Goal: Information Seeking & Learning: Learn about a topic

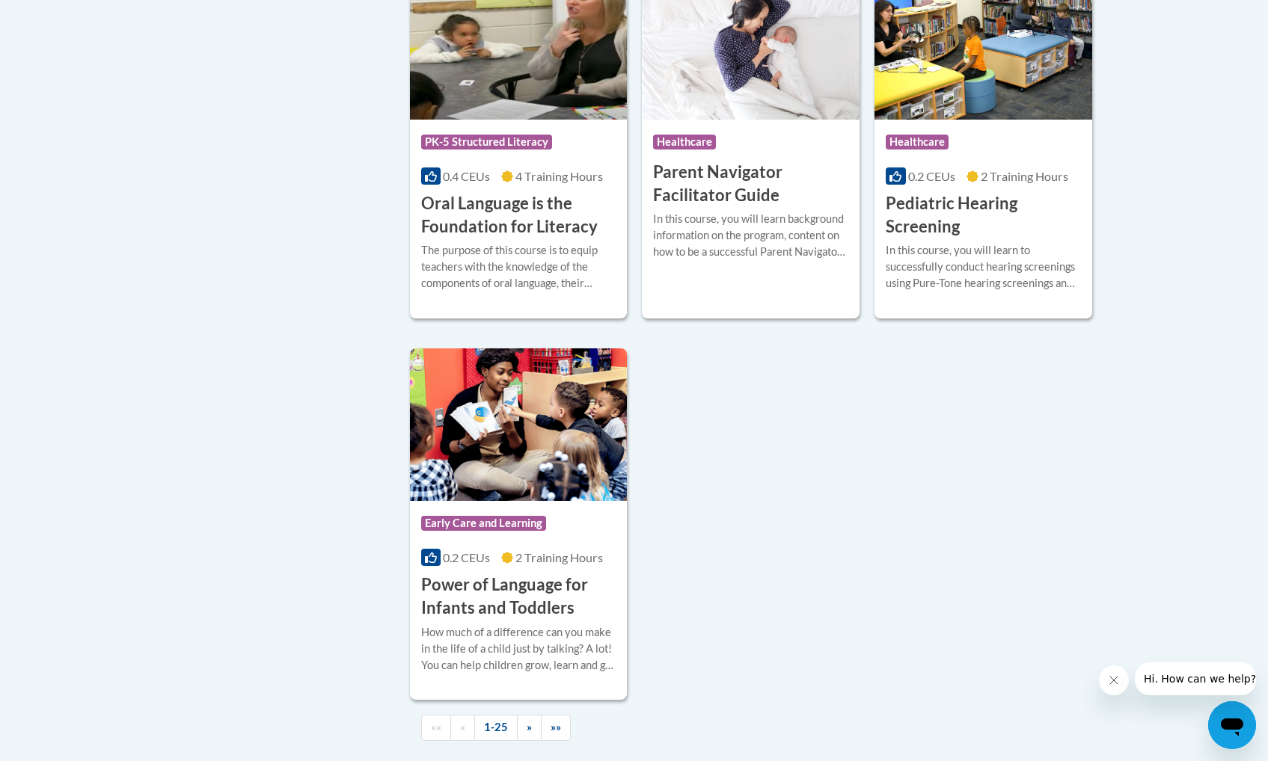
scroll to position [3240, 0]
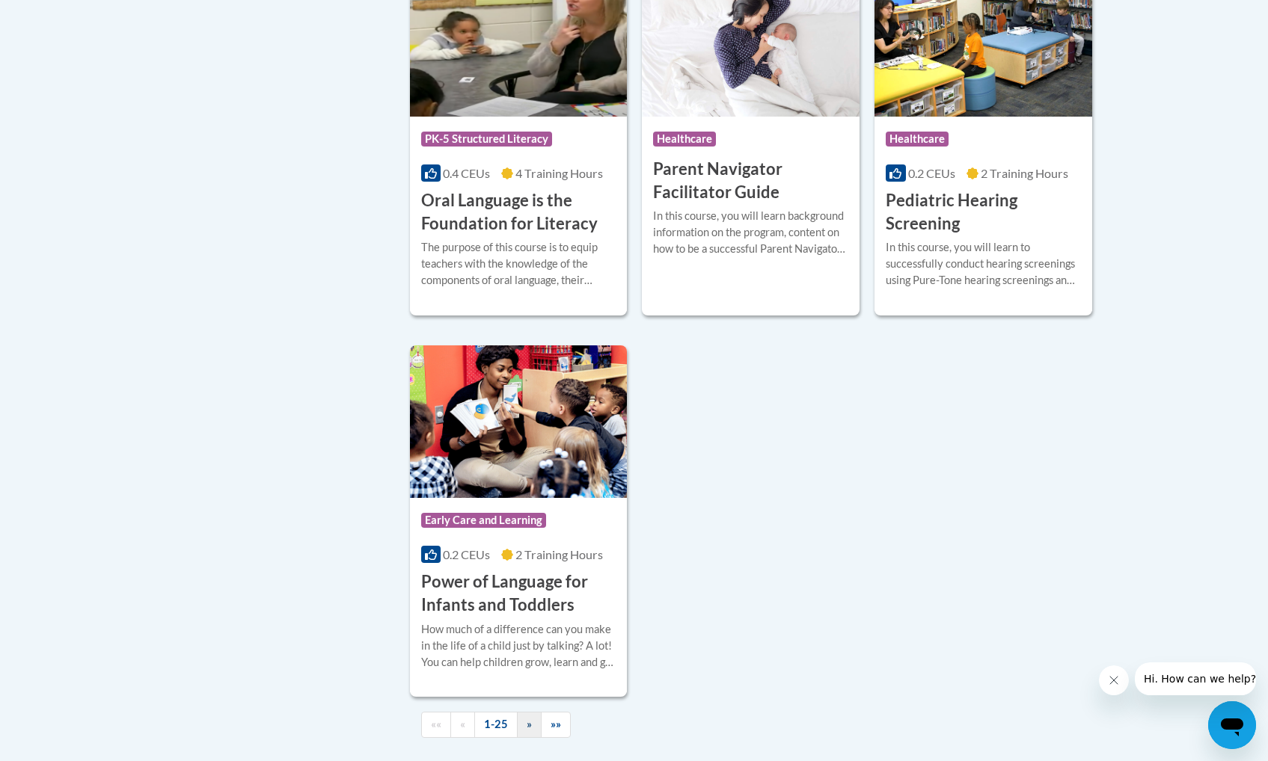
click at [538, 736] on link "»" at bounding box center [529, 725] width 25 height 26
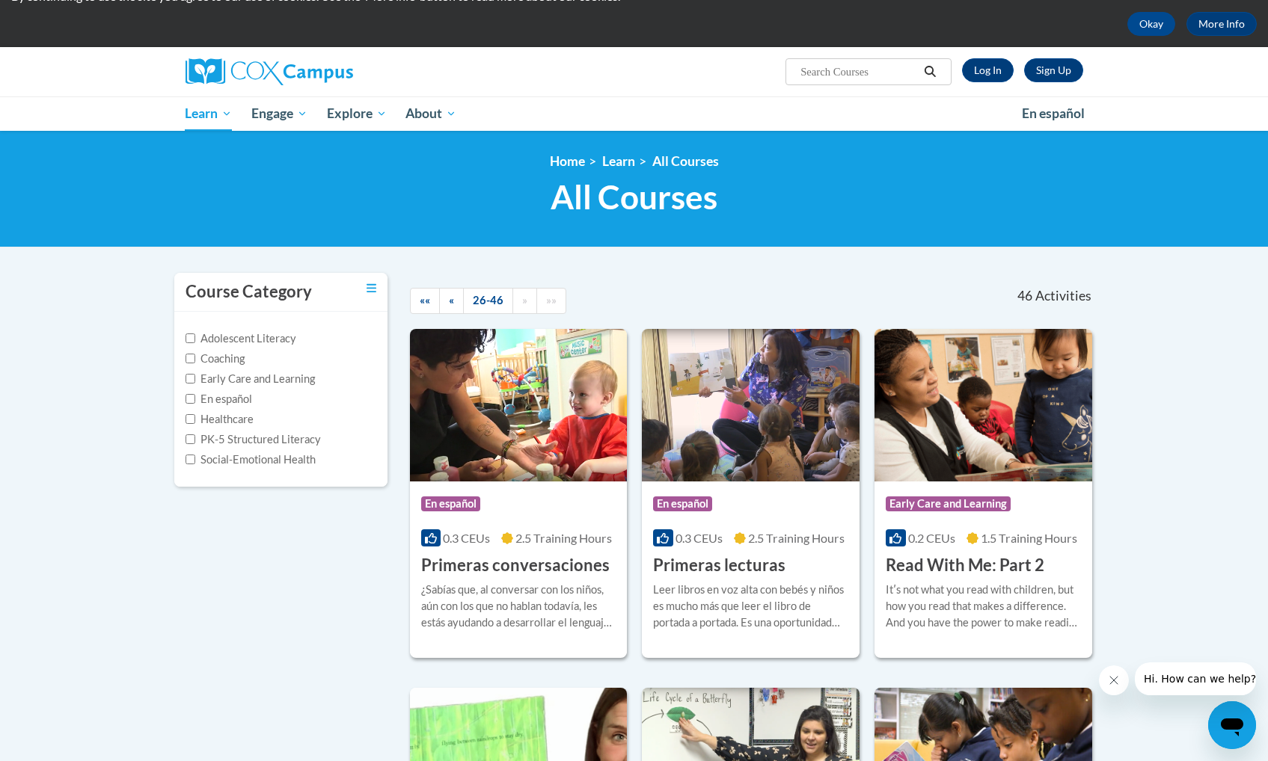
scroll to position [67, 0]
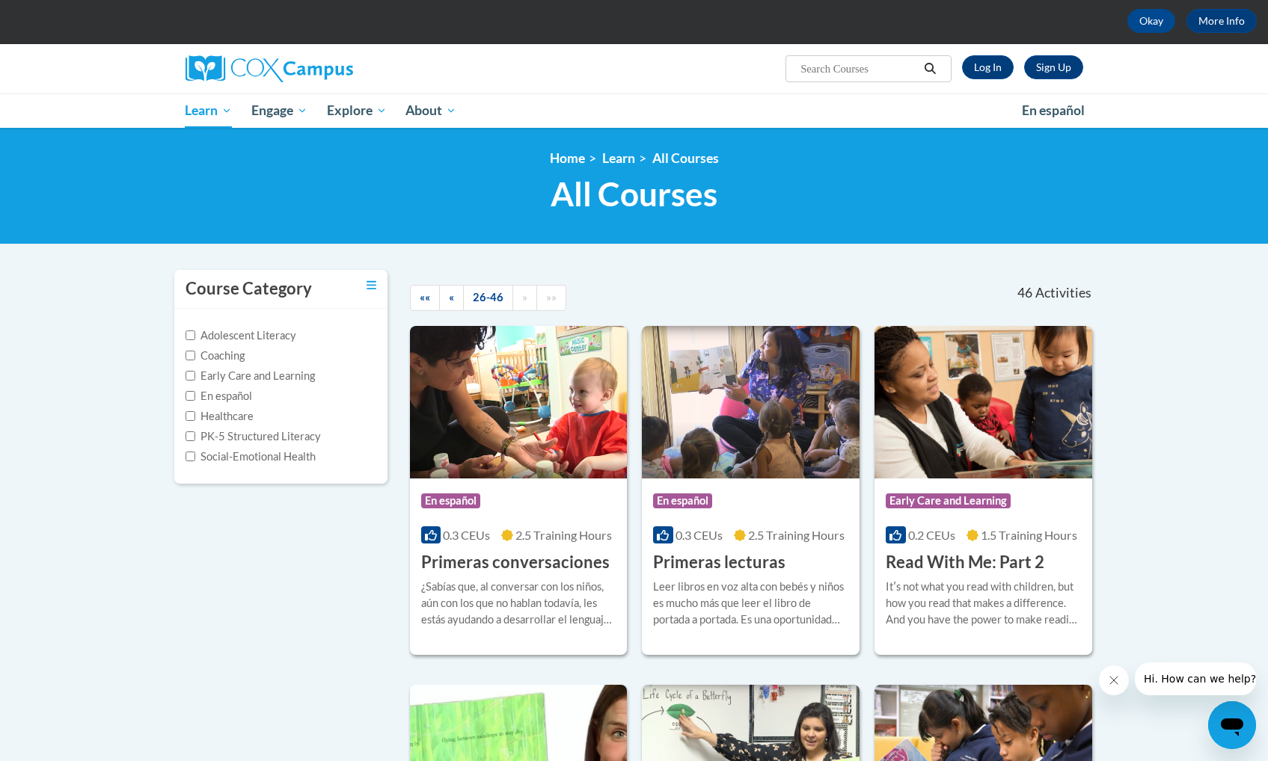
click at [865, 73] on input "Search..." at bounding box center [859, 69] width 120 height 18
type input "systematic"
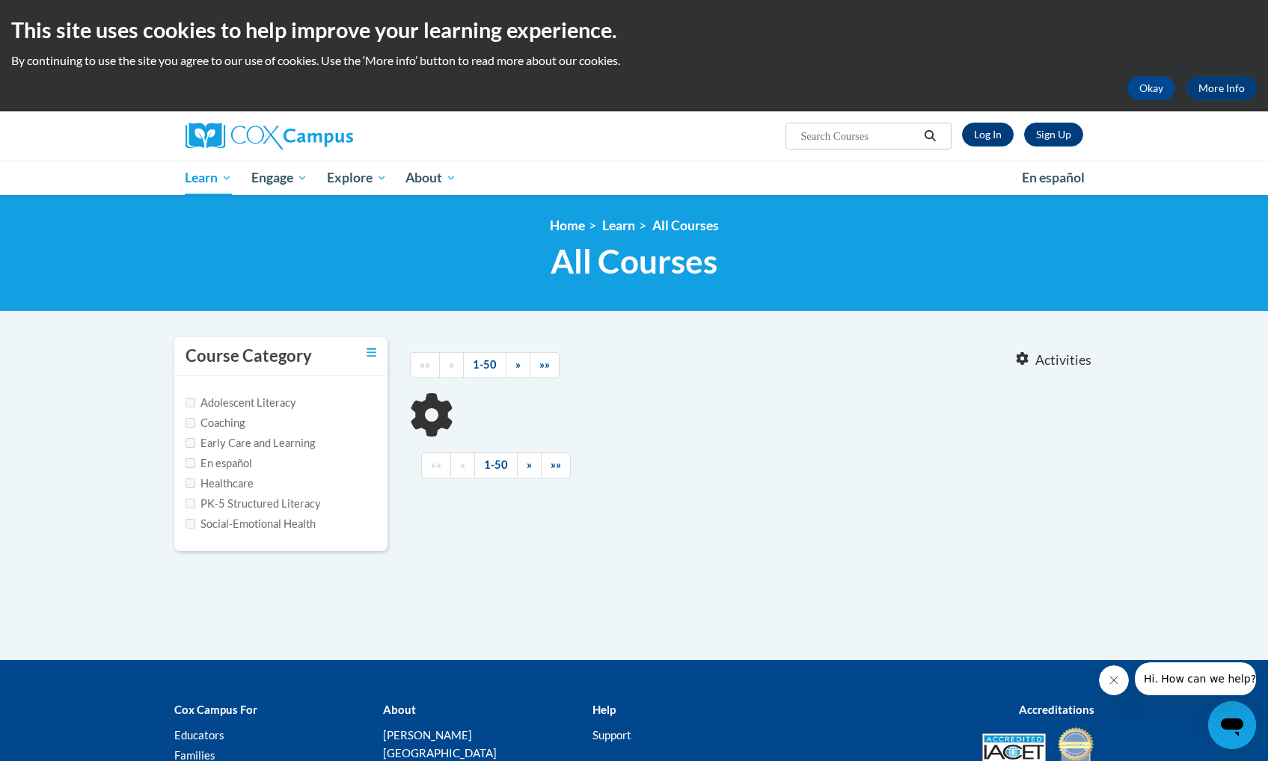
type input "systematic"
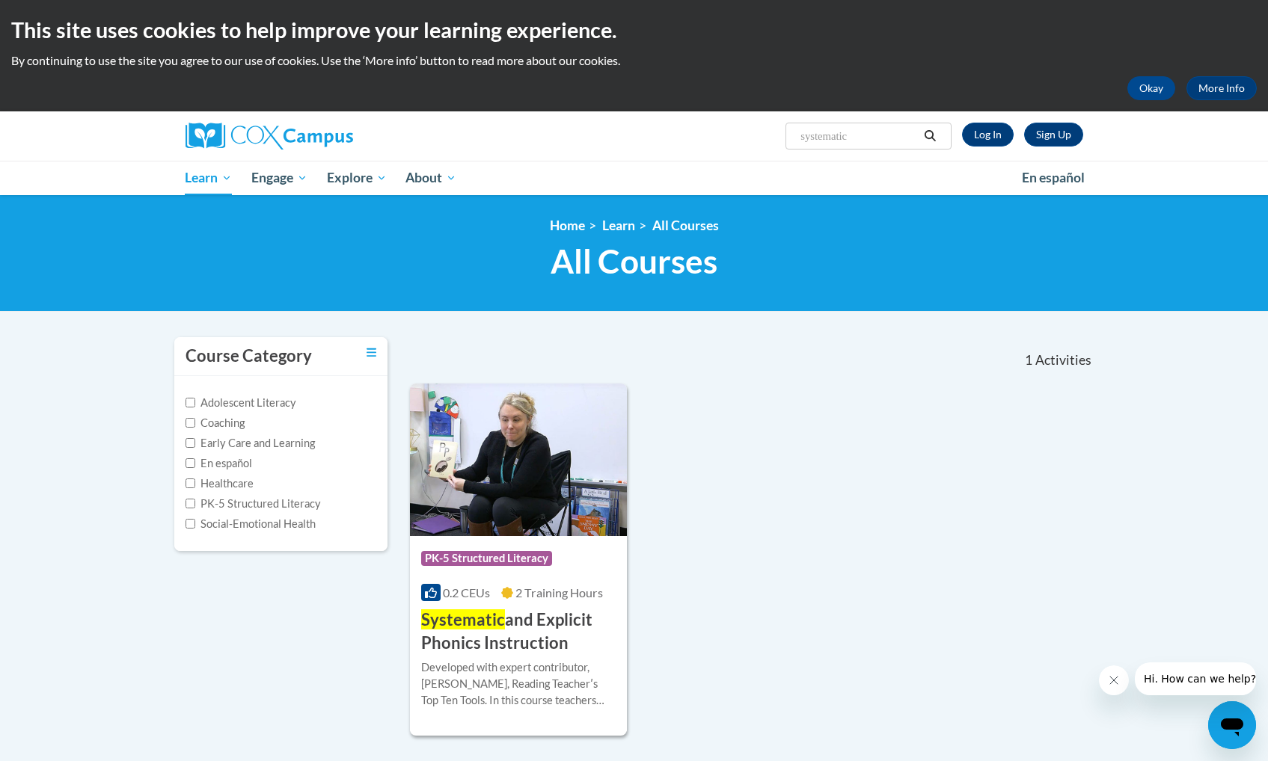
click at [536, 610] on h3 "Systematic and Explicit Phonics Instruction" at bounding box center [518, 632] width 195 height 46
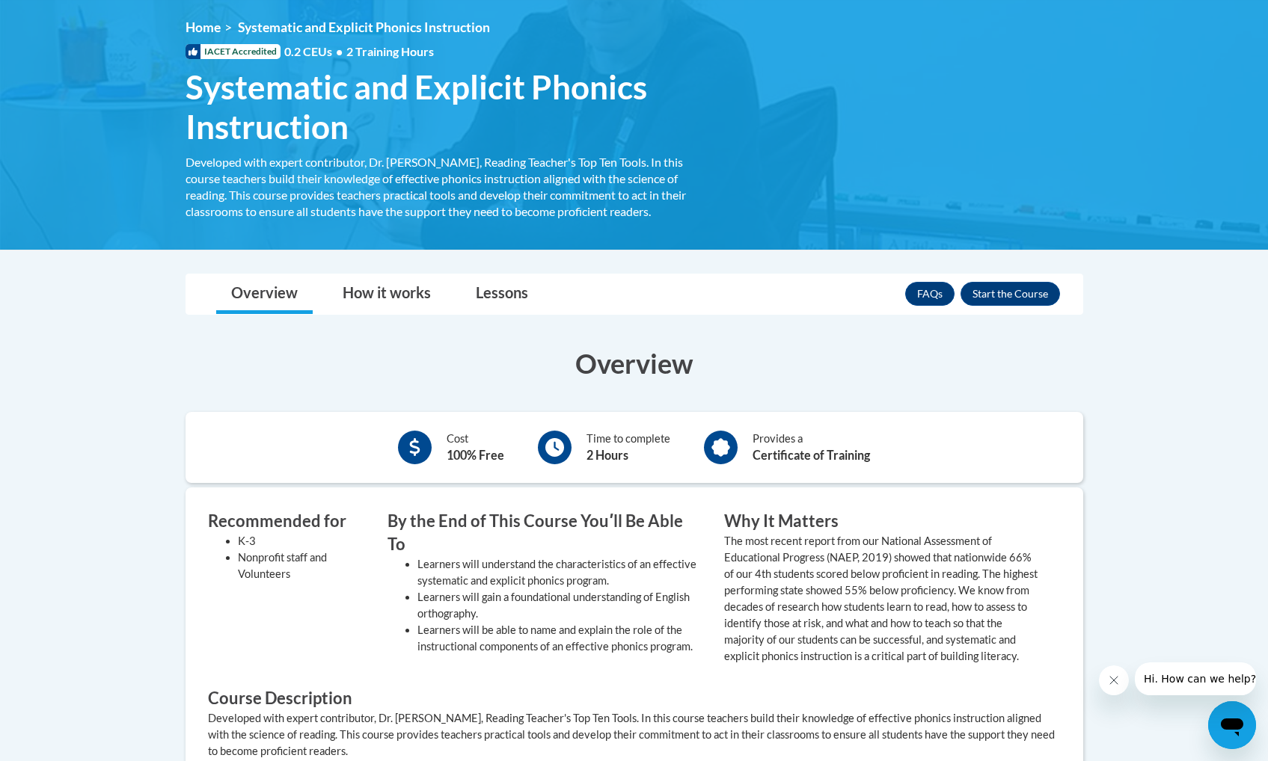
scroll to position [244, 0]
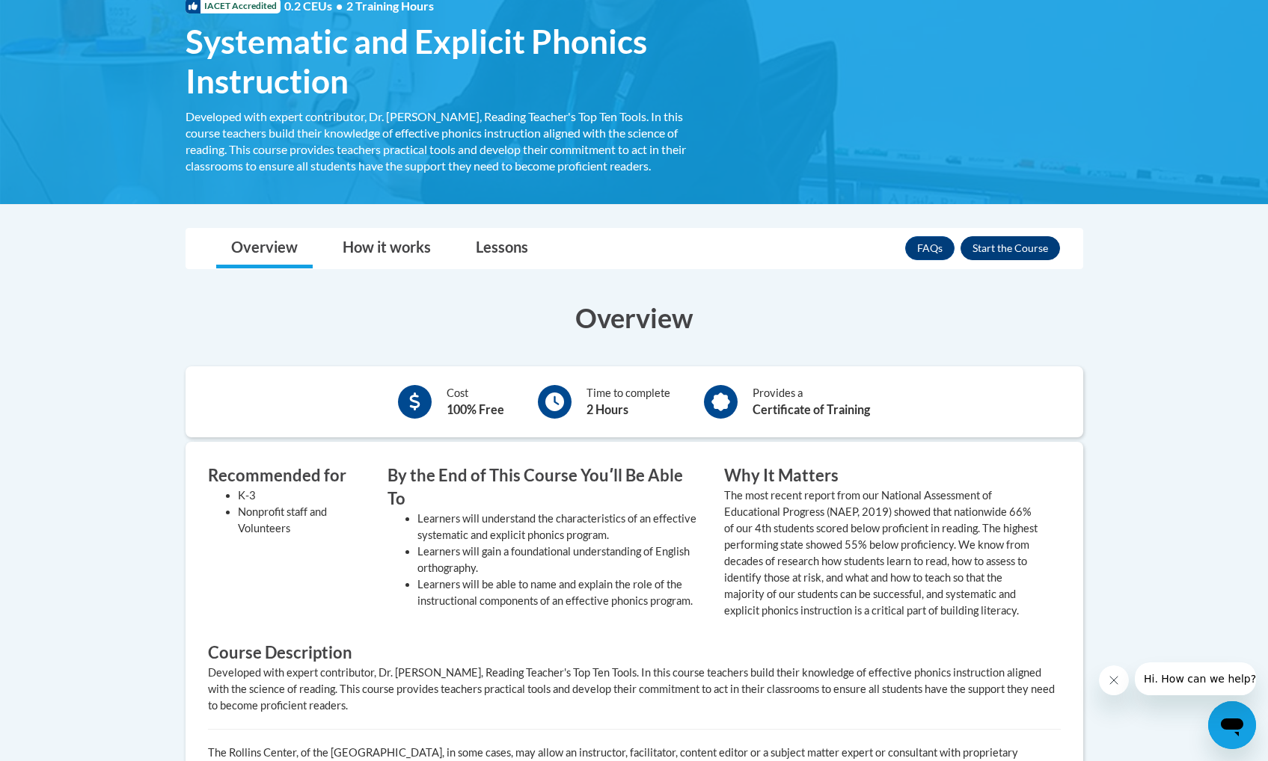
click at [1013, 250] on button "Enroll" at bounding box center [1009, 248] width 99 height 24
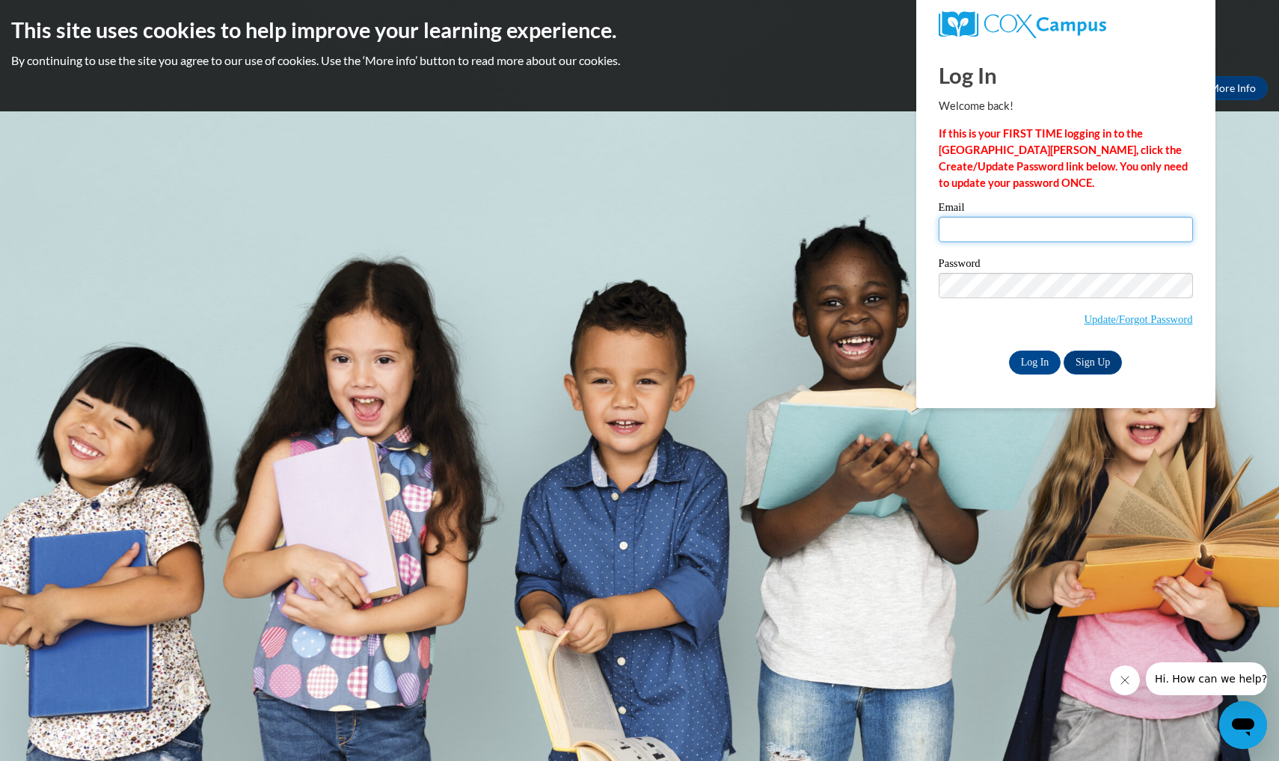
type input "kristal.stjean@students.cau.edu"
click at [1033, 354] on input "Log In" at bounding box center [1035, 363] width 52 height 24
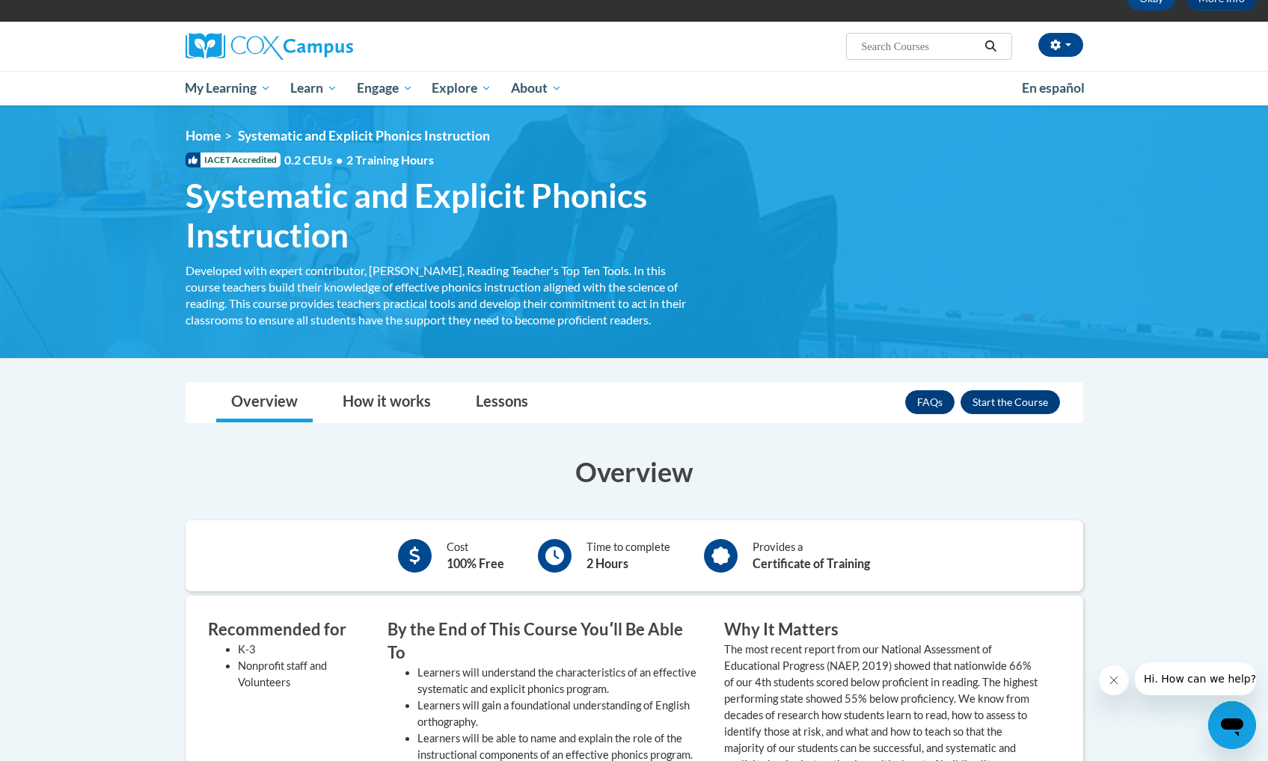
scroll to position [91, 0]
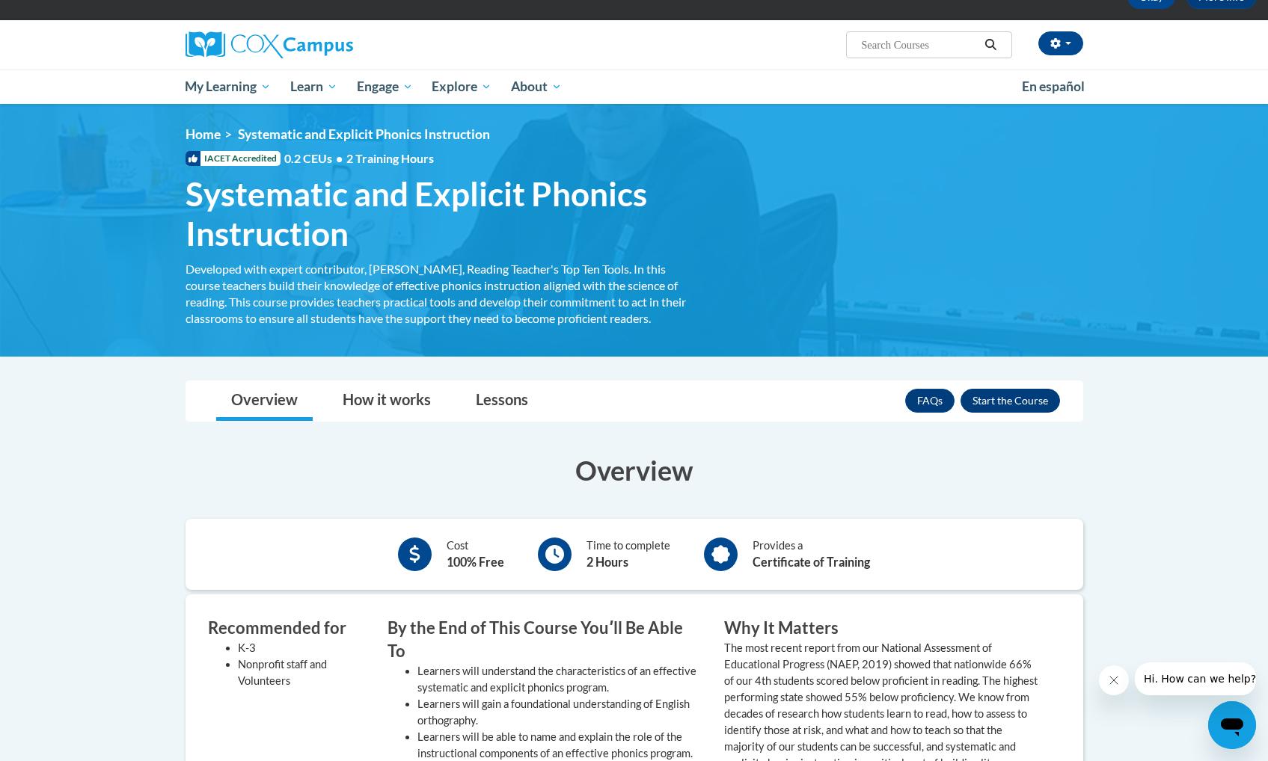
click at [1000, 398] on button "Enroll" at bounding box center [1009, 401] width 99 height 24
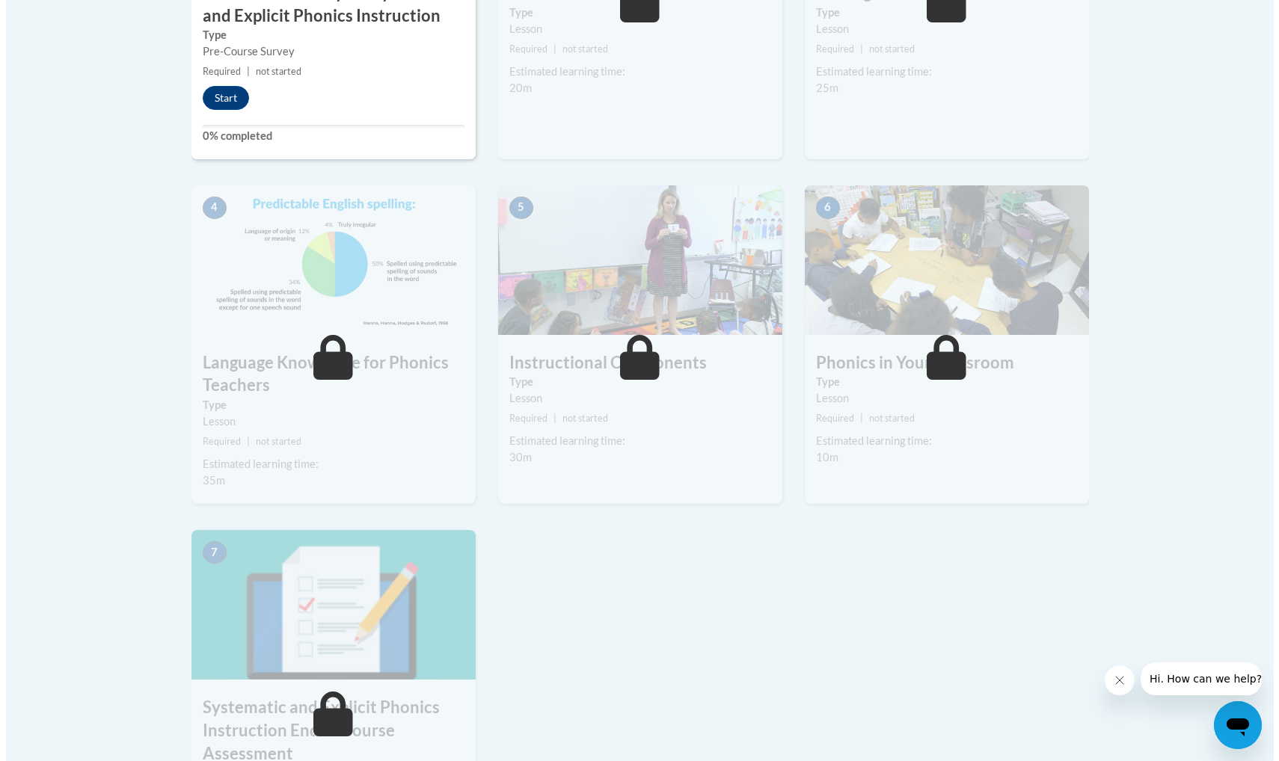
scroll to position [262, 0]
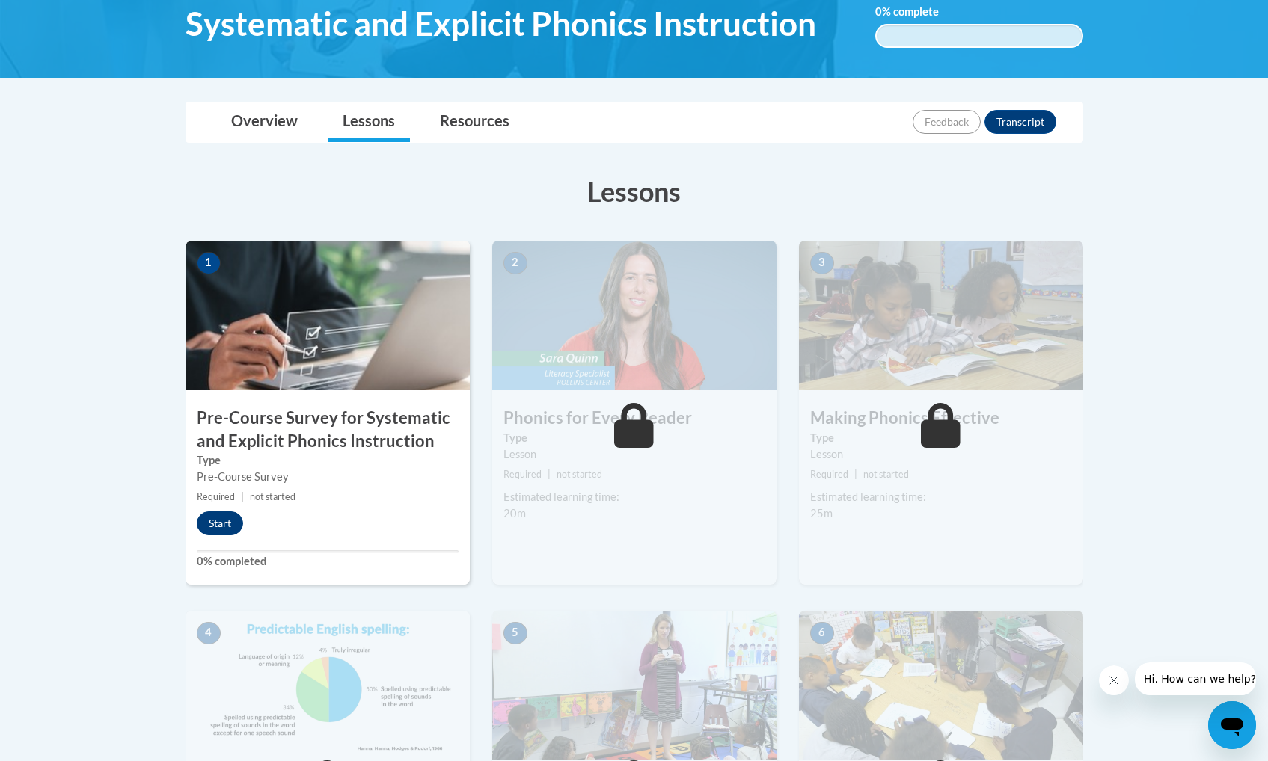
click at [230, 520] on button "Start" at bounding box center [220, 524] width 46 height 24
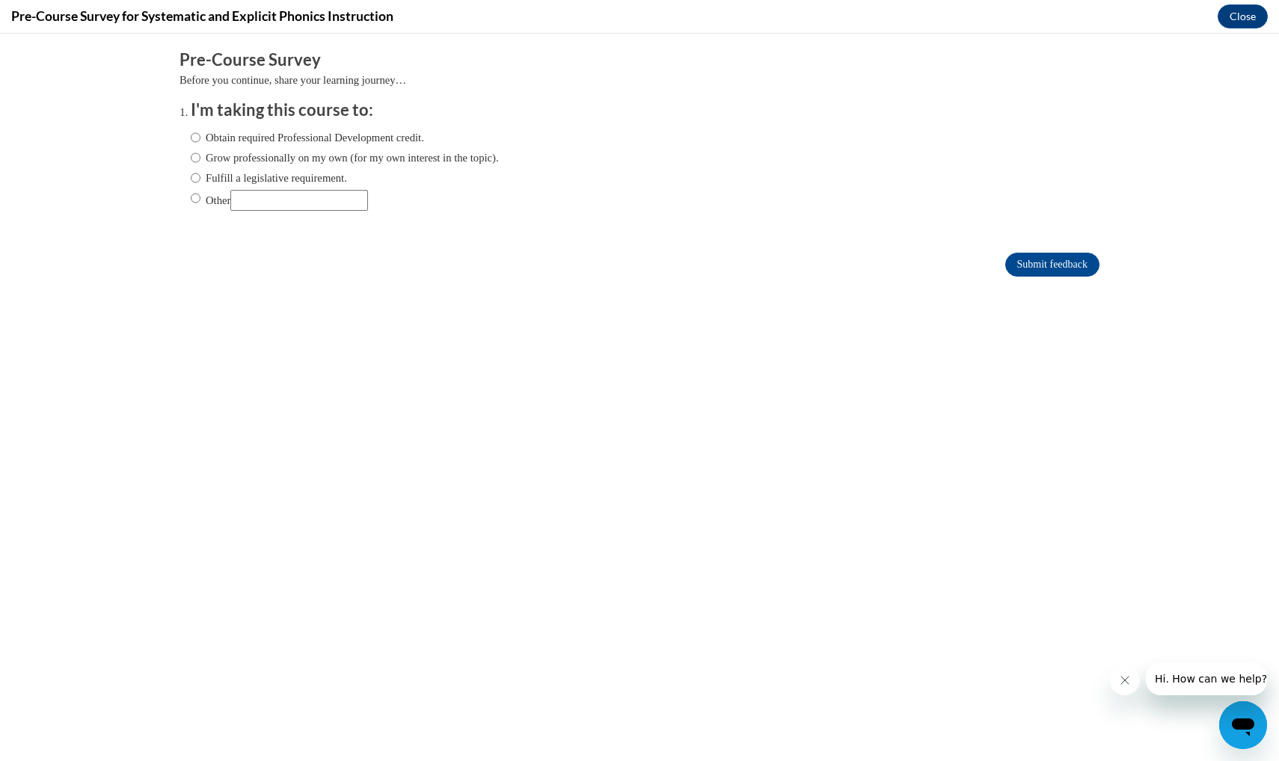
scroll to position [0, 0]
click at [296, 162] on label "Grow professionally on my own (for my own interest in the topic)." at bounding box center [345, 158] width 308 height 16
click at [200, 162] on input "Grow professionally on my own (for my own interest in the topic)." at bounding box center [196, 158] width 10 height 16
radio input "true"
click at [1041, 263] on input "Submit feedback" at bounding box center [1052, 265] width 94 height 24
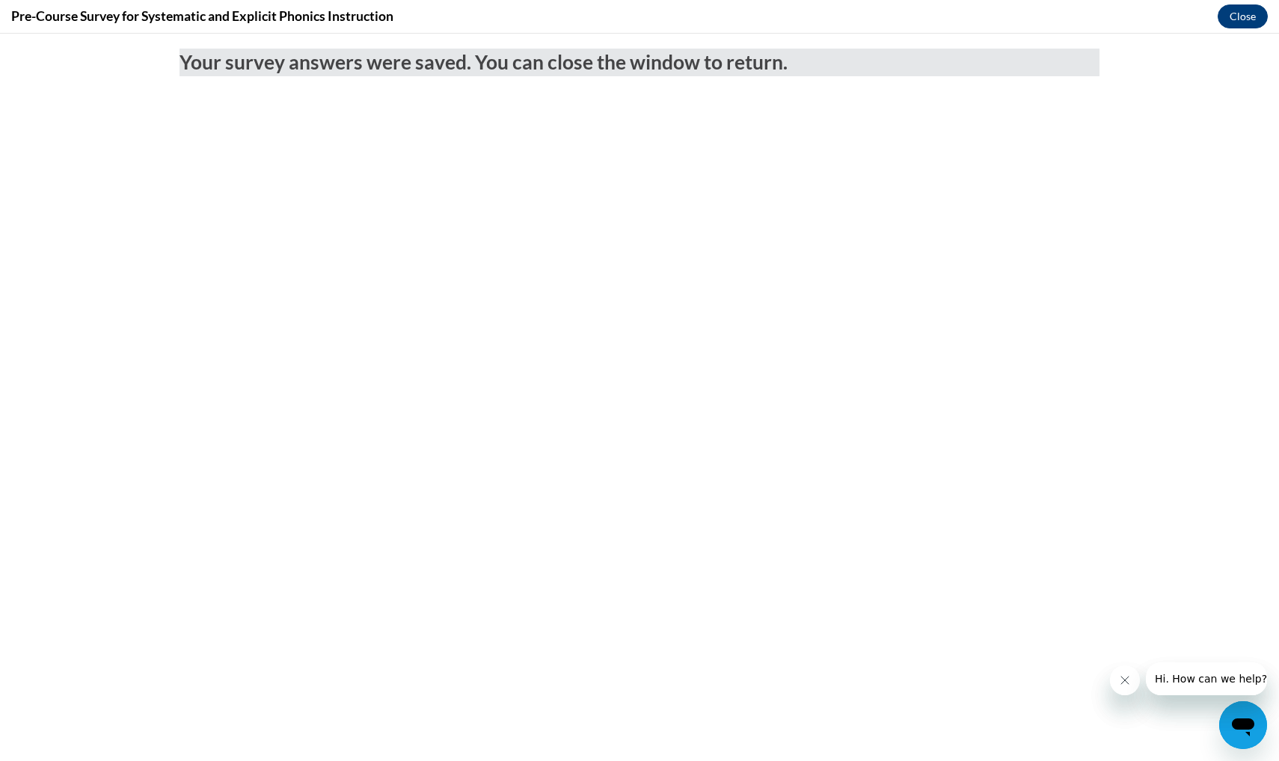
click at [1240, 17] on button "Close" at bounding box center [1243, 16] width 50 height 24
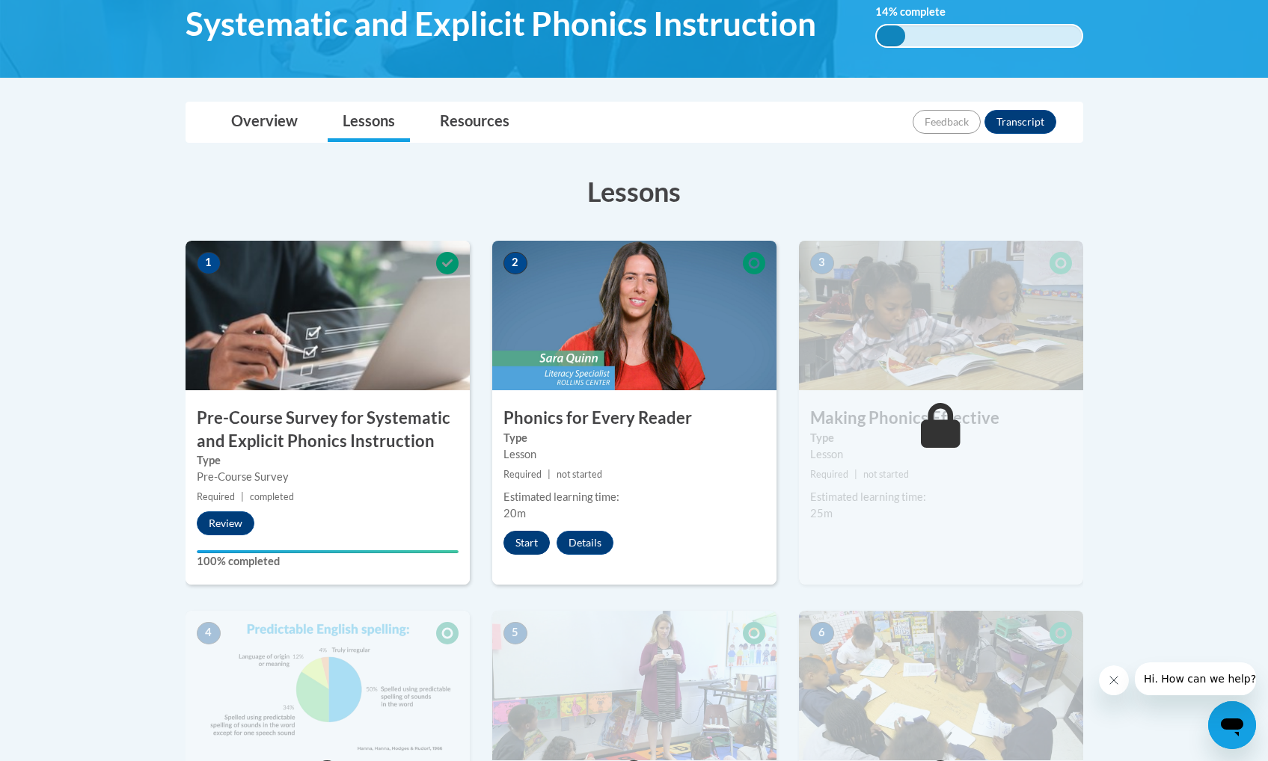
click at [533, 541] on button "Start" at bounding box center [526, 543] width 46 height 24
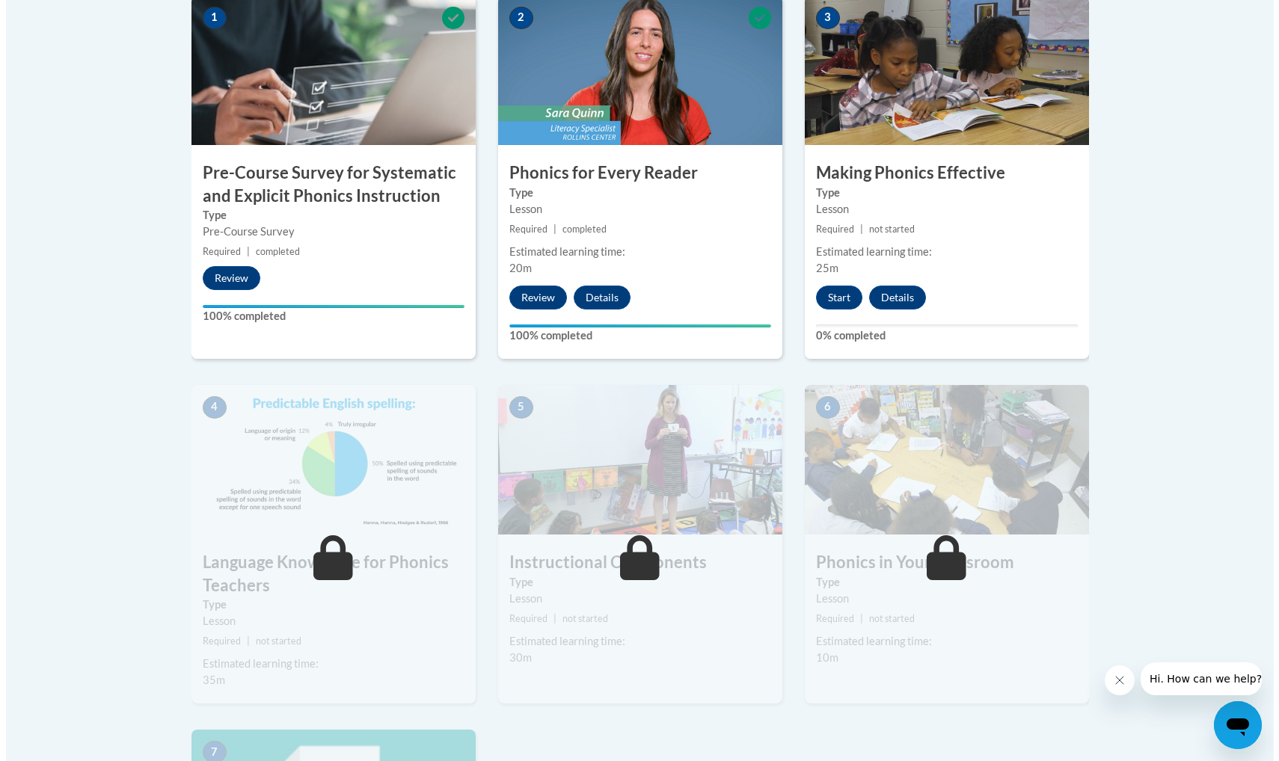
scroll to position [433, 0]
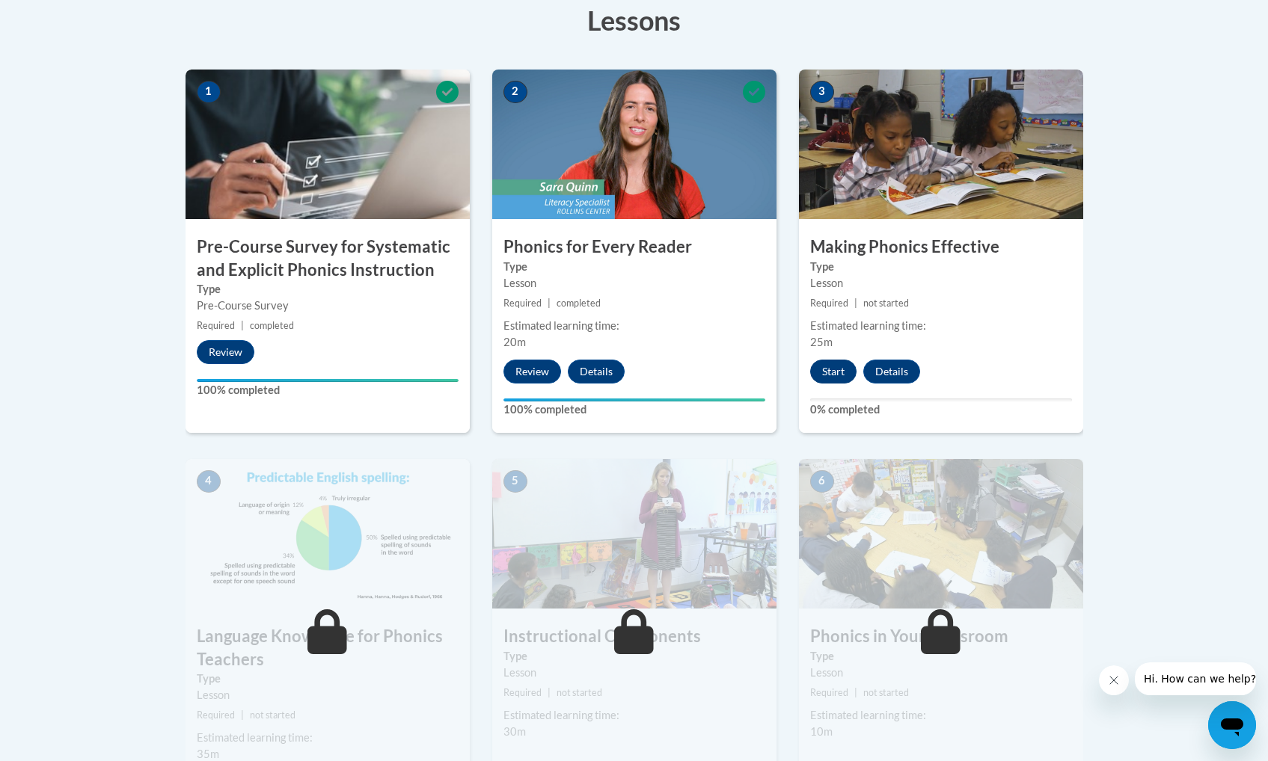
click at [838, 372] on button "Start" at bounding box center [833, 372] width 46 height 24
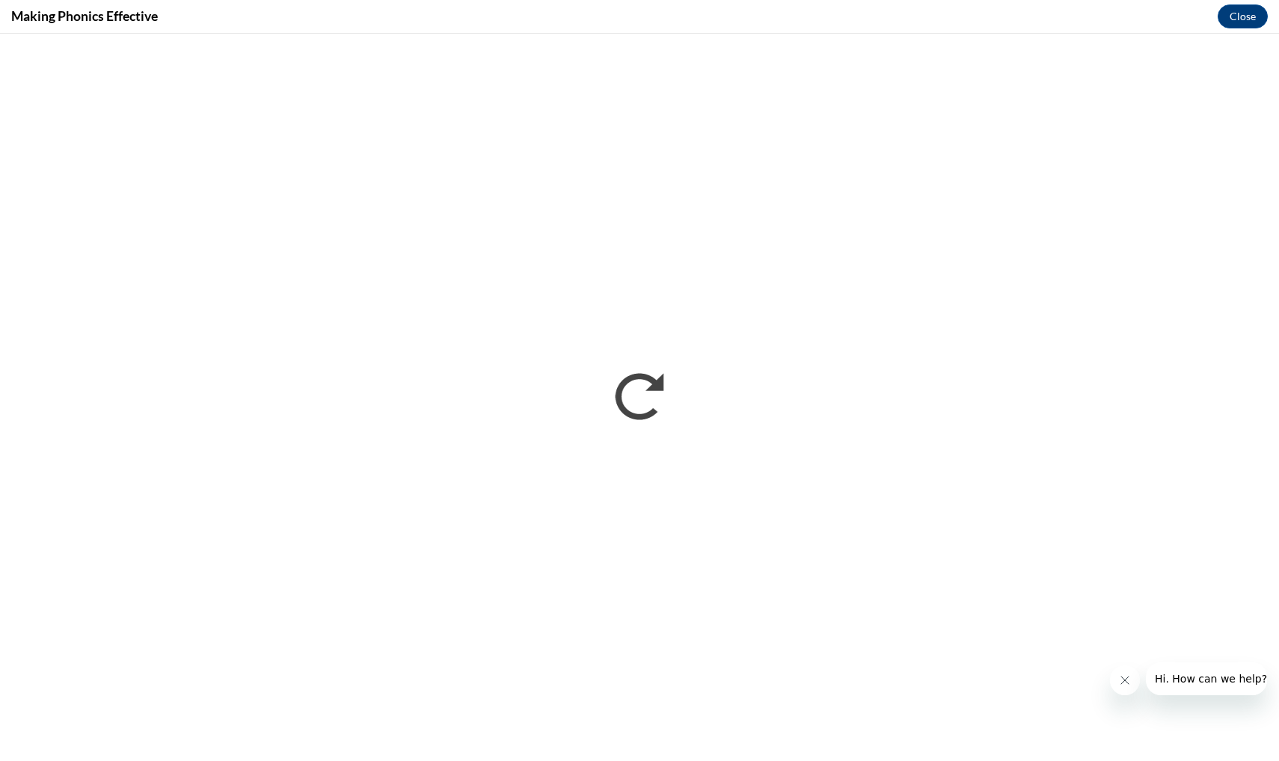
scroll to position [0, 0]
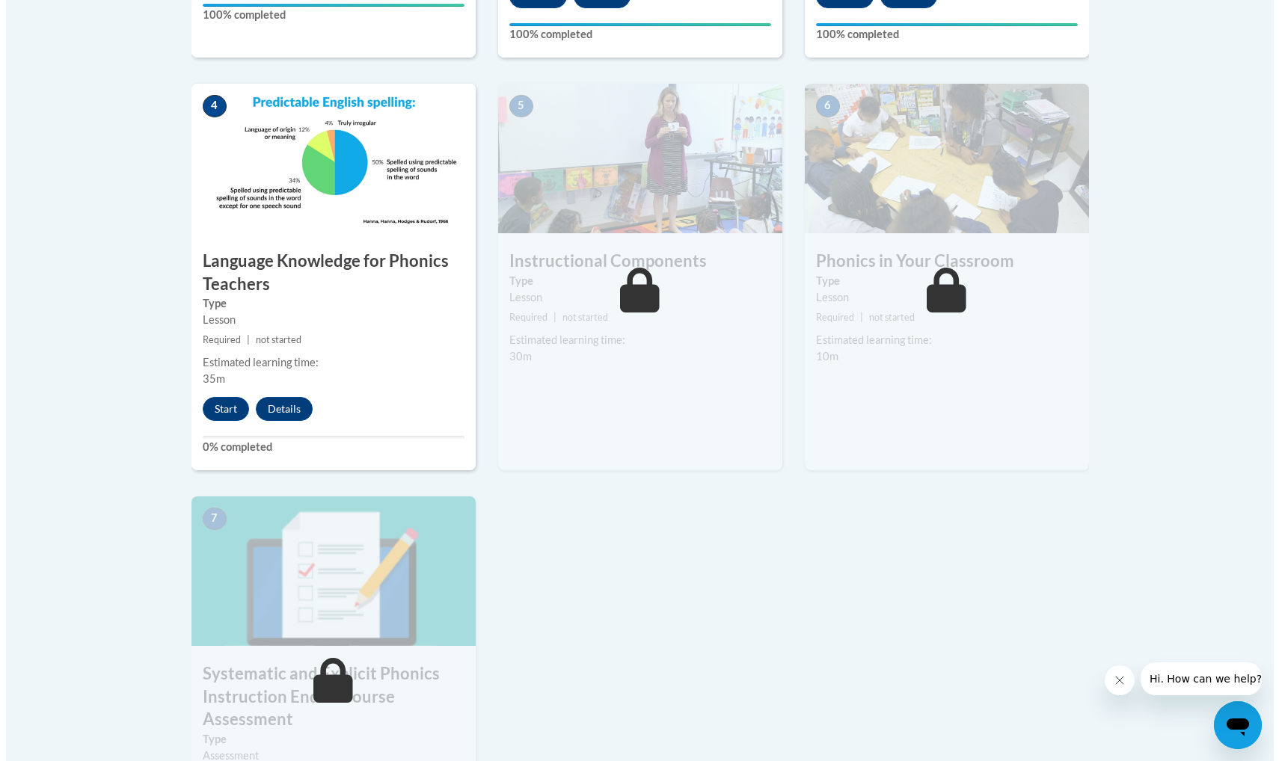
scroll to position [814, 0]
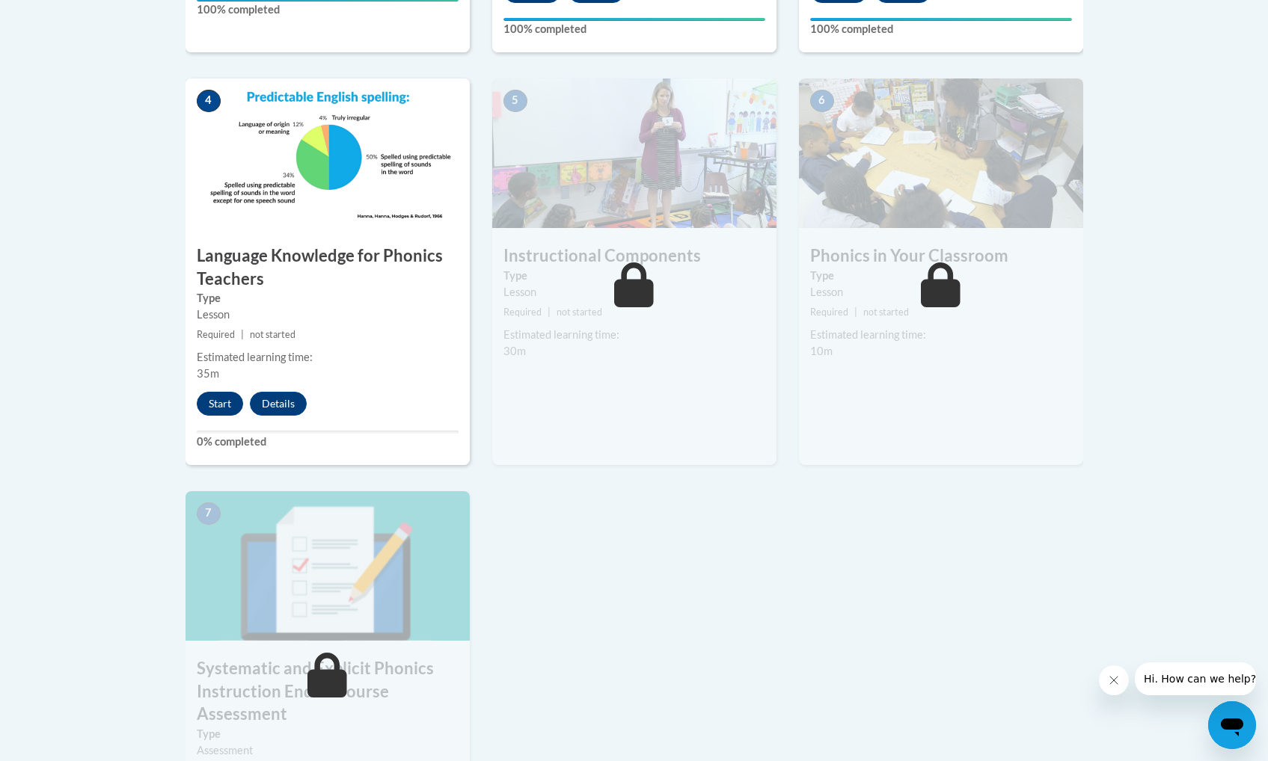
click at [227, 399] on button "Start" at bounding box center [220, 404] width 46 height 24
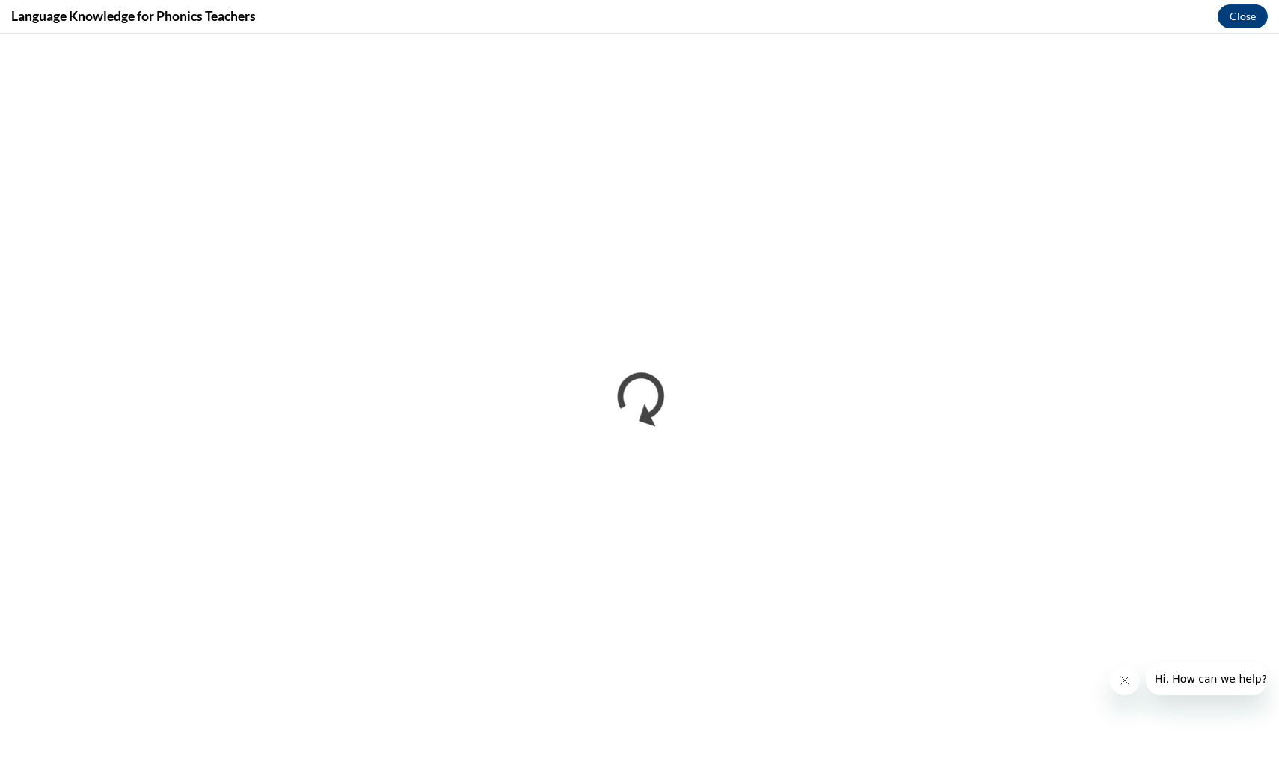
scroll to position [0, 0]
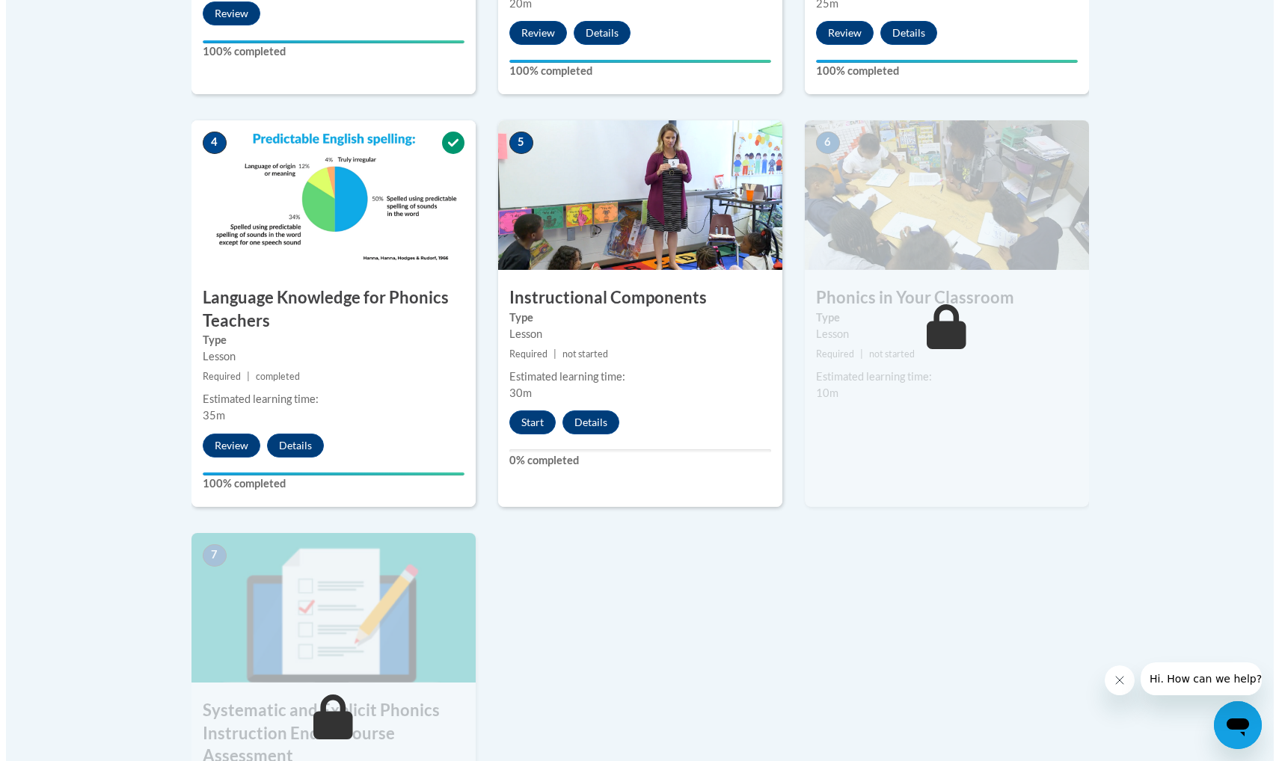
scroll to position [773, 0]
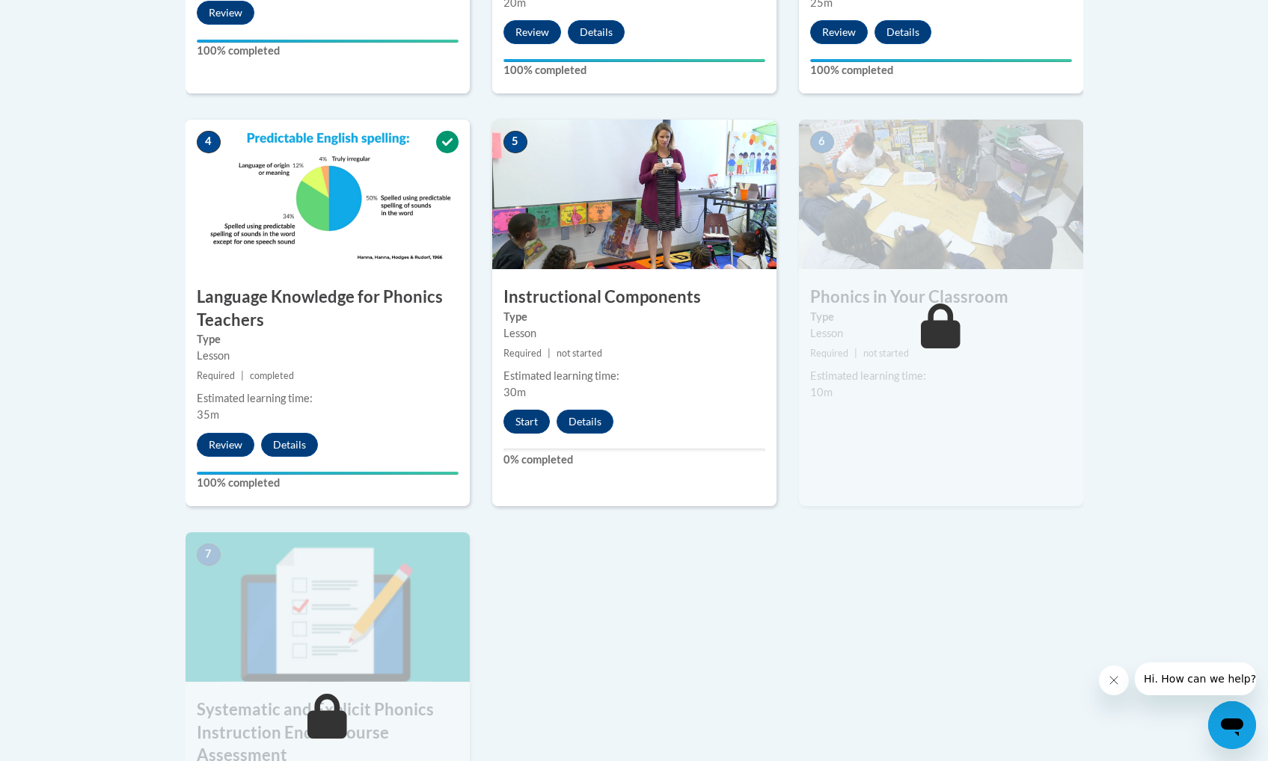
click at [535, 428] on button "Start" at bounding box center [526, 422] width 46 height 24
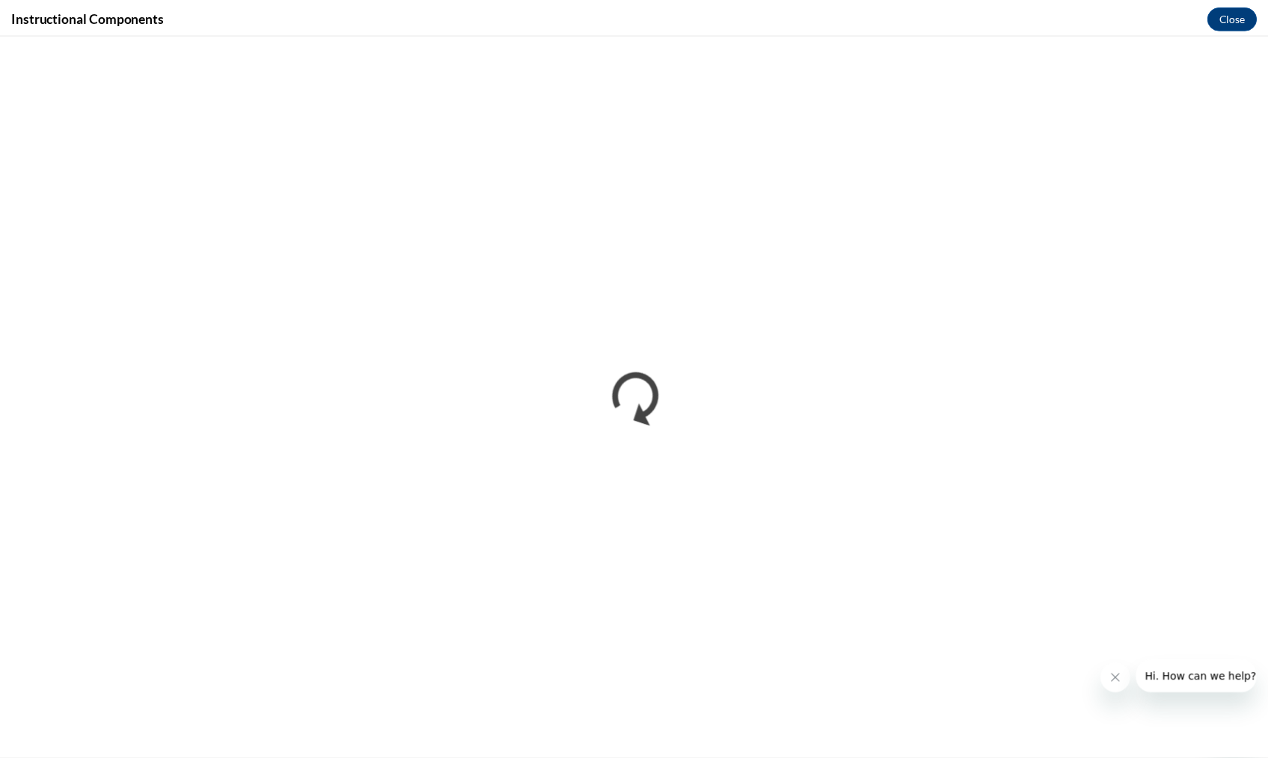
scroll to position [0, 0]
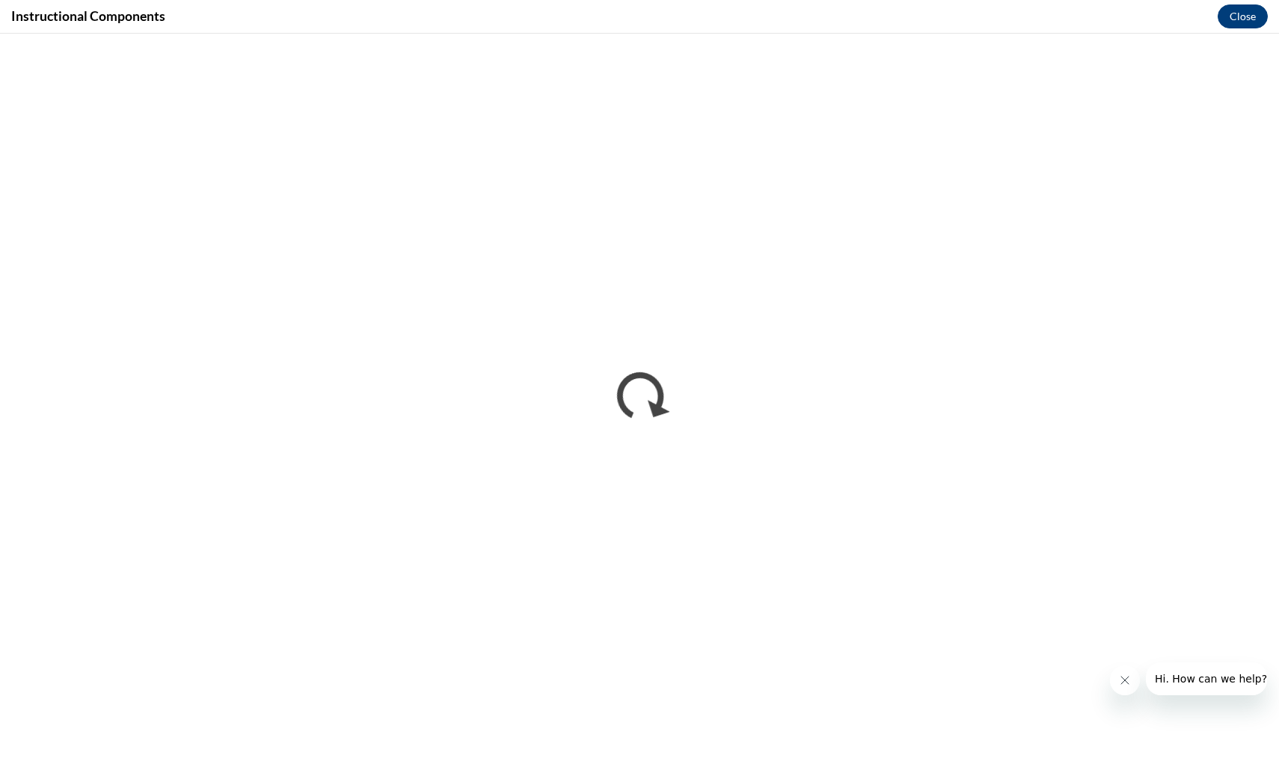
click at [1248, 22] on button "Close" at bounding box center [1243, 16] width 50 height 24
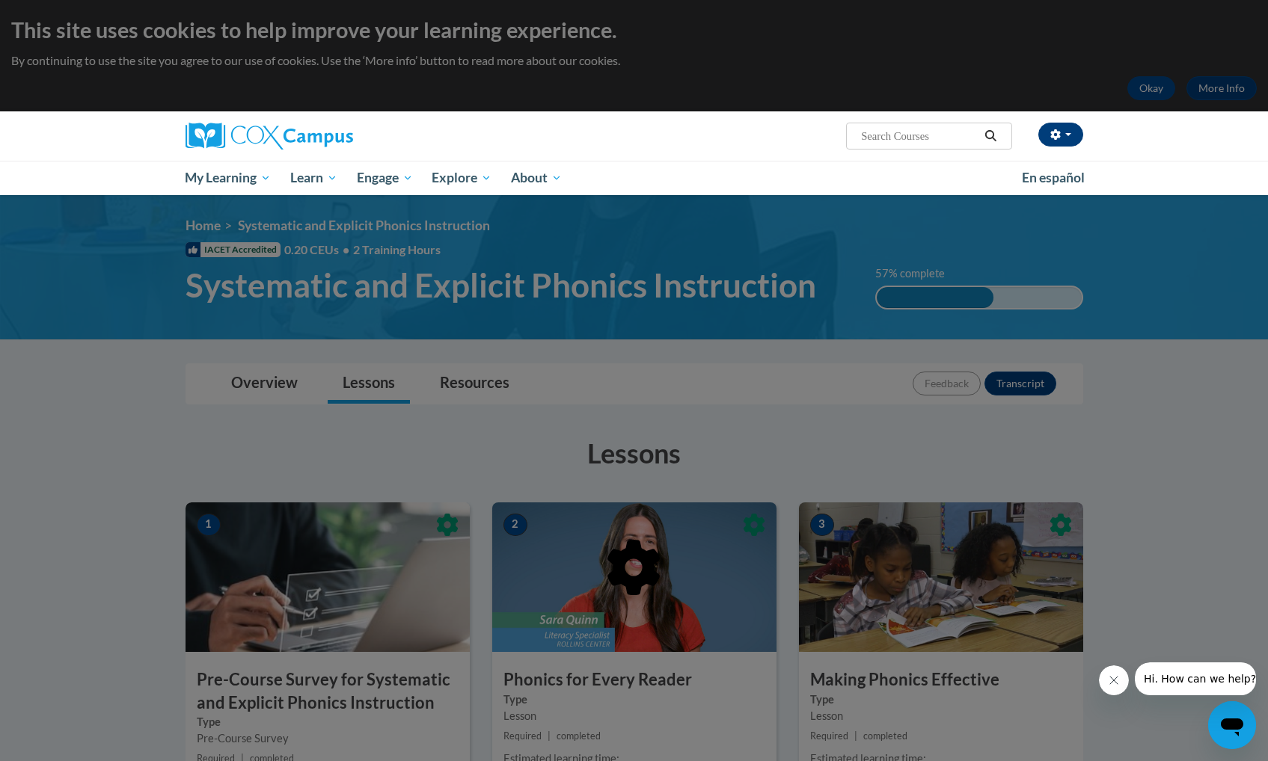
click at [1064, 138] on button "button" at bounding box center [1060, 135] width 45 height 24
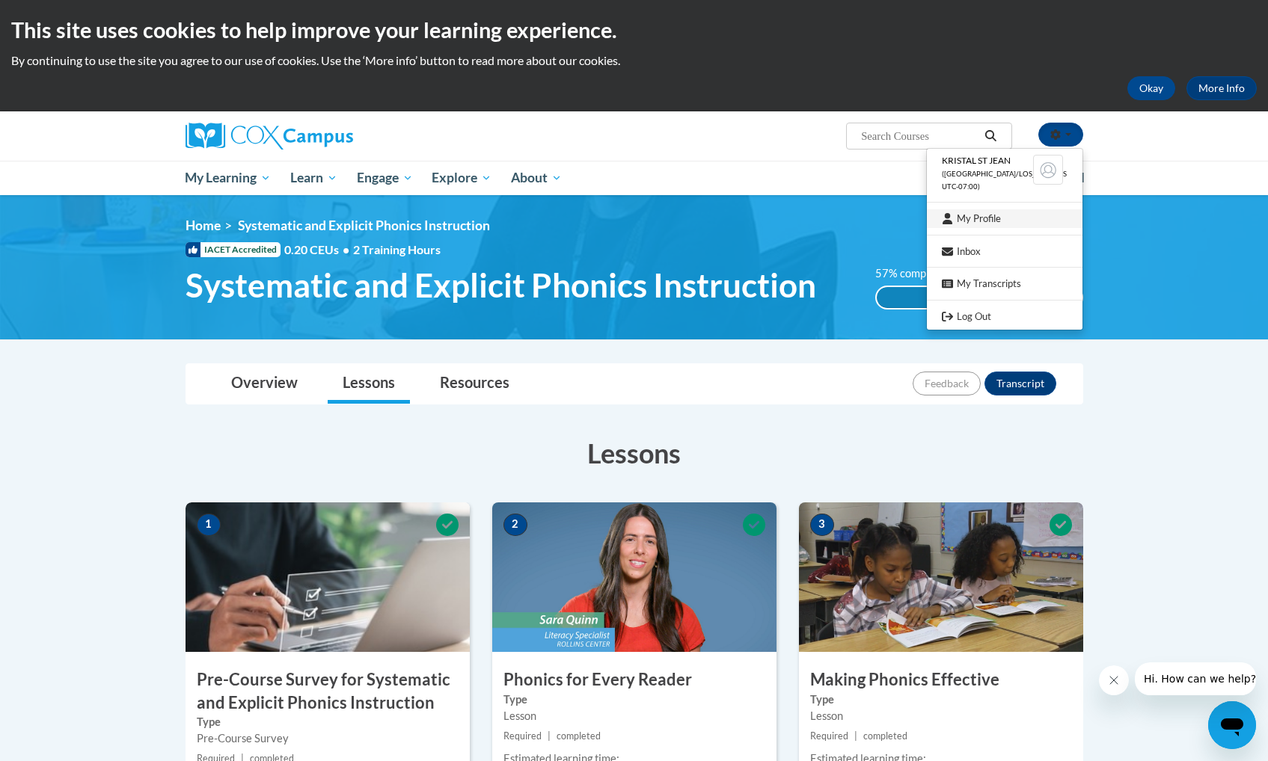
click at [1015, 210] on link "My Profile" at bounding box center [1005, 218] width 156 height 19
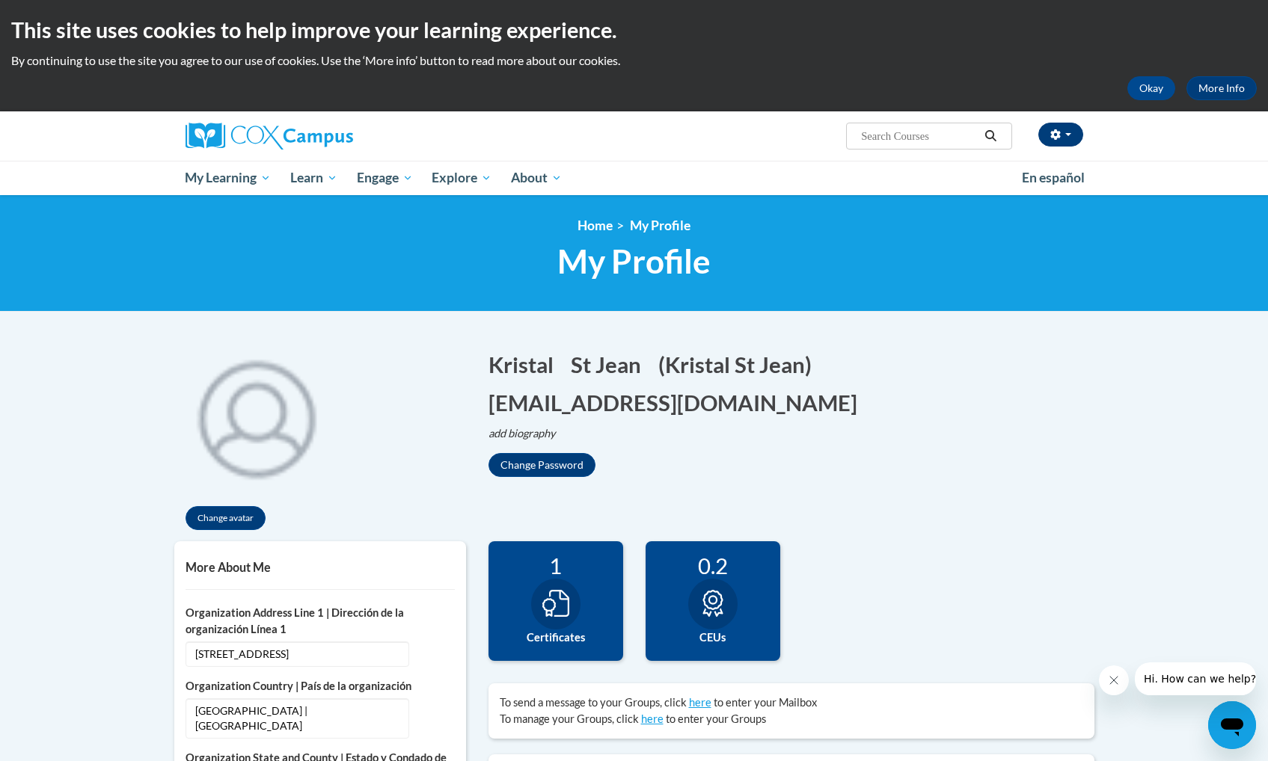
click at [1055, 137] on icon "button" at bounding box center [1055, 134] width 10 height 10
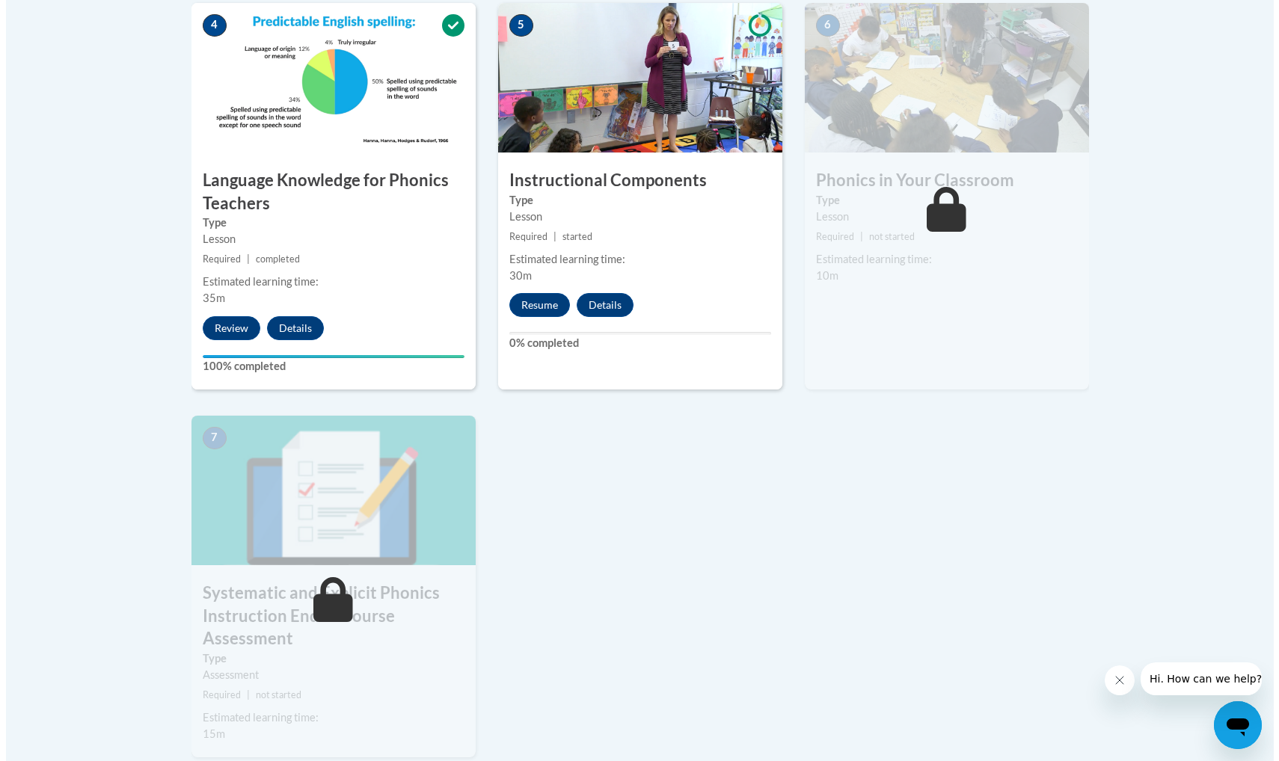
scroll to position [912, 0]
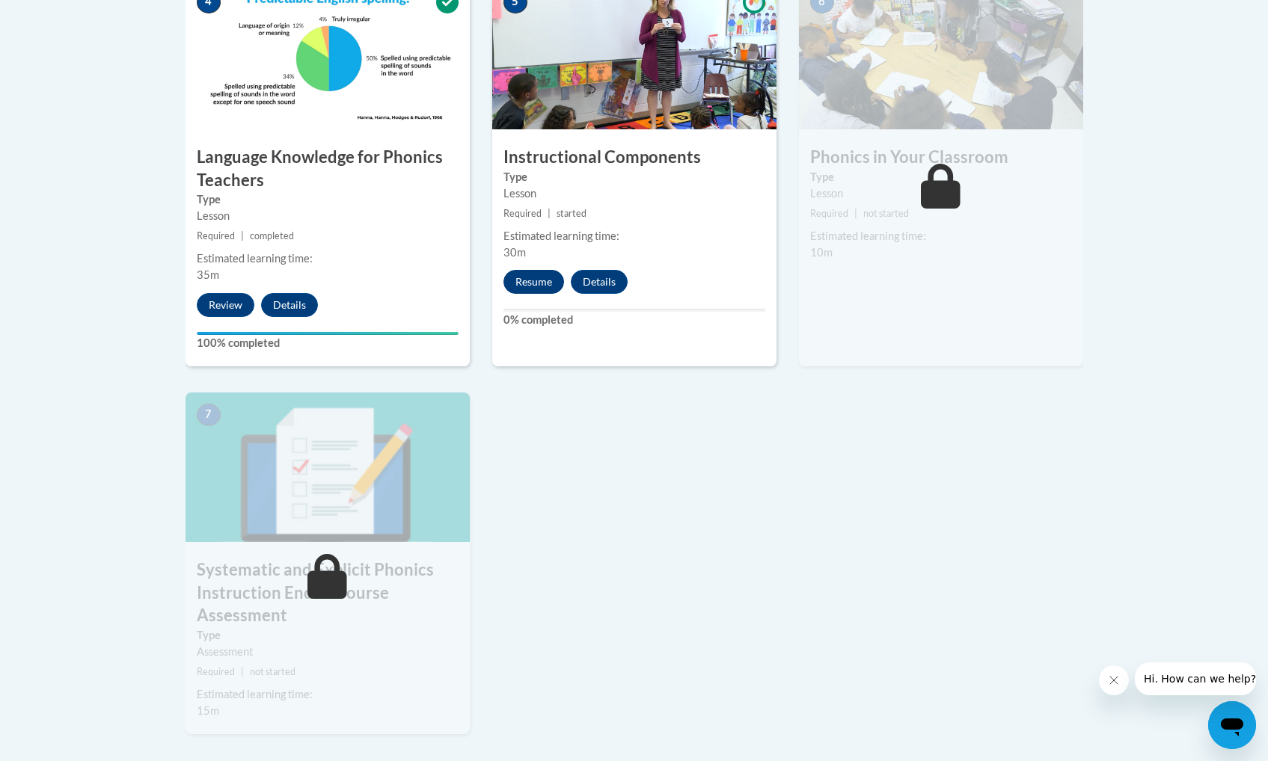
click at [538, 286] on button "Resume" at bounding box center [533, 282] width 61 height 24
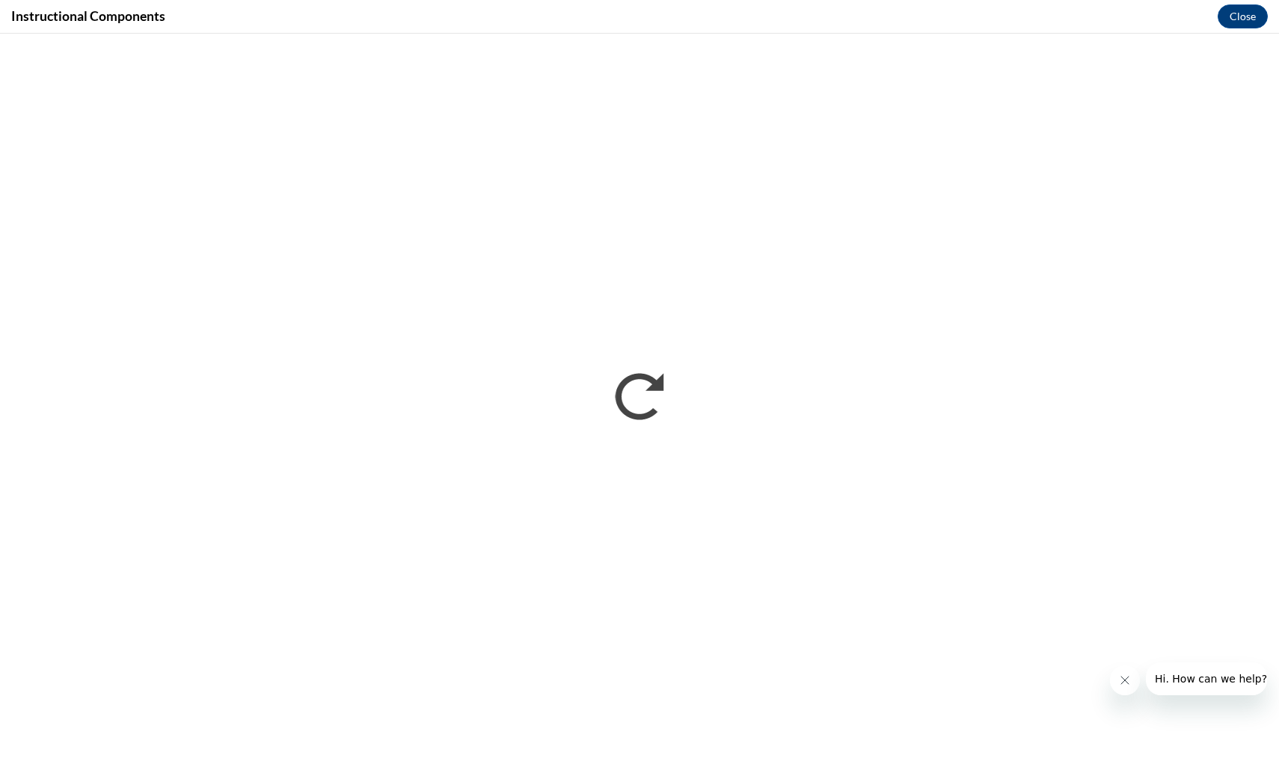
scroll to position [0, 0]
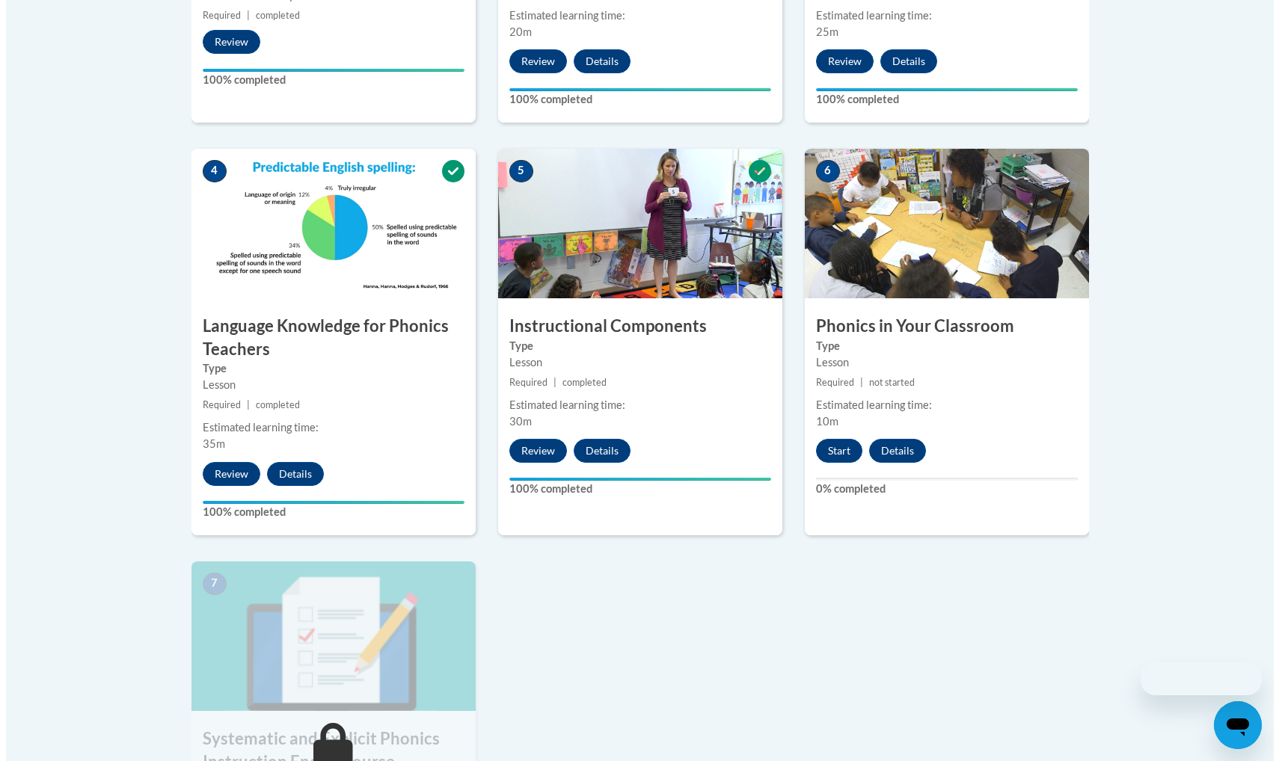
scroll to position [980, 0]
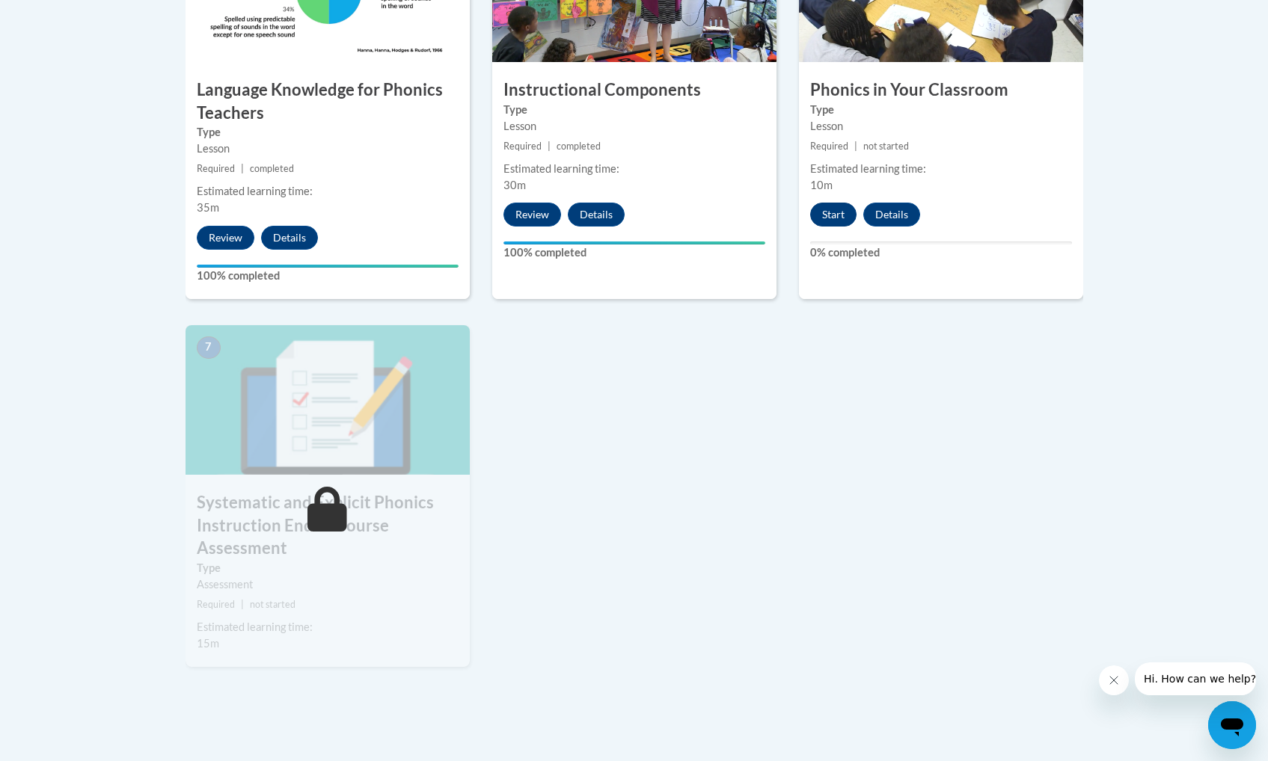
click at [832, 222] on button "Start" at bounding box center [833, 215] width 46 height 24
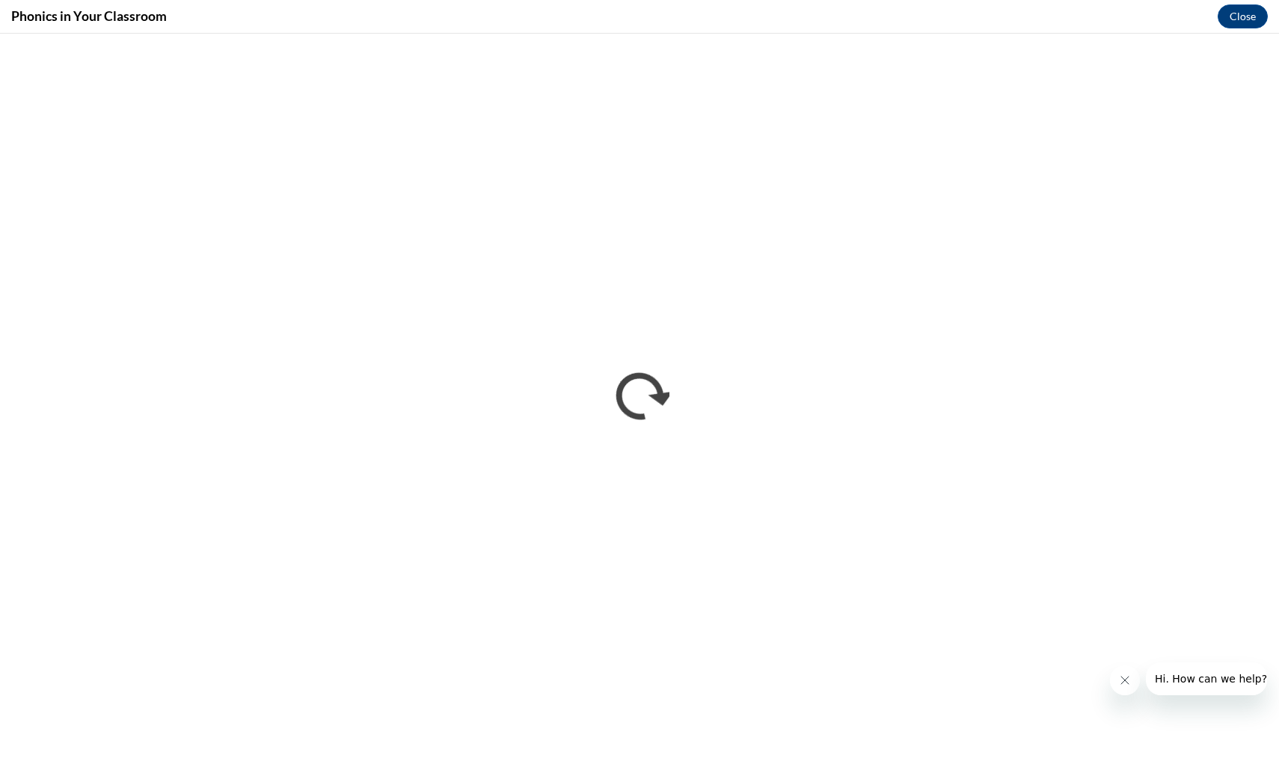
scroll to position [0, 0]
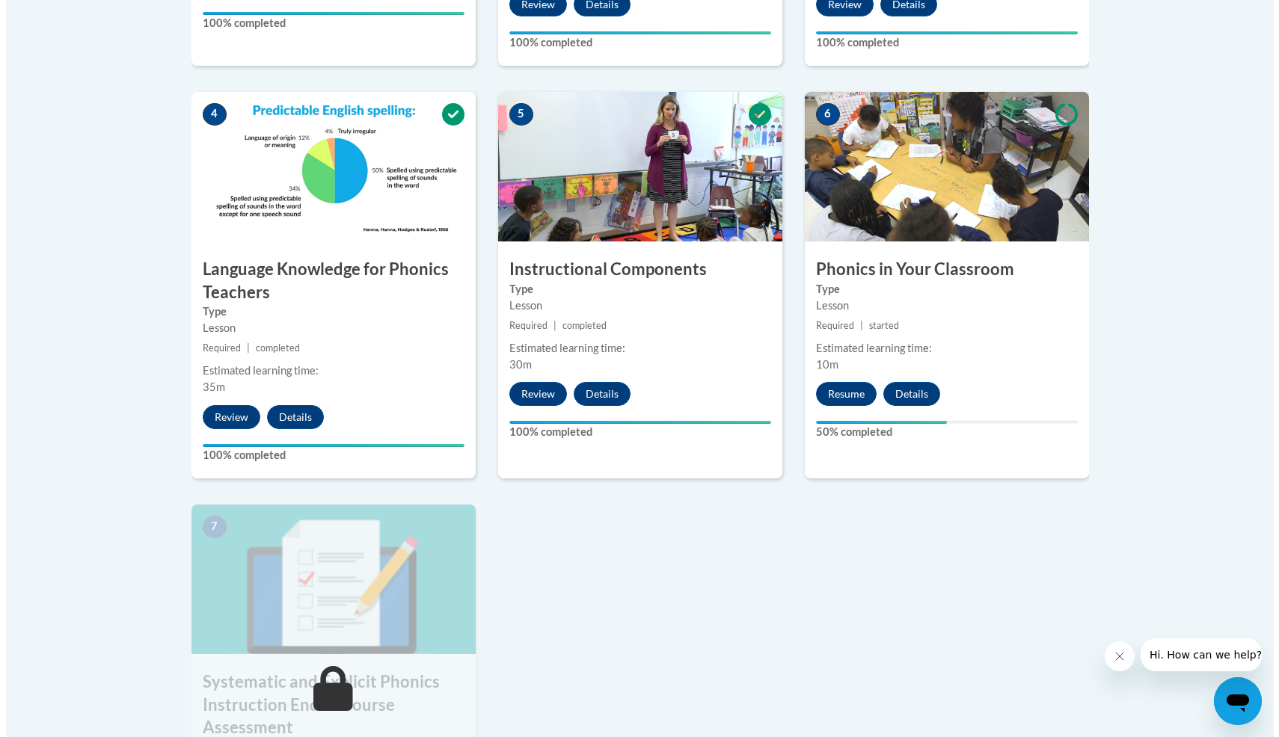
scroll to position [802, 0]
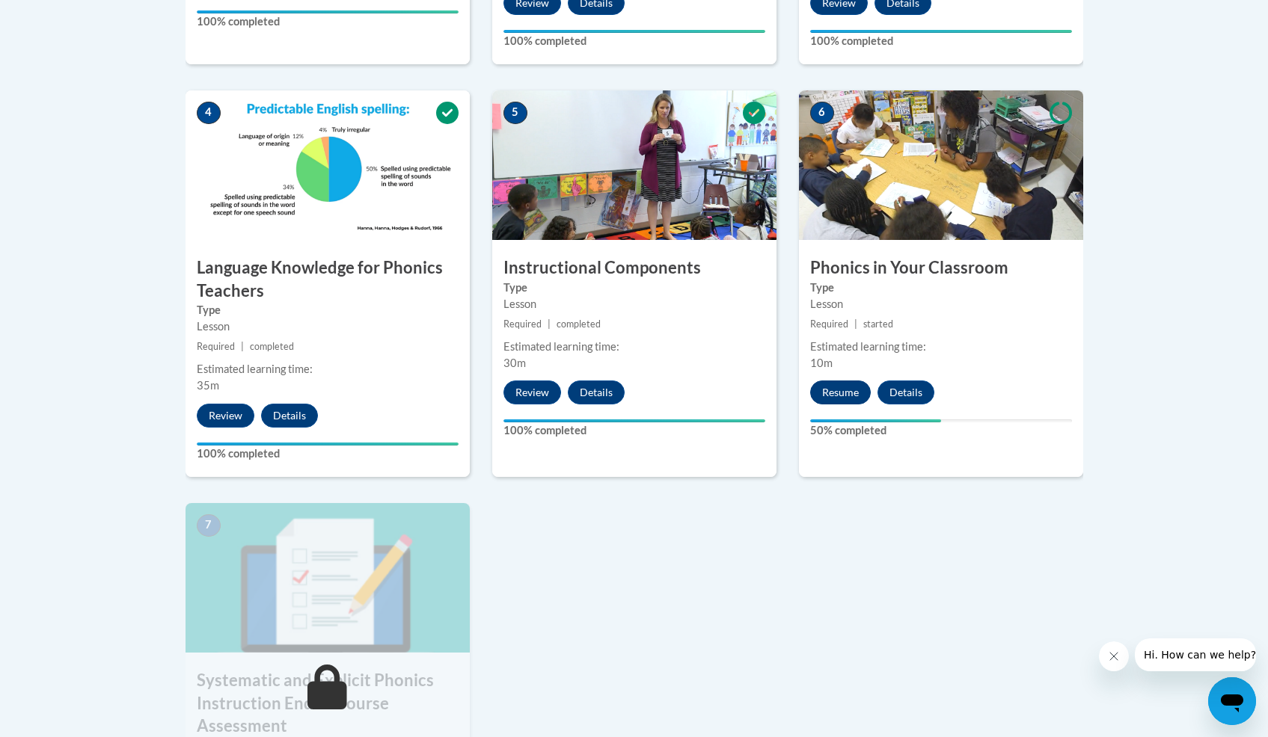
click at [860, 384] on button "Resume" at bounding box center [840, 393] width 61 height 24
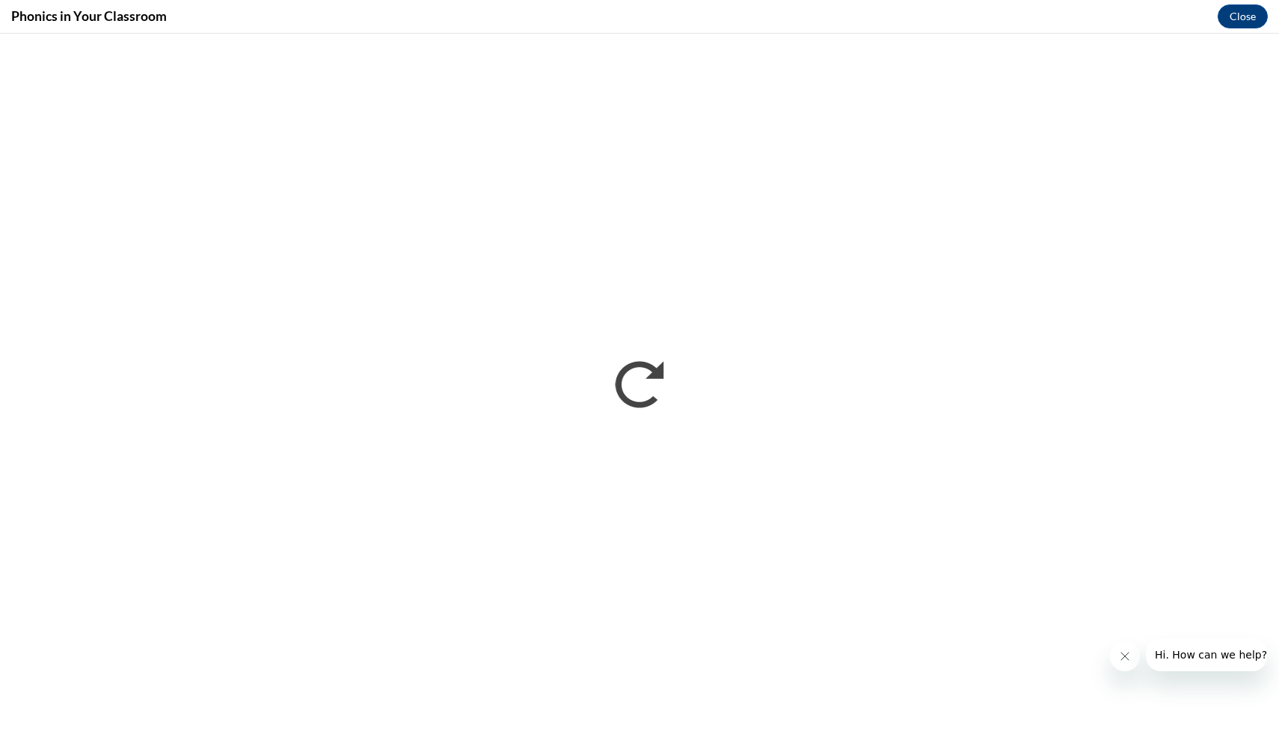
scroll to position [0, 0]
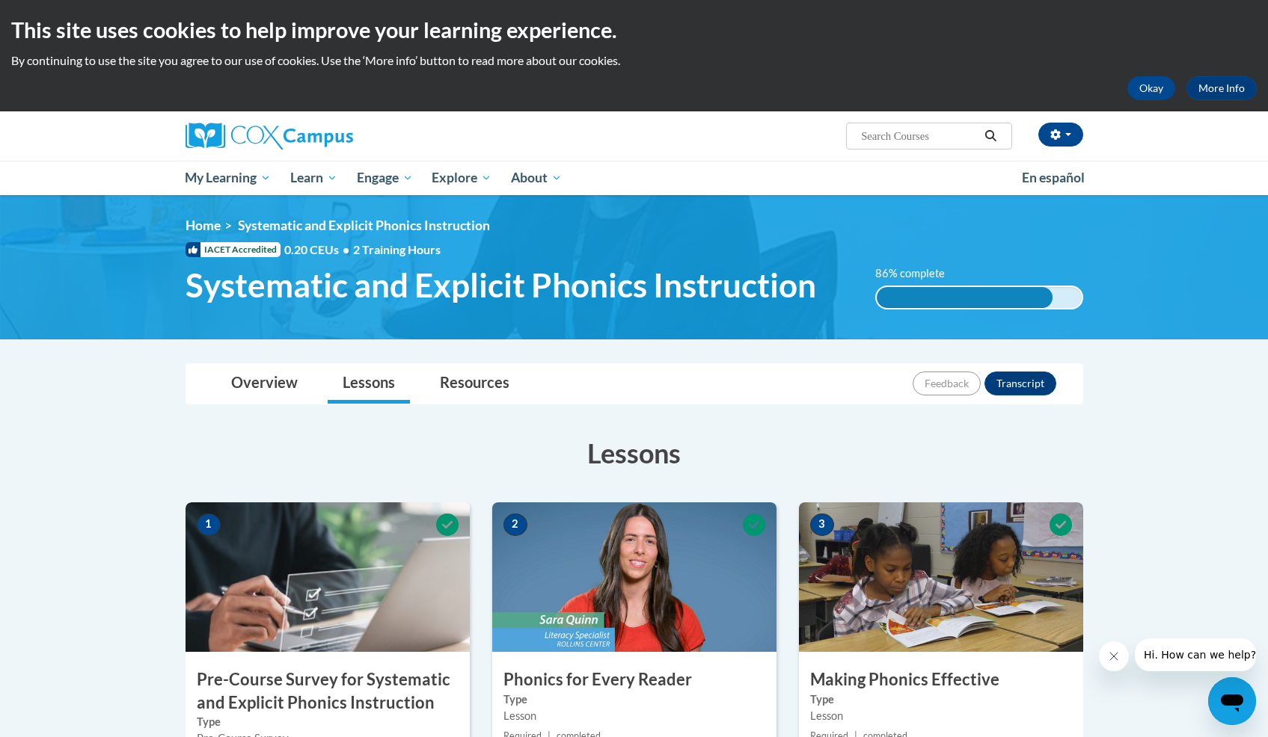
click at [636, 282] on span "Systematic and Explicit Phonics Instruction" at bounding box center [500, 286] width 630 height 40
click at [651, 389] on div "Overview Lessons Resources Feedback Transcript" at bounding box center [634, 384] width 874 height 40
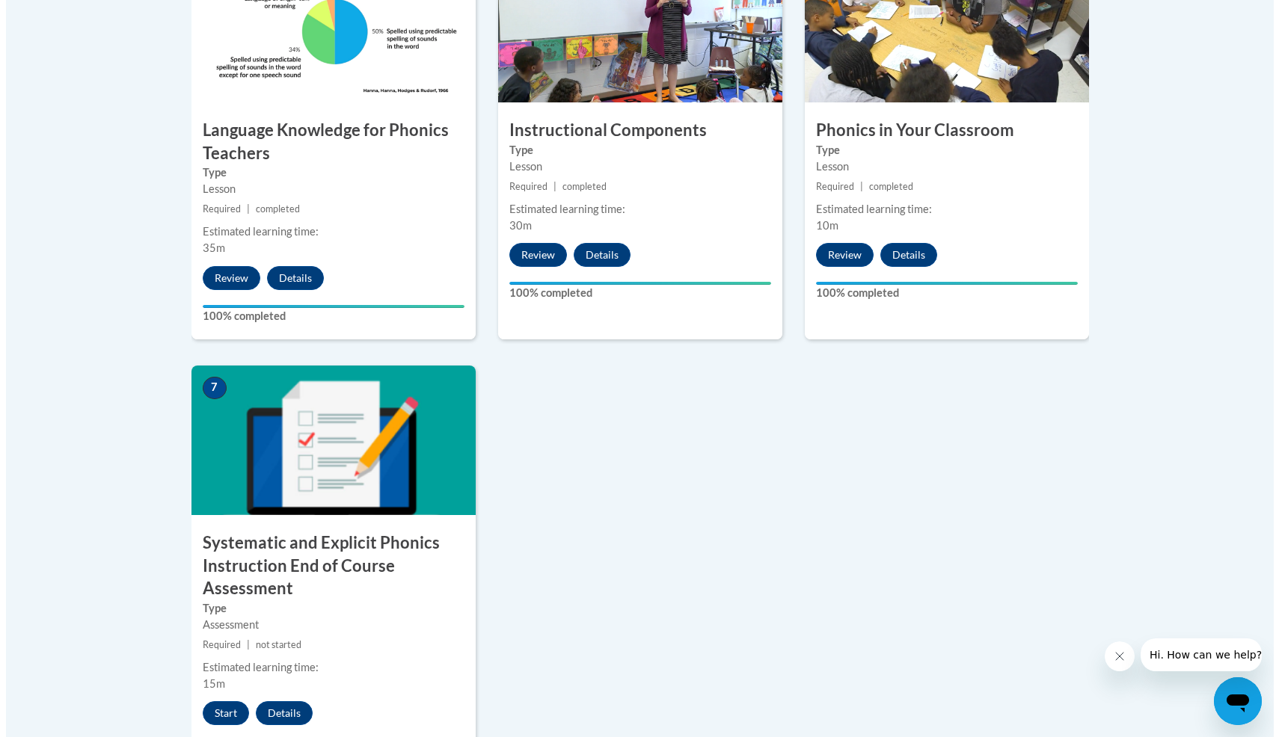
scroll to position [944, 0]
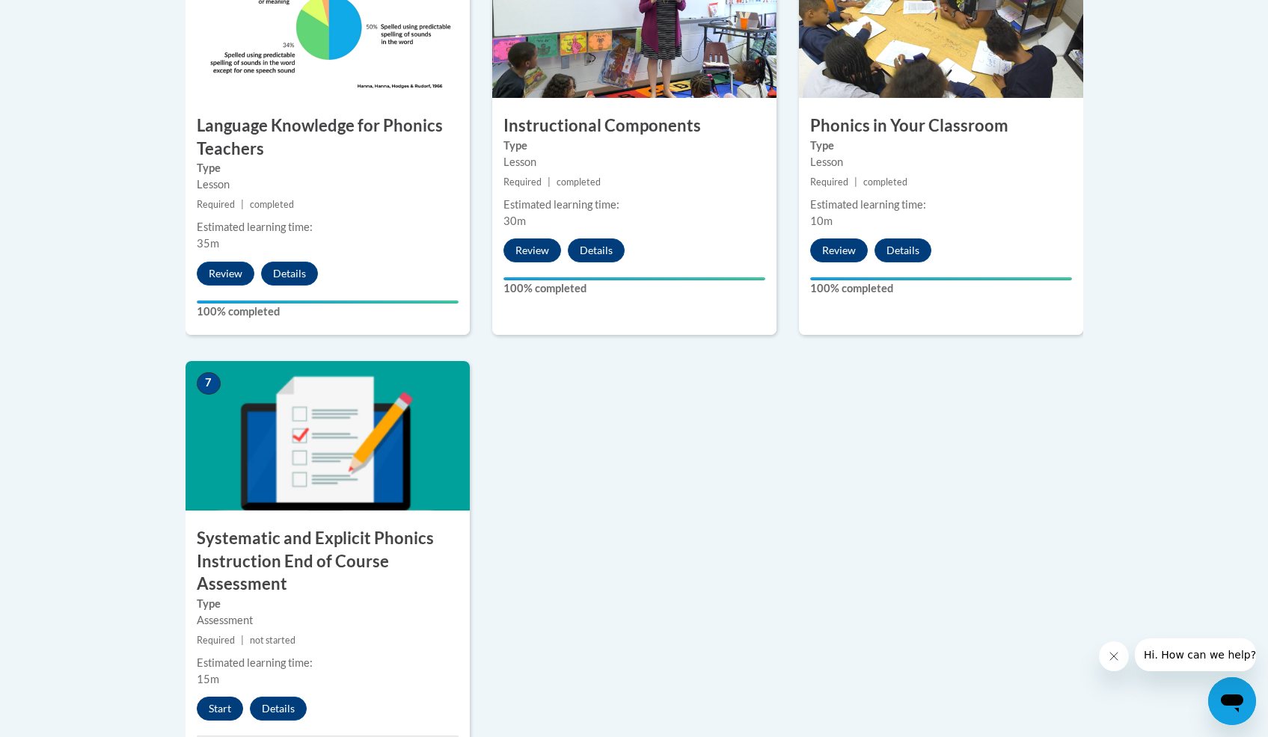
click at [222, 704] on button "Start" at bounding box center [220, 709] width 46 height 24
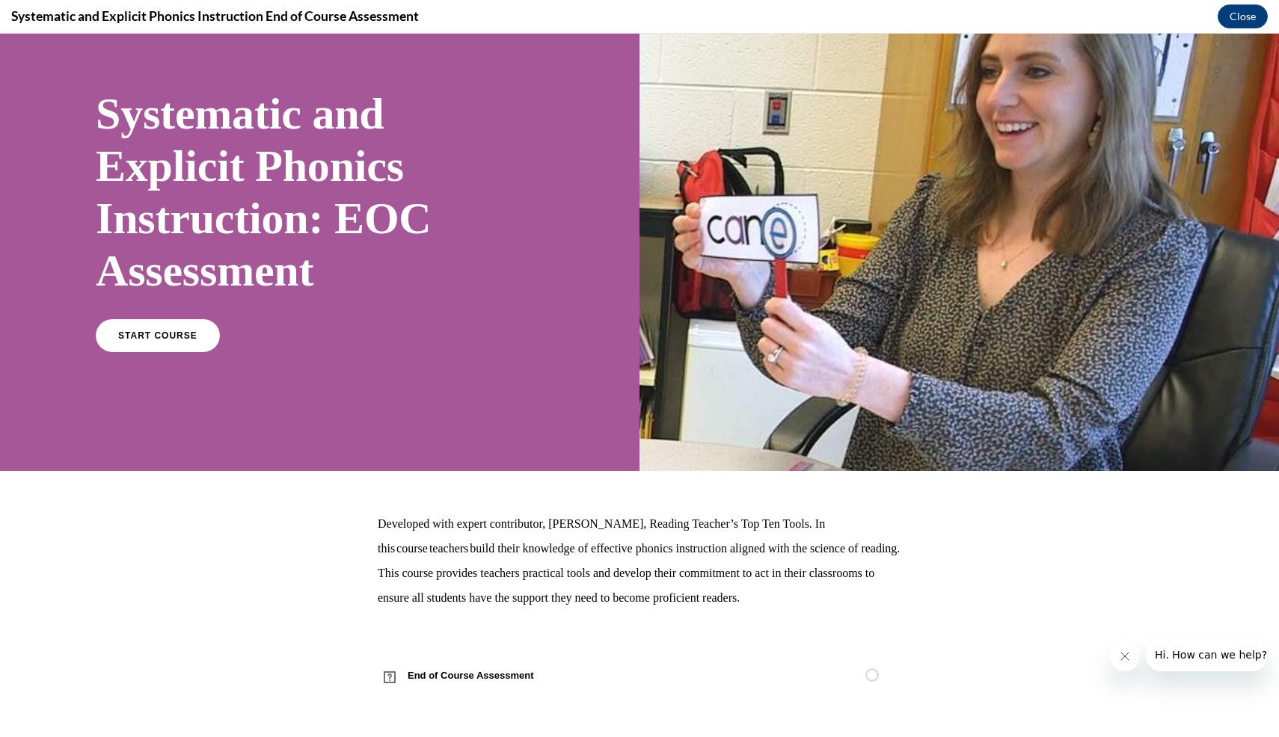
scroll to position [67, 0]
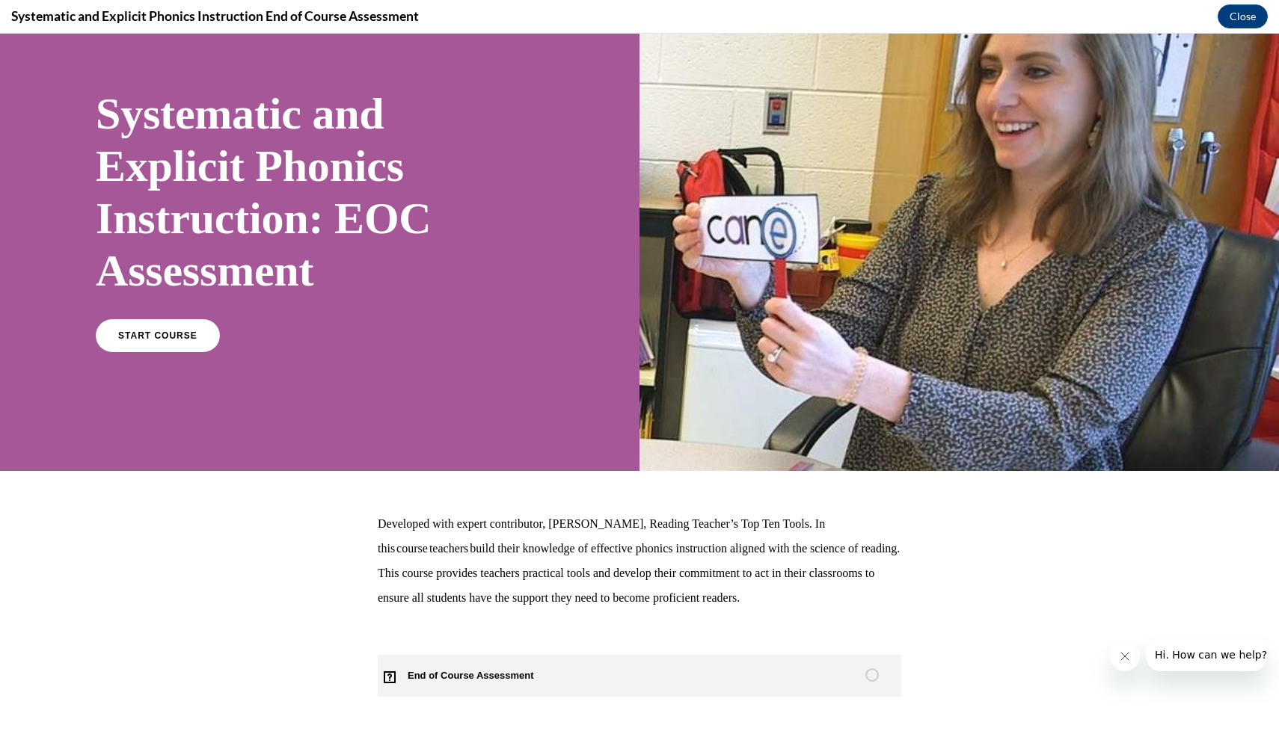
click at [444, 677] on span "End of Course Assessment" at bounding box center [479, 676] width 203 height 42
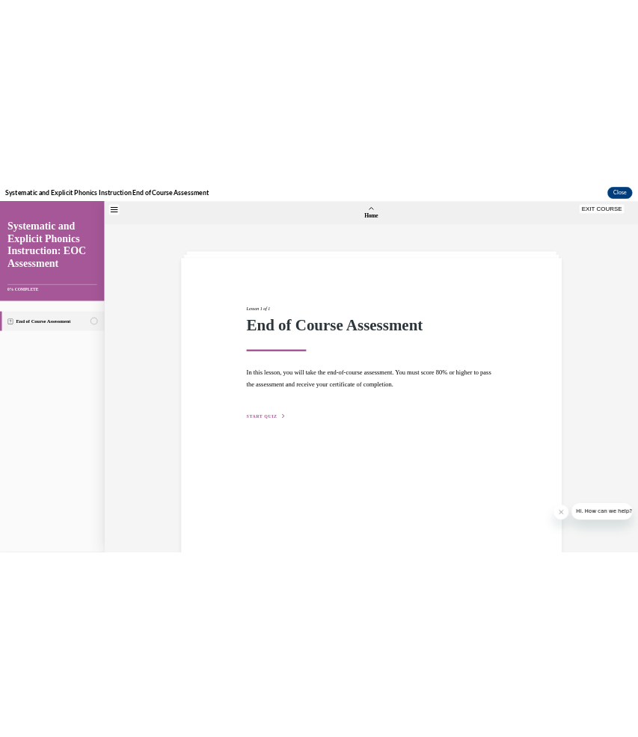
scroll to position [46, 0]
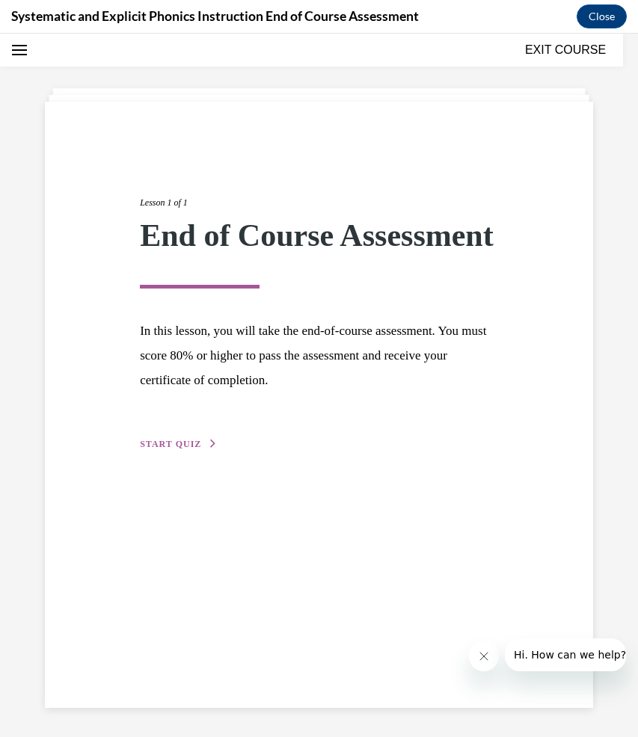
click at [182, 449] on span "START QUIZ" at bounding box center [170, 444] width 61 height 10
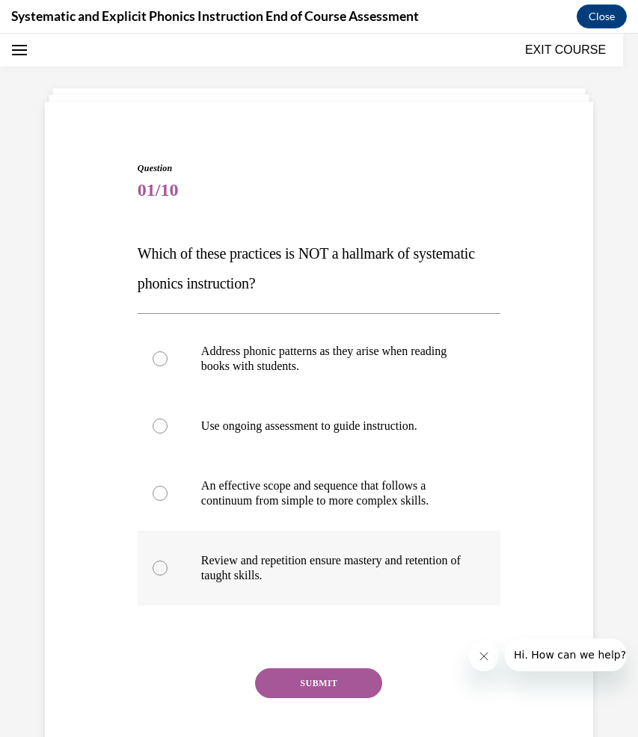
drag, startPoint x: 375, startPoint y: 597, endPoint x: 346, endPoint y: 600, distance: 29.3
click at [346, 600] on div at bounding box center [319, 568] width 363 height 75
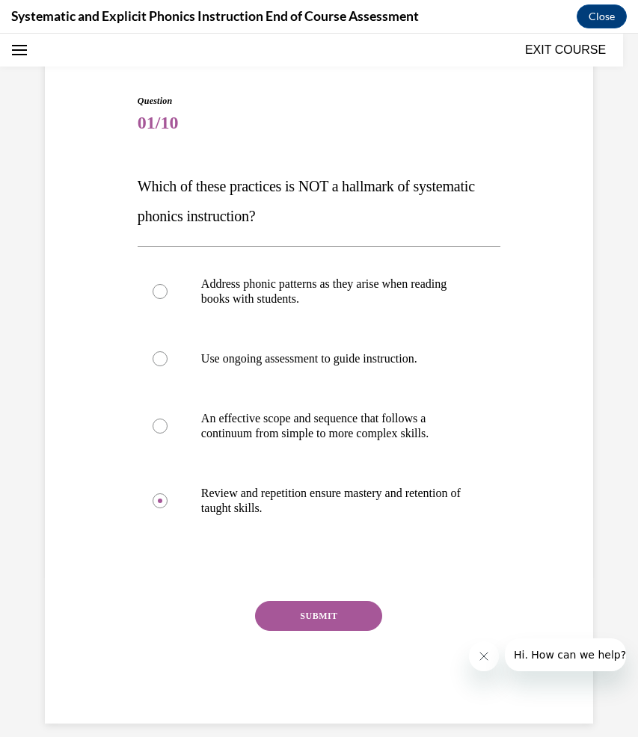
scroll to position [112, 0]
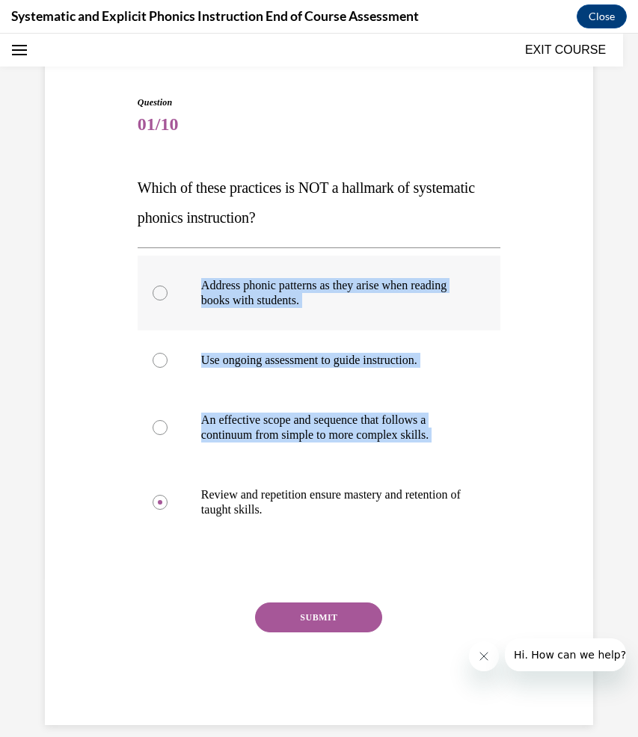
drag, startPoint x: 353, startPoint y: 523, endPoint x: 155, endPoint y: 296, distance: 301.1
click at [158, 296] on div "Address phonic patterns as they arise when reading books with students. Use ong…" at bounding box center [319, 398] width 363 height 284
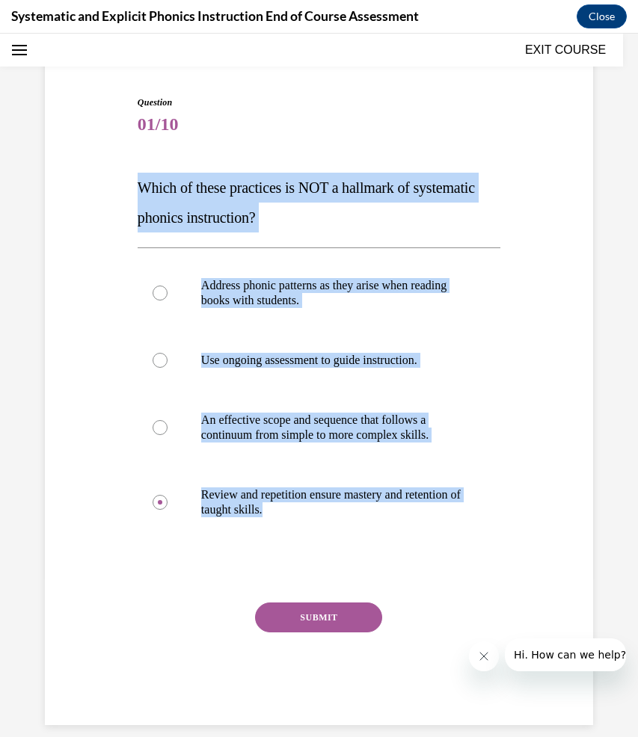
drag, startPoint x: 364, startPoint y: 553, endPoint x: 100, endPoint y: 182, distance: 455.3
click at [100, 182] on div "Question 01/10 Which of these practices is NOT a hallmark of systematic phonics…" at bounding box center [319, 388] width 556 height 675
copy div "Which of these practices is NOT a hallmark of systematic phonics instruction? A…"
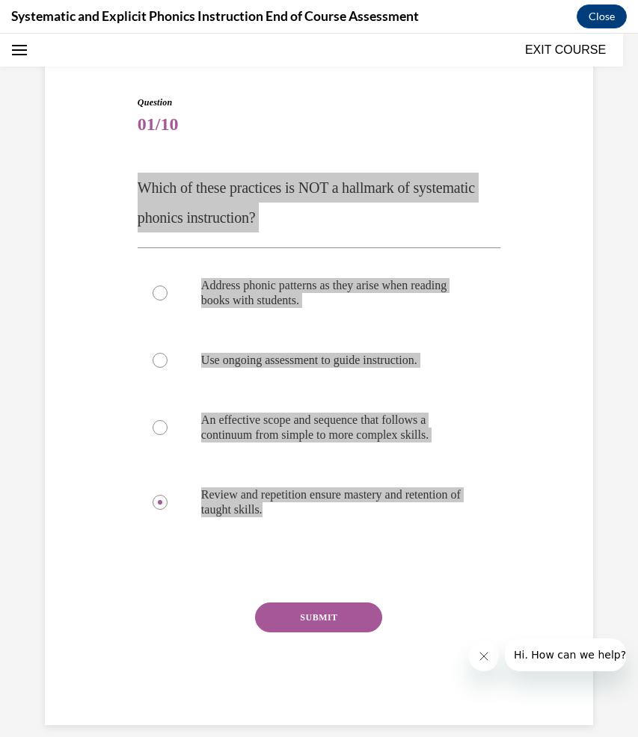
click at [333, 305] on p "Address phonic patterns as they arise when reading books with students." at bounding box center [332, 293] width 262 height 30
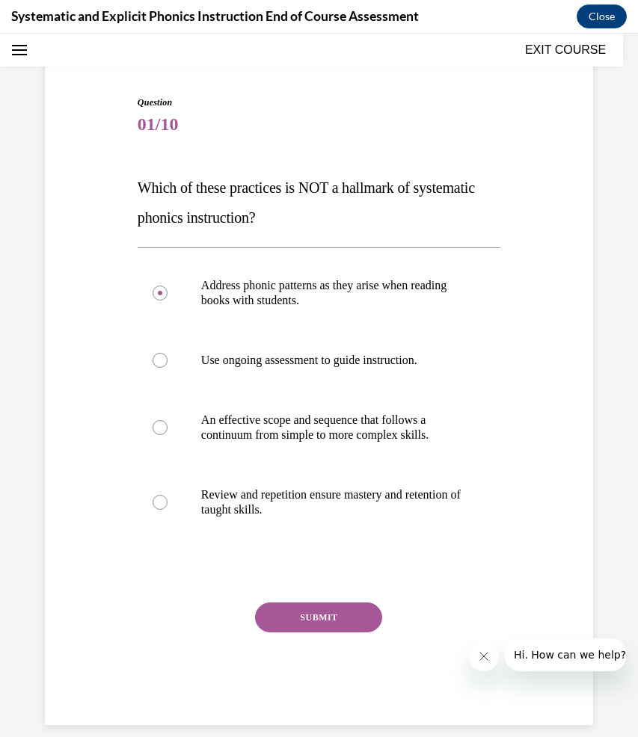
click at [325, 615] on button "SUBMIT" at bounding box center [318, 618] width 127 height 30
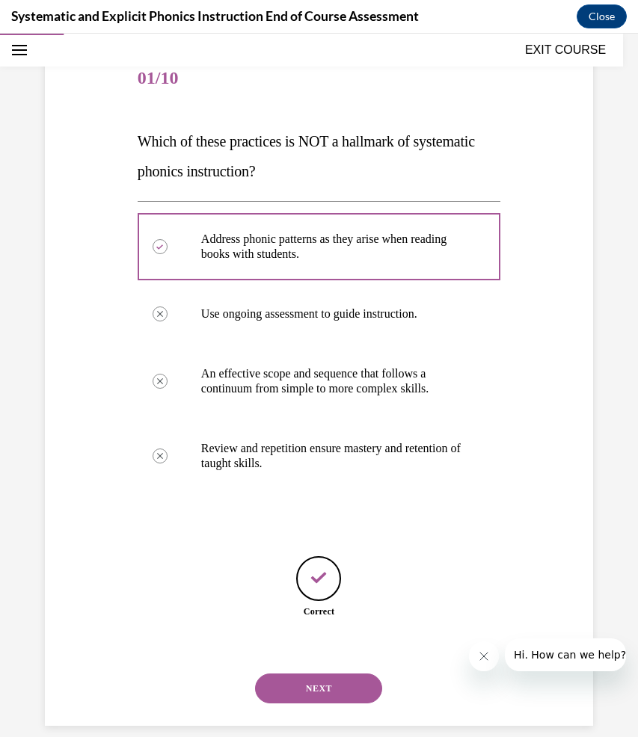
scroll to position [159, 0]
click at [318, 673] on button "NEXT" at bounding box center [318, 688] width 127 height 30
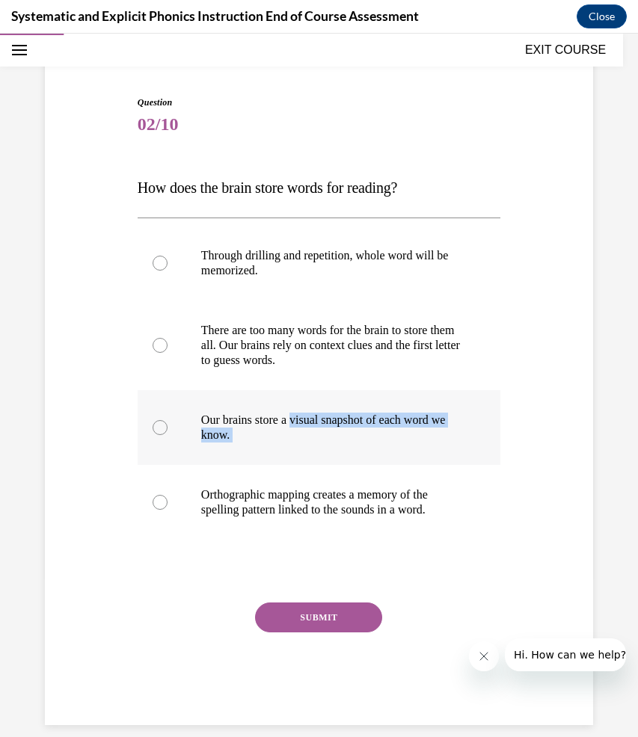
drag, startPoint x: 458, startPoint y: 470, endPoint x: 295, endPoint y: 424, distance: 168.8
click at [296, 424] on div "Through drilling and repetition, whole word will be memorized. There are too ma…" at bounding box center [319, 383] width 363 height 314
click at [118, 575] on div "Question 02/10 How does the brain store words for reading? Through drilling and…" at bounding box center [319, 388] width 556 height 675
drag, startPoint x: 465, startPoint y: 469, endPoint x: 312, endPoint y: 417, distance: 162.0
click at [314, 417] on div "Through drilling and repetition, whole word will be memorized. There are too ma…" at bounding box center [319, 383] width 363 height 314
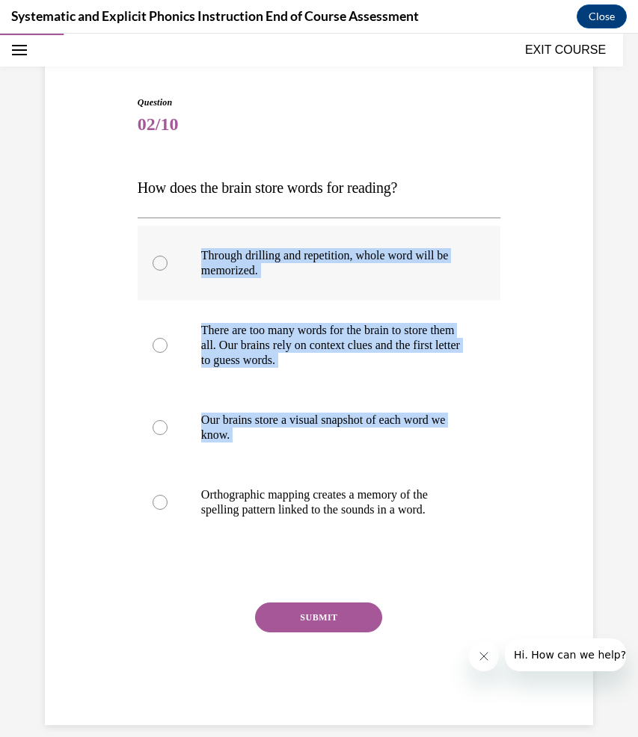
drag, startPoint x: 406, startPoint y: 526, endPoint x: 191, endPoint y: 278, distance: 328.1
click at [191, 278] on div "Through drilling and repetition, whole word will be memorized. There are too ma…" at bounding box center [319, 383] width 363 height 314
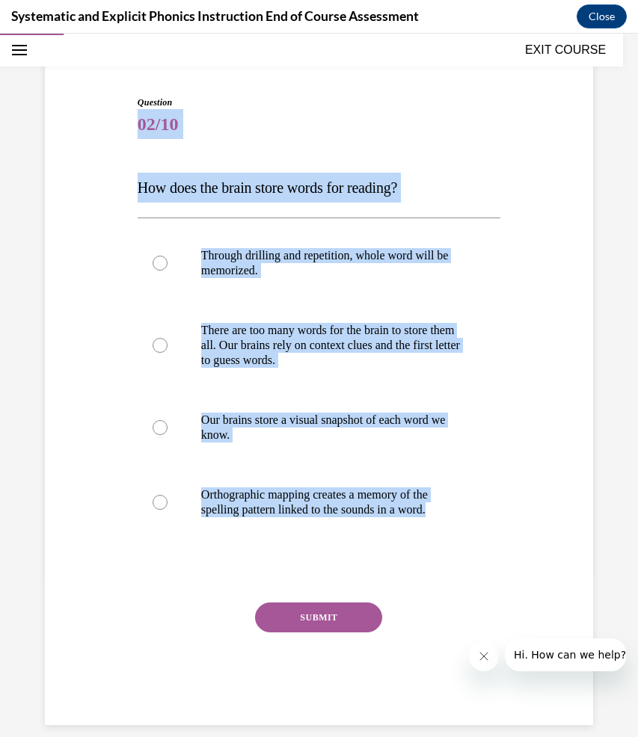
drag, startPoint x: 499, startPoint y: 522, endPoint x: 126, endPoint y: 134, distance: 538.5
click at [126, 134] on div "Question 02/10 How does the brain store words for reading? Through drilling and…" at bounding box center [319, 388] width 556 height 675
copy div "02/10 How does the brain store words for reading? Through drilling and repetiti…"
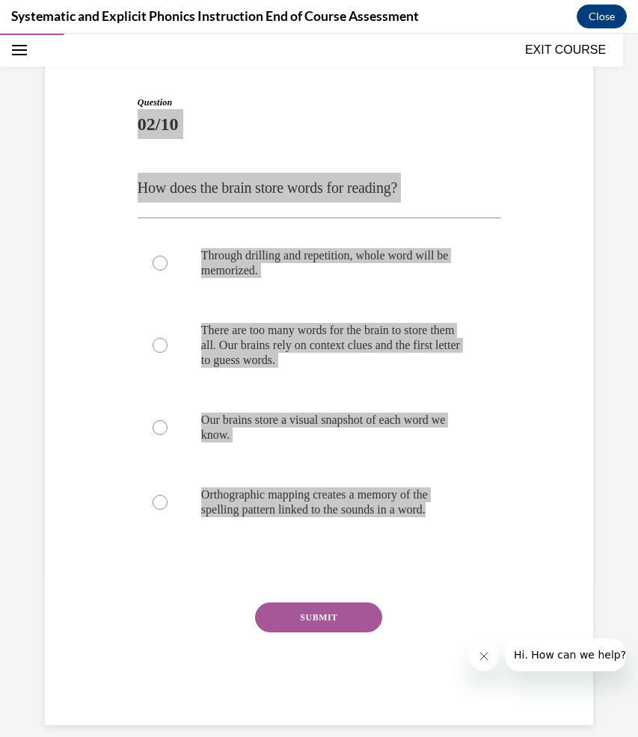
click at [332, 460] on div at bounding box center [319, 427] width 363 height 75
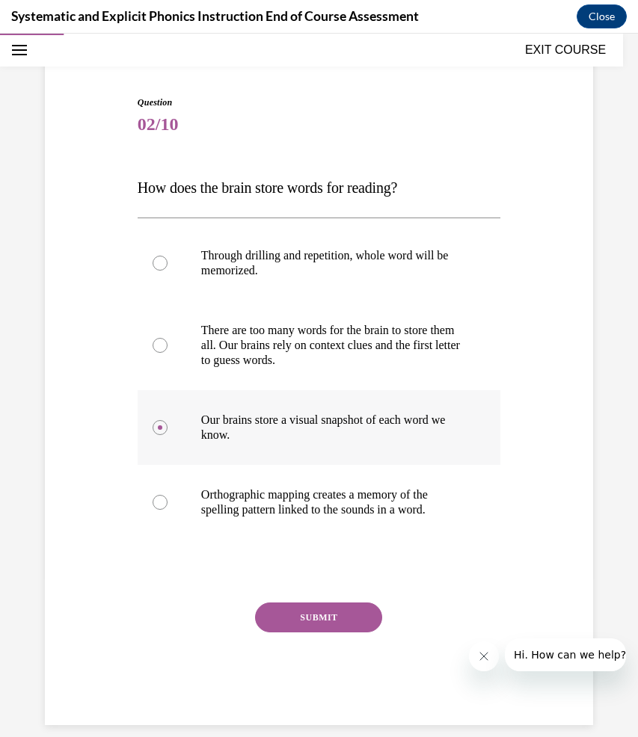
click at [307, 456] on div at bounding box center [319, 427] width 363 height 75
click at [218, 476] on div at bounding box center [319, 502] width 363 height 75
click at [326, 575] on div at bounding box center [319, 571] width 363 height 18
click at [319, 564] on div at bounding box center [319, 571] width 363 height 18
click at [319, 472] on div at bounding box center [319, 502] width 363 height 75
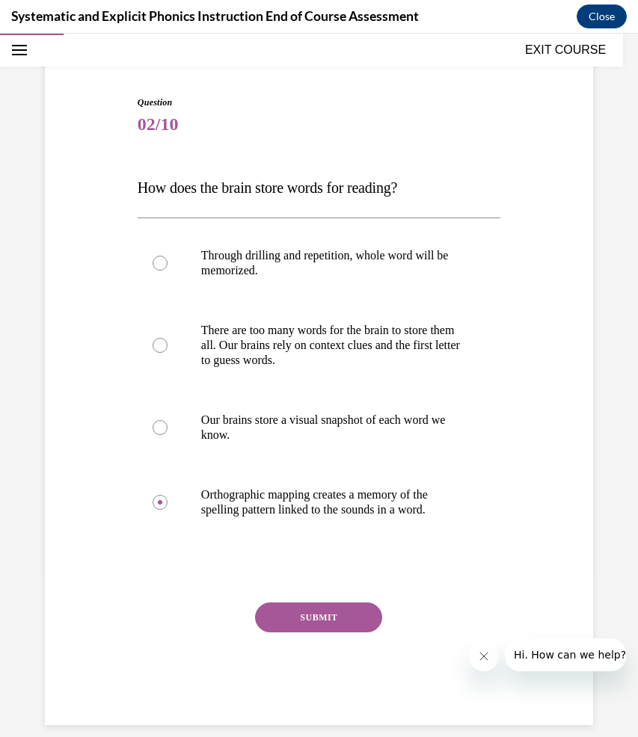
click at [313, 573] on div at bounding box center [319, 571] width 363 height 18
click at [485, 657] on icon "Close message from company" at bounding box center [484, 657] width 12 height 12
click at [317, 571] on div at bounding box center [319, 571] width 363 height 18
click at [299, 616] on button "SUBMIT" at bounding box center [318, 618] width 127 height 30
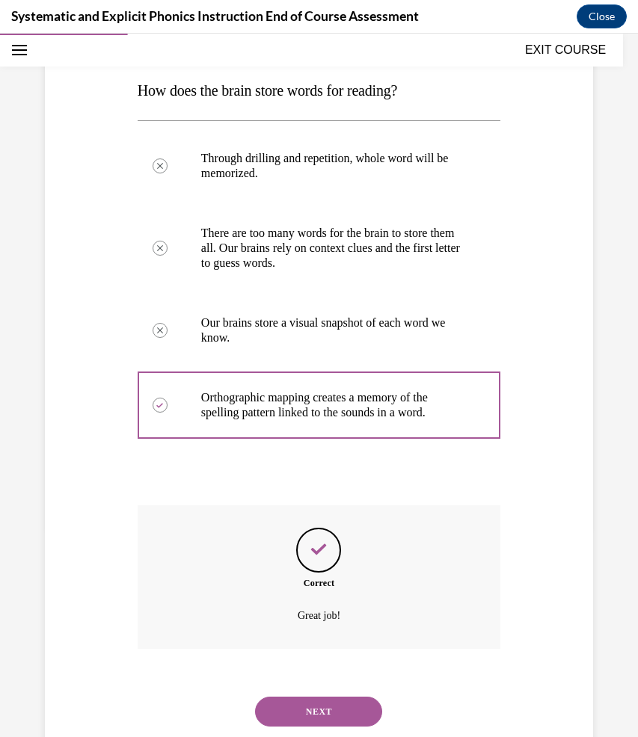
scroll to position [233, 0]
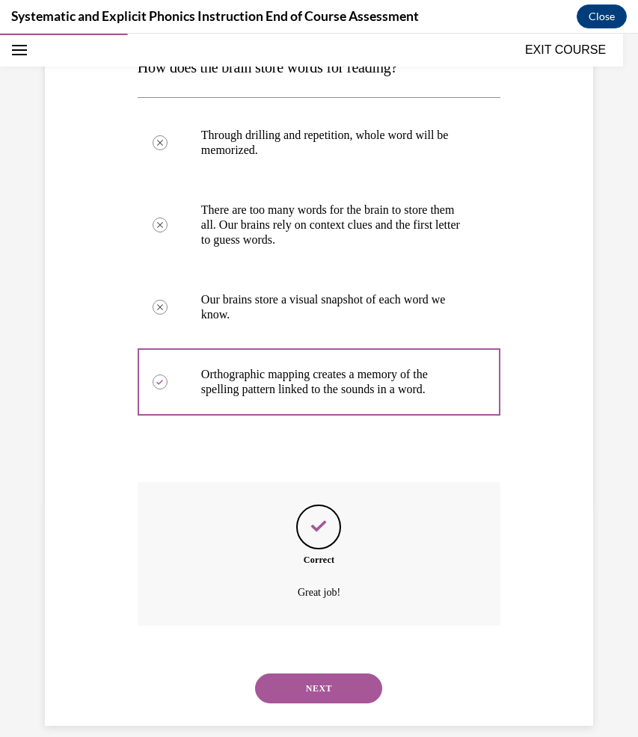
click at [346, 674] on button "NEXT" at bounding box center [318, 689] width 127 height 30
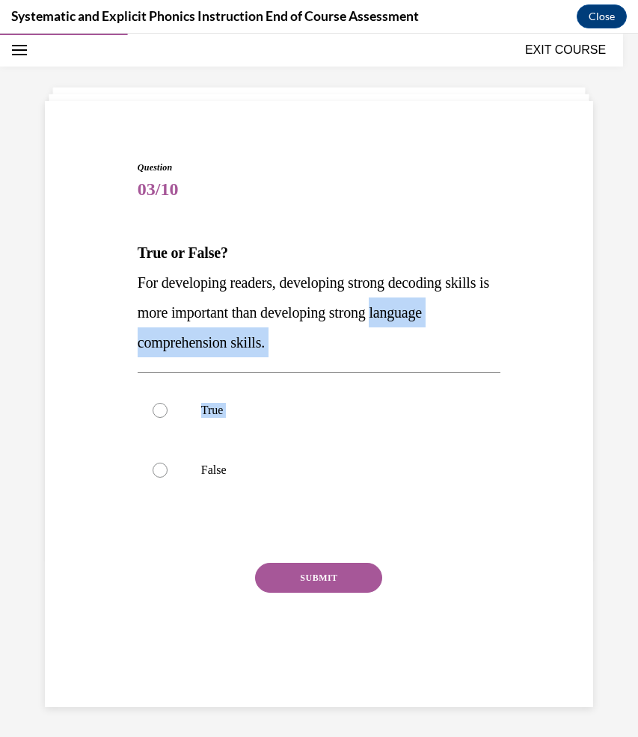
drag, startPoint x: 287, startPoint y: 493, endPoint x: 120, endPoint y: 344, distance: 223.5
click at [120, 344] on div "Question 03/10 True or False? For developing readers, developing strong decodin…" at bounding box center [319, 401] width 556 height 570
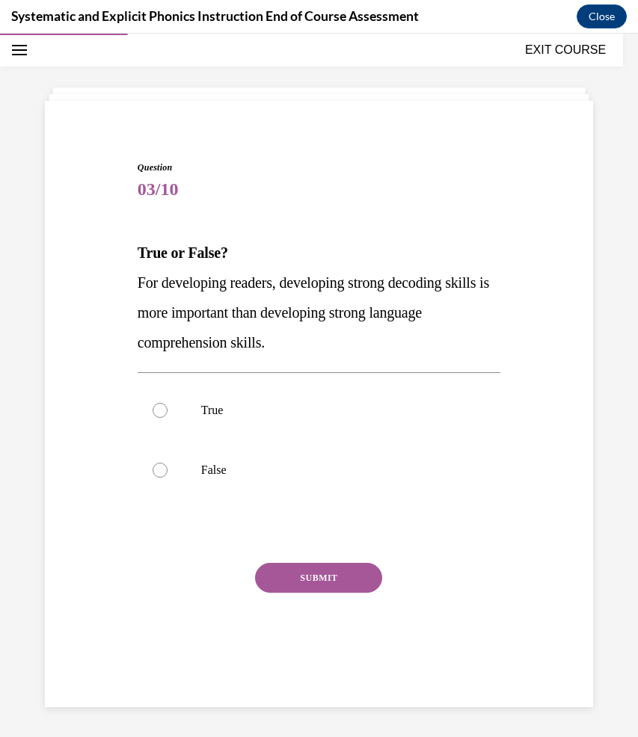
click at [162, 519] on div "Question 03/10 True or False? For developing readers, developing strong decodin…" at bounding box center [319, 423] width 363 height 525
click at [207, 426] on div at bounding box center [319, 411] width 363 height 60
click at [305, 559] on div "Question 03/10 True or False? For developing readers, developing strong decodin…" at bounding box center [319, 423] width 363 height 525
click at [307, 579] on button "SUBMIT" at bounding box center [318, 578] width 127 height 30
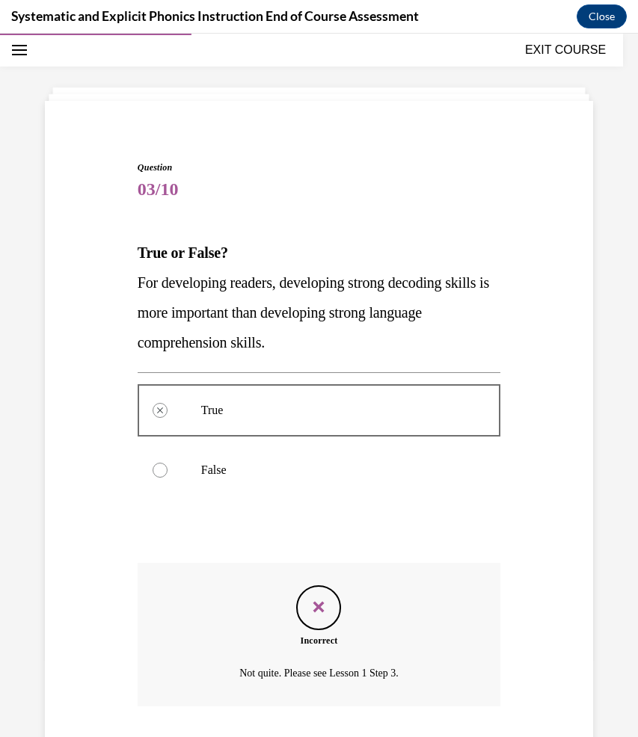
scroll to position [128, 0]
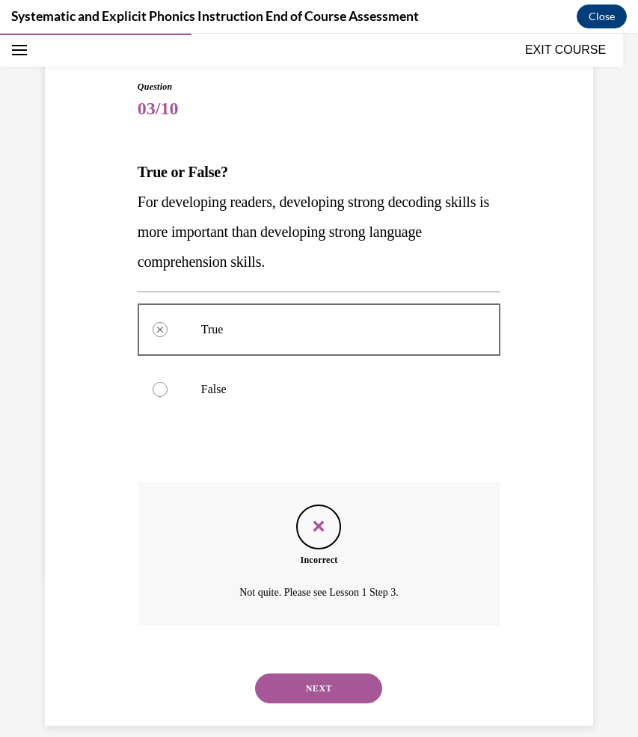
click at [325, 674] on button "NEXT" at bounding box center [318, 689] width 127 height 30
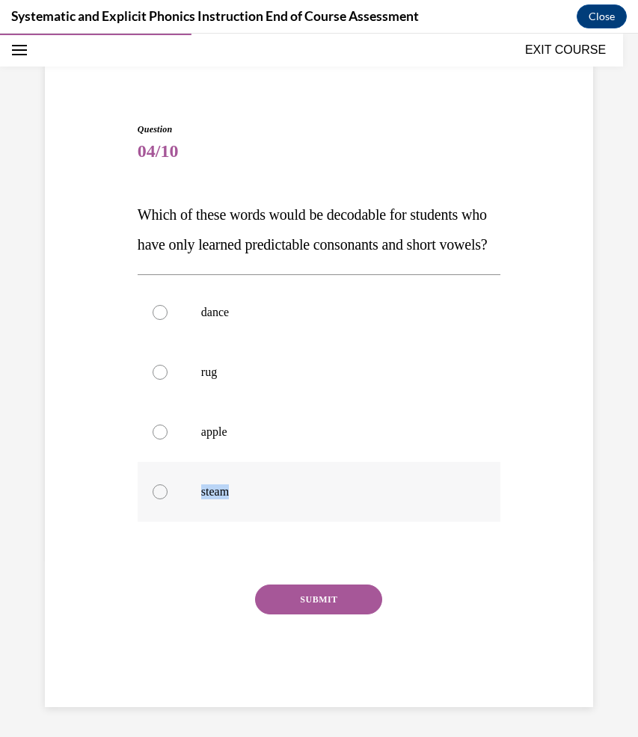
drag, startPoint x: 274, startPoint y: 512, endPoint x: 167, endPoint y: 485, distance: 110.3
click at [167, 485] on div "steam" at bounding box center [319, 492] width 363 height 60
drag, startPoint x: 284, startPoint y: 524, endPoint x: 108, endPoint y: 274, distance: 305.4
click at [108, 267] on div "Question 04/10 Which of these words would be decodable for students who have on…" at bounding box center [319, 393] width 556 height 630
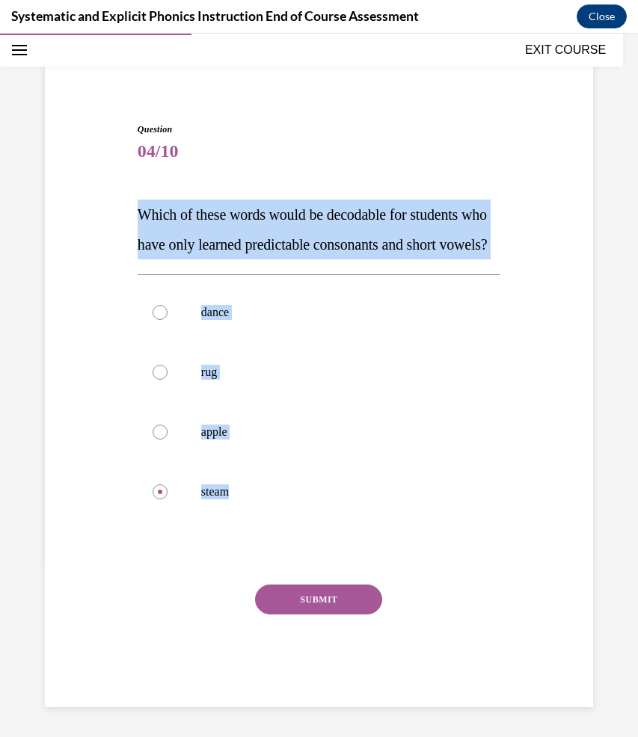
drag, startPoint x: 268, startPoint y: 514, endPoint x: 104, endPoint y: 177, distance: 374.3
click at [104, 177] on div "Question 04/10 Which of these words would be decodable for students who have on…" at bounding box center [319, 393] width 556 height 630
copy div "Which of these words would be decodable for students who have only learned pred…"
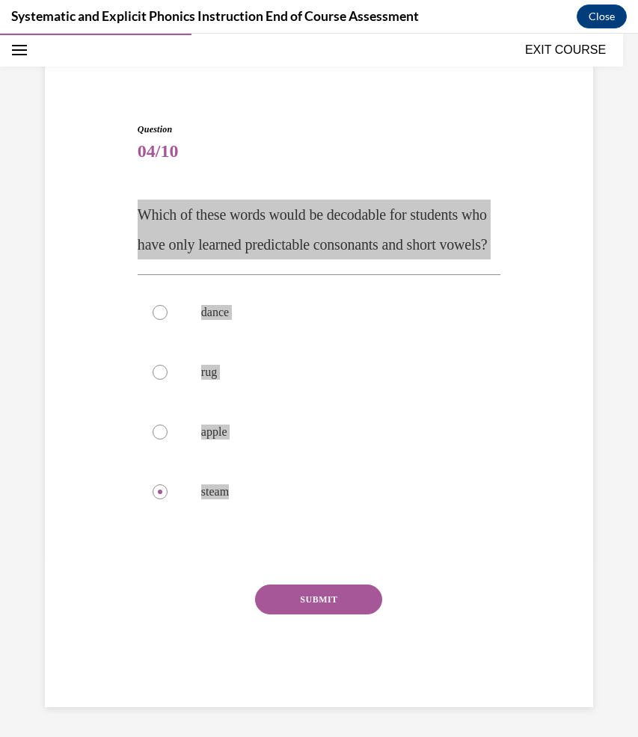
click at [408, 380] on p "rug" at bounding box center [332, 372] width 262 height 15
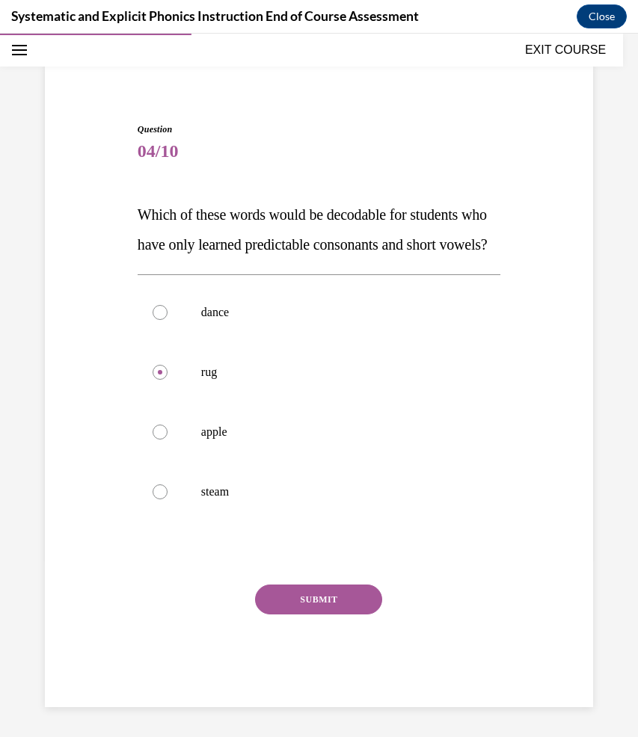
click at [345, 615] on button "SUBMIT" at bounding box center [318, 600] width 127 height 30
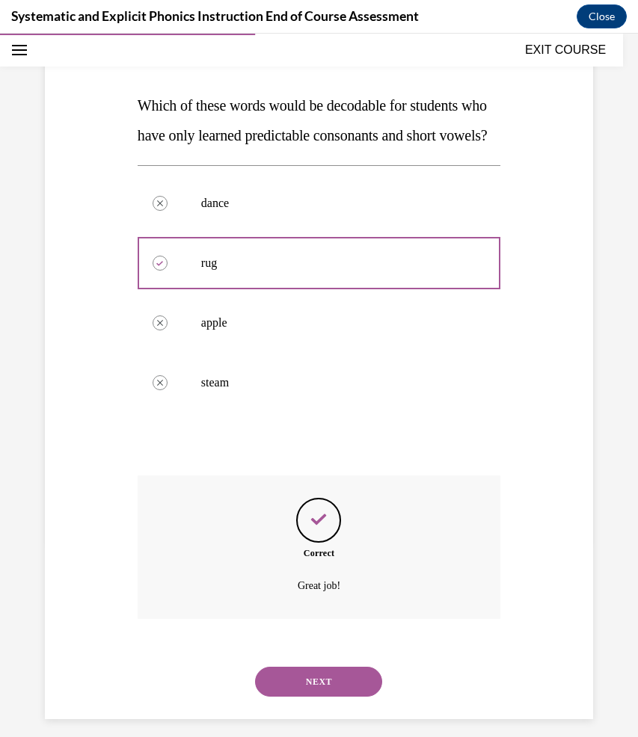
scroll to position [218, 0]
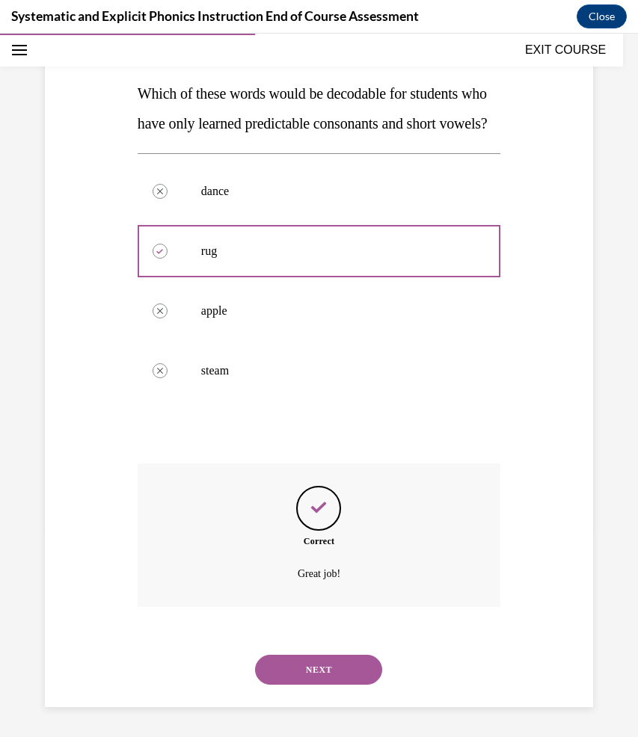
click at [319, 663] on button "NEXT" at bounding box center [318, 670] width 127 height 30
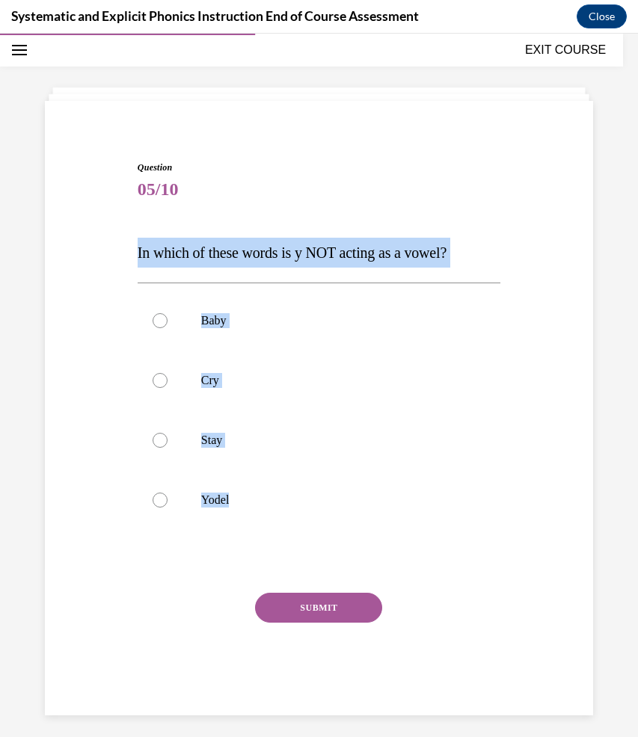
drag, startPoint x: 292, startPoint y: 505, endPoint x: 96, endPoint y: 255, distance: 317.0
click at [96, 255] on div "Question 05/10 In which of these words is y NOT acting as a vowel? Baby Cry Sta…" at bounding box center [319, 416] width 556 height 600
copy div "In which of these words is y NOT acting as a vowel? Baby Cry Stay Yodel"
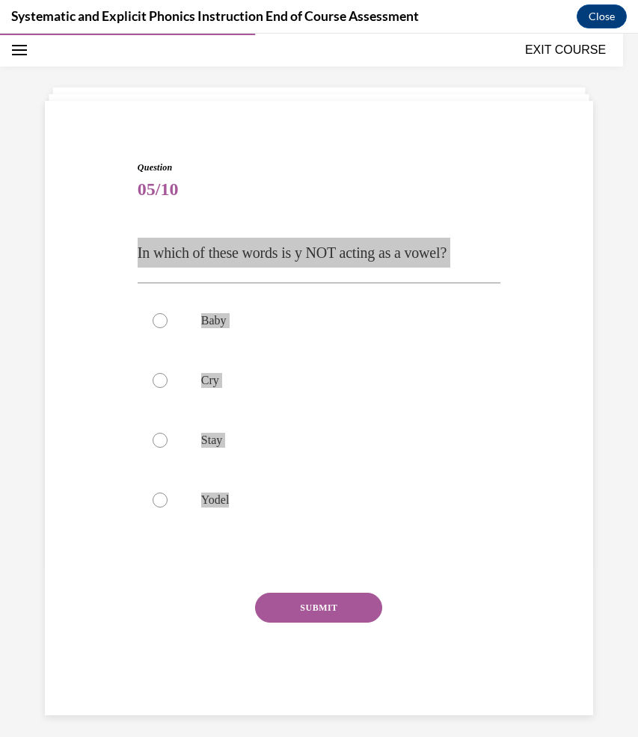
click at [271, 500] on p "Yodel" at bounding box center [332, 500] width 262 height 15
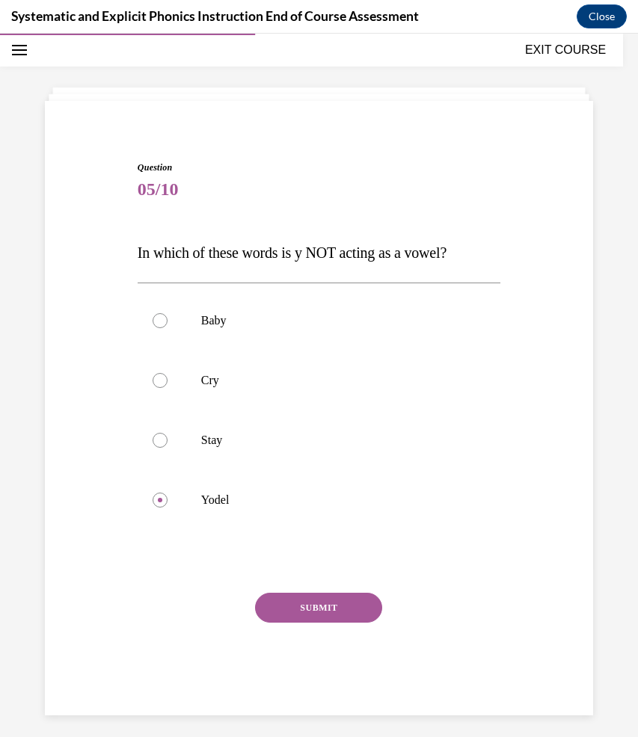
click at [321, 608] on button "SUBMIT" at bounding box center [318, 608] width 127 height 30
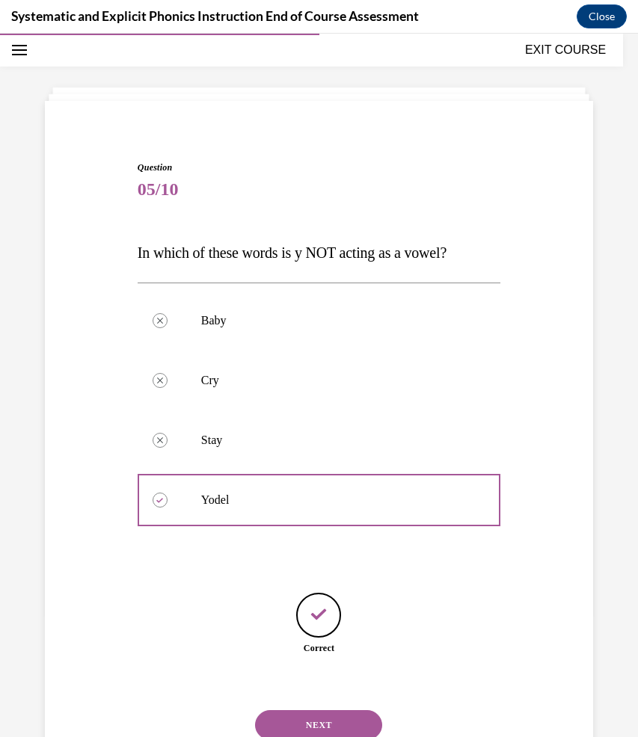
scroll to position [85, 0]
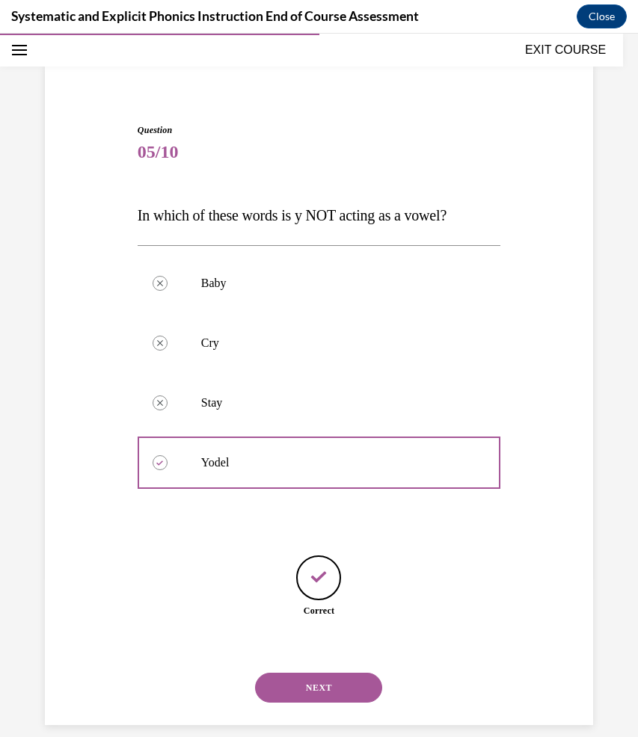
click at [339, 675] on button "NEXT" at bounding box center [318, 688] width 127 height 30
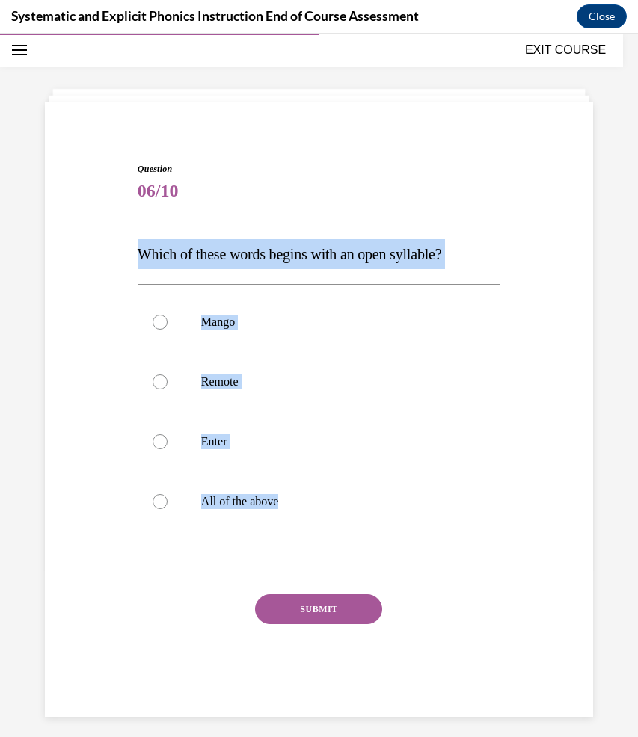
drag, startPoint x: 331, startPoint y: 507, endPoint x: 109, endPoint y: 255, distance: 335.5
click at [109, 255] on div "Question 06/10 Which of these words begins with an open syllable? Mango Remote …" at bounding box center [319, 417] width 556 height 600
copy div "Which of these words begins with an open syllable? Mango Remote Enter All of th…"
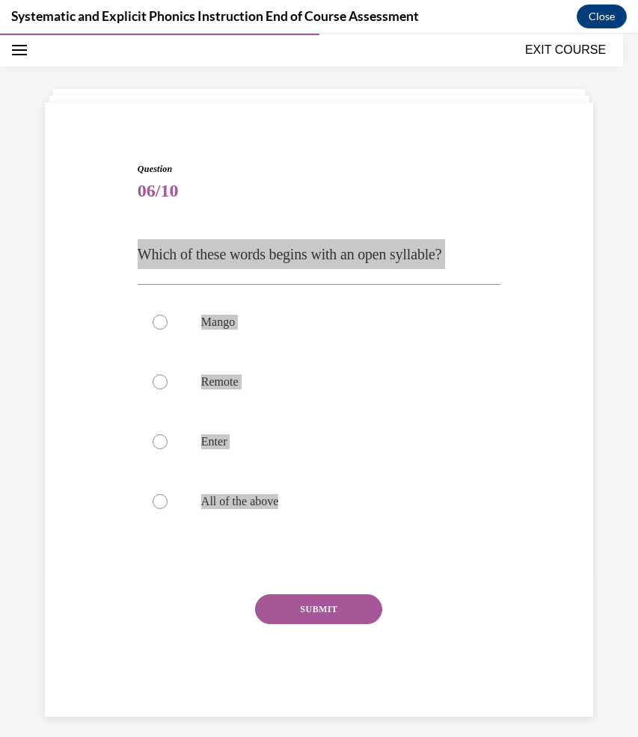
click at [263, 384] on p "Remote" at bounding box center [332, 382] width 262 height 15
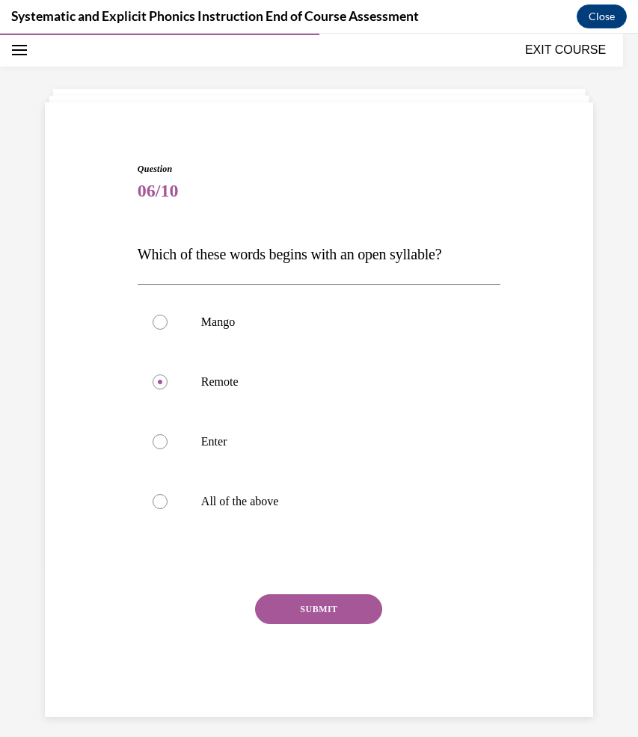
click at [322, 615] on button "SUBMIT" at bounding box center [318, 610] width 127 height 30
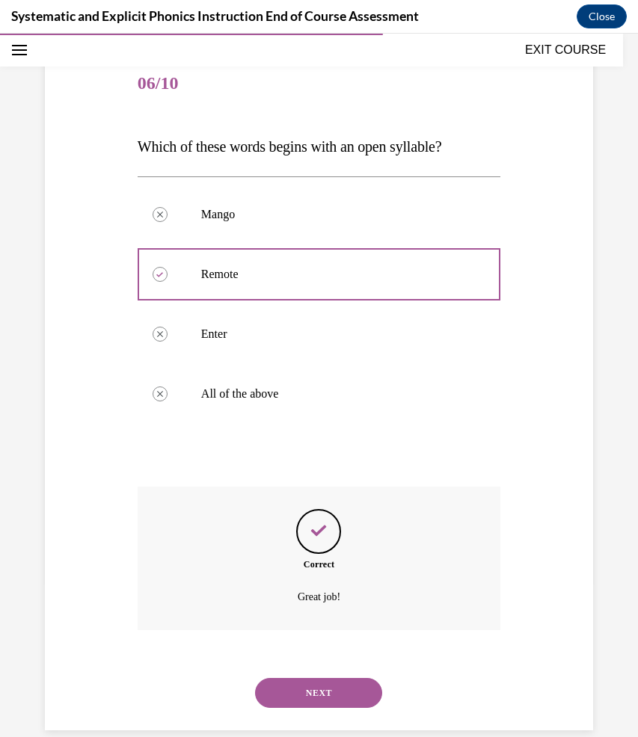
scroll to position [158, 0]
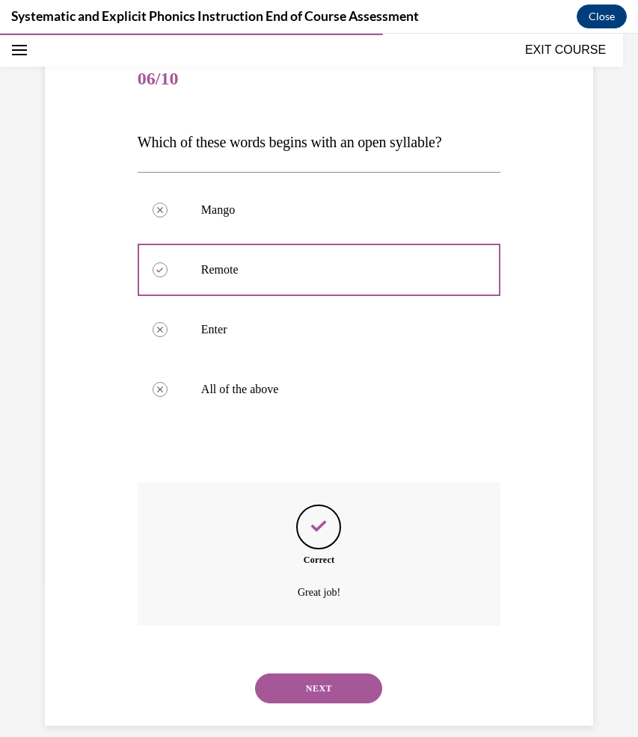
click at [310, 674] on button "NEXT" at bounding box center [318, 689] width 127 height 30
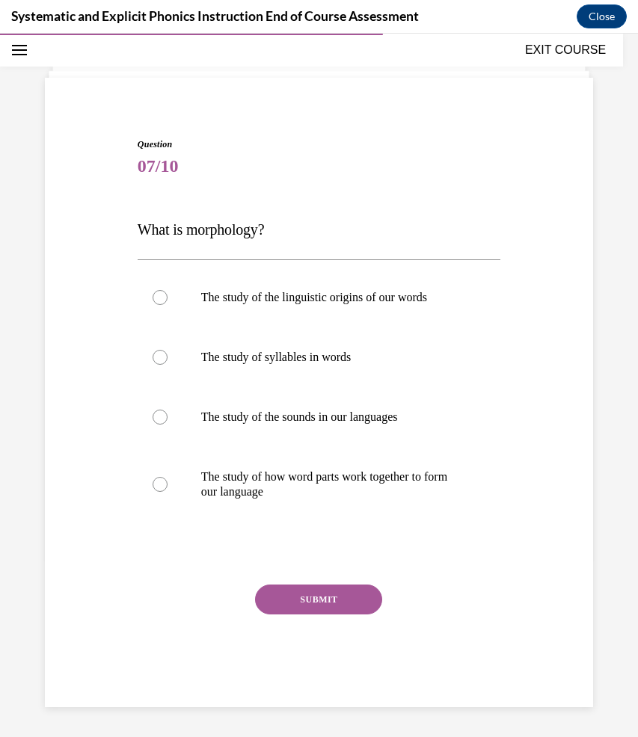
scroll to position [52, 0]
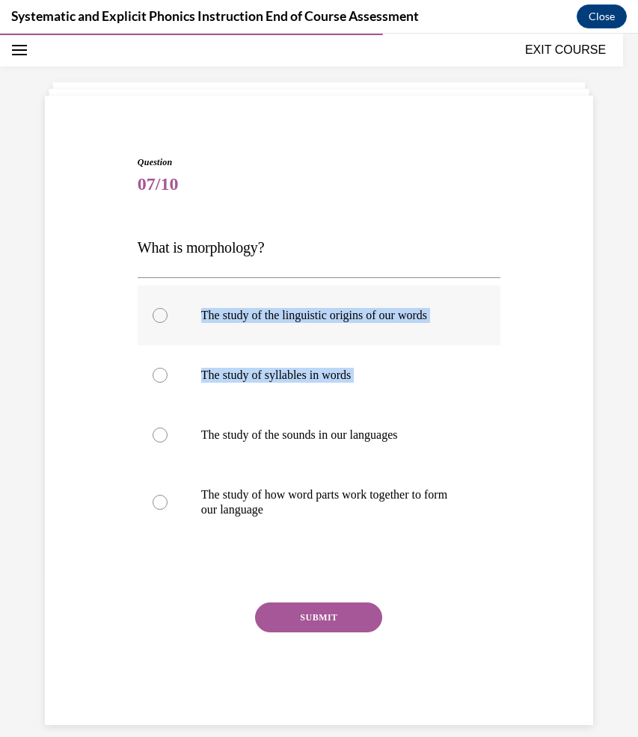
drag, startPoint x: 347, startPoint y: 423, endPoint x: 205, endPoint y: 341, distance: 164.2
click at [205, 341] on div "The study of the linguistic origins of our words The study of syllables in word…" at bounding box center [319, 413] width 363 height 254
drag, startPoint x: 358, startPoint y: 460, endPoint x: 208, endPoint y: 326, distance: 201.3
click at [209, 326] on div "The study of the linguistic origins of our words The study of syllables in word…" at bounding box center [319, 413] width 363 height 254
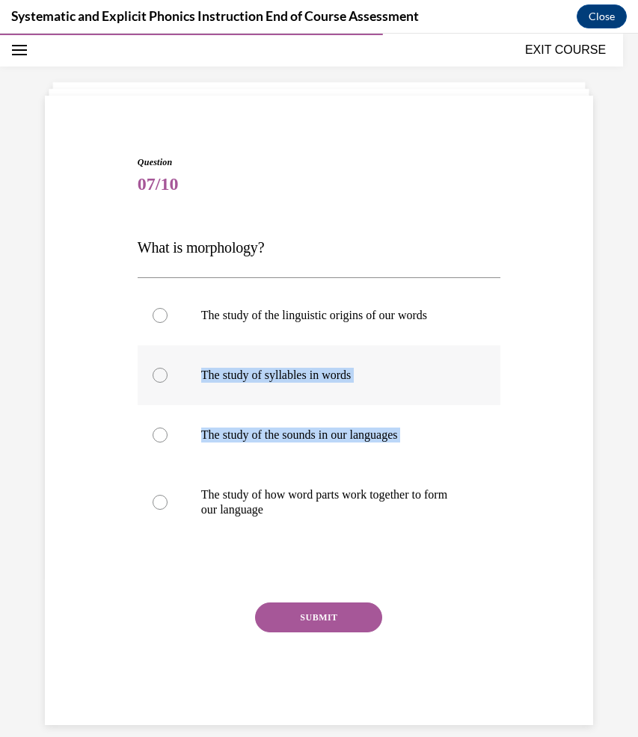
drag, startPoint x: 498, startPoint y: 472, endPoint x: 229, endPoint y: 346, distance: 297.1
click at [229, 346] on div "Question 07/10 What is morphology? The study of the linguistic origins of our w…" at bounding box center [319, 418] width 556 height 615
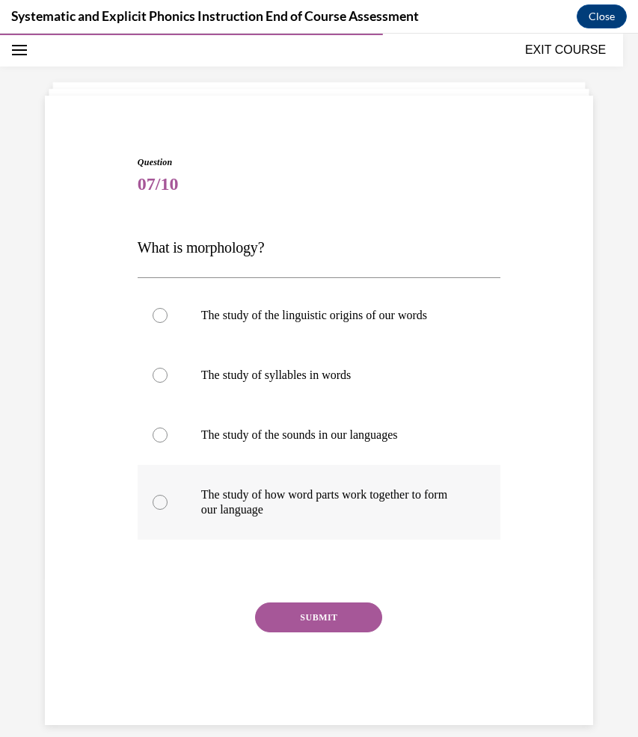
click at [491, 474] on div at bounding box center [319, 502] width 363 height 75
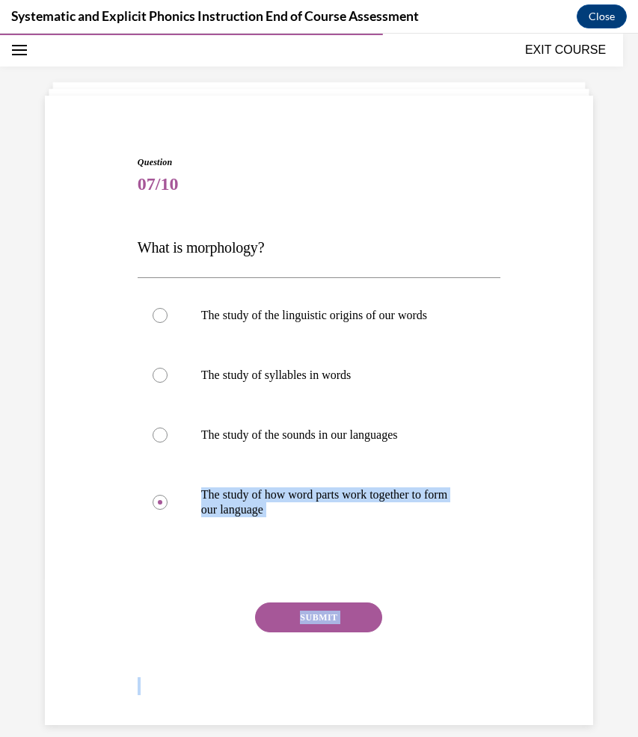
drag, startPoint x: 231, startPoint y: 699, endPoint x: 114, endPoint y: 461, distance: 264.9
click at [114, 460] on div "Question 07/10 What is morphology? The study of the linguistic origins of our w…" at bounding box center [319, 418] width 556 height 615
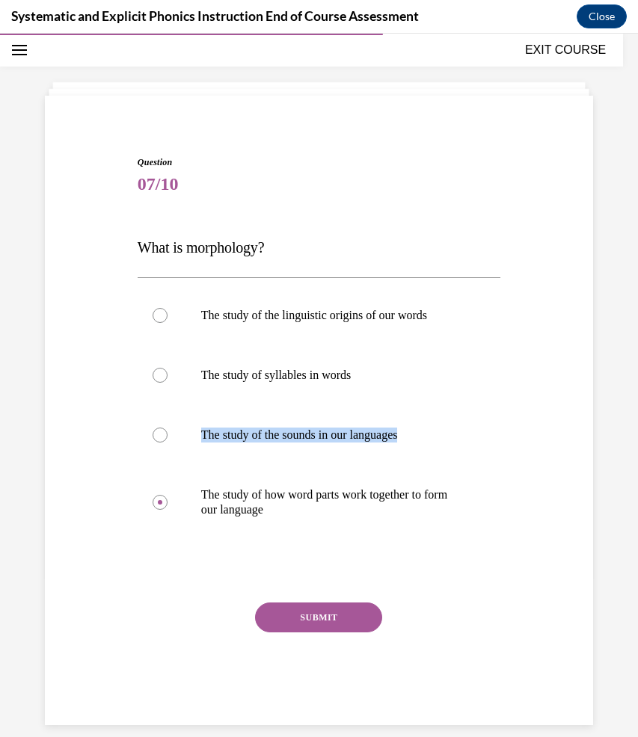
drag, startPoint x: 114, startPoint y: 460, endPoint x: 114, endPoint y: 422, distance: 38.1
click at [114, 422] on div "Question 07/10 What is morphology? The study of the linguistic origins of our w…" at bounding box center [319, 418] width 556 height 615
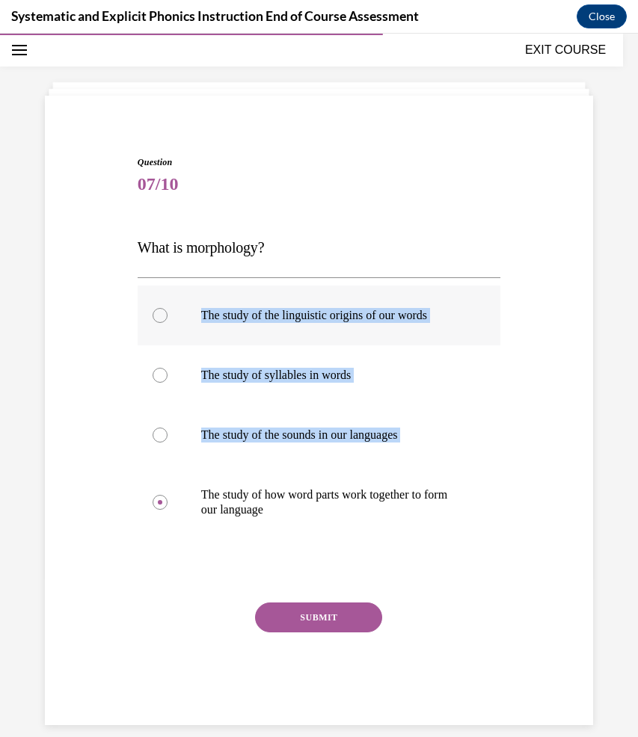
drag, startPoint x: 363, startPoint y: 474, endPoint x: 240, endPoint y: 343, distance: 179.9
click at [240, 342] on div "The study of the linguistic origins of our words The study of syllables in word…" at bounding box center [319, 413] width 363 height 254
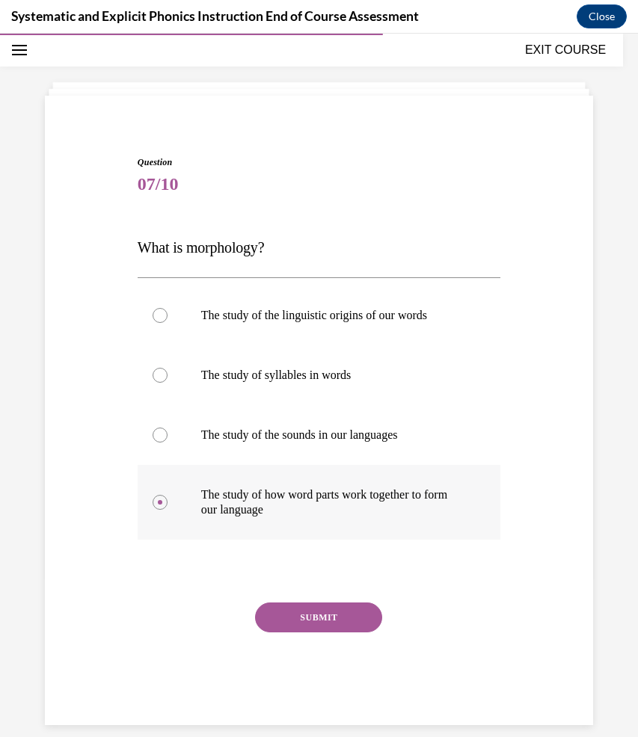
click at [442, 476] on div at bounding box center [319, 502] width 363 height 75
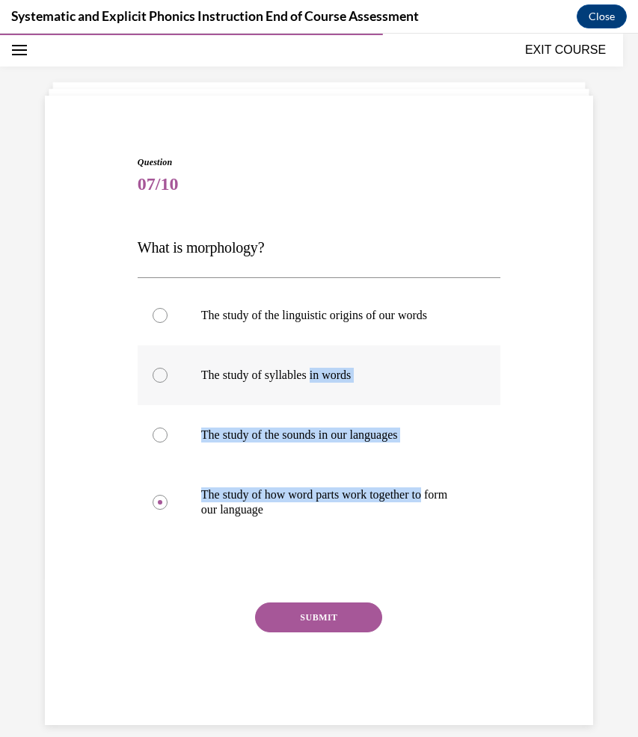
drag, startPoint x: 506, startPoint y: 494, endPoint x: 314, endPoint y: 381, distance: 222.3
click at [314, 381] on div "Question 07/10 What is morphology? The study of the linguistic origins of our w…" at bounding box center [319, 418] width 556 height 615
click at [425, 476] on div at bounding box center [319, 502] width 363 height 75
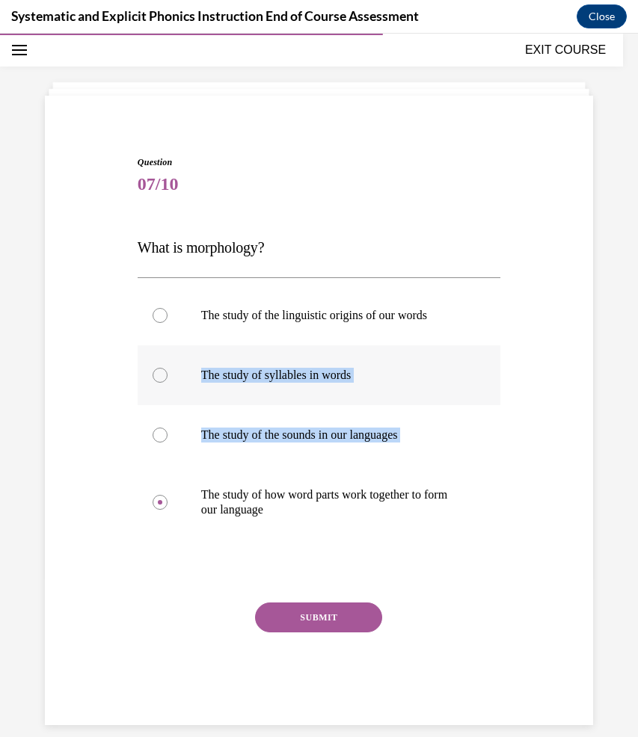
drag, startPoint x: 458, startPoint y: 498, endPoint x: 261, endPoint y: 362, distance: 239.2
click at [261, 362] on div "The study of the linguistic origins of our words The study of syllables in word…" at bounding box center [319, 413] width 363 height 254
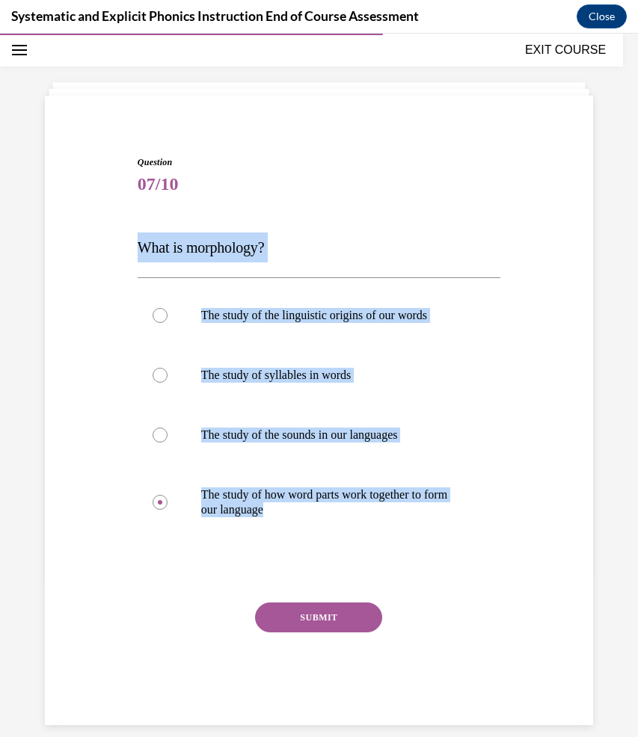
drag, startPoint x: 515, startPoint y: 530, endPoint x: 201, endPoint y: 221, distance: 440.0
click at [204, 221] on div "Question 07/10 What is morphology? The study of the linguistic origins of our w…" at bounding box center [319, 418] width 556 height 615
copy div "What is morphology? The study of the linguistic origins of our words The study …"
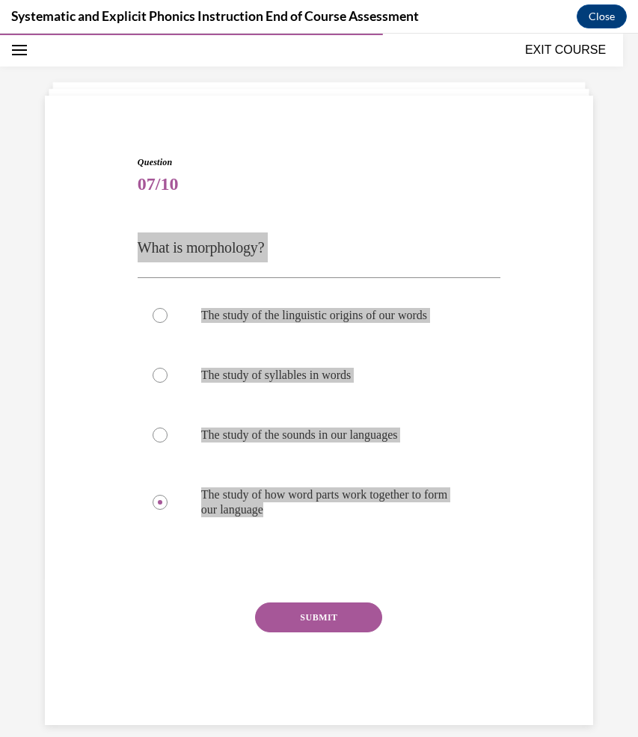
click at [209, 496] on p "The study of how word parts work together to form our language" at bounding box center [332, 503] width 262 height 30
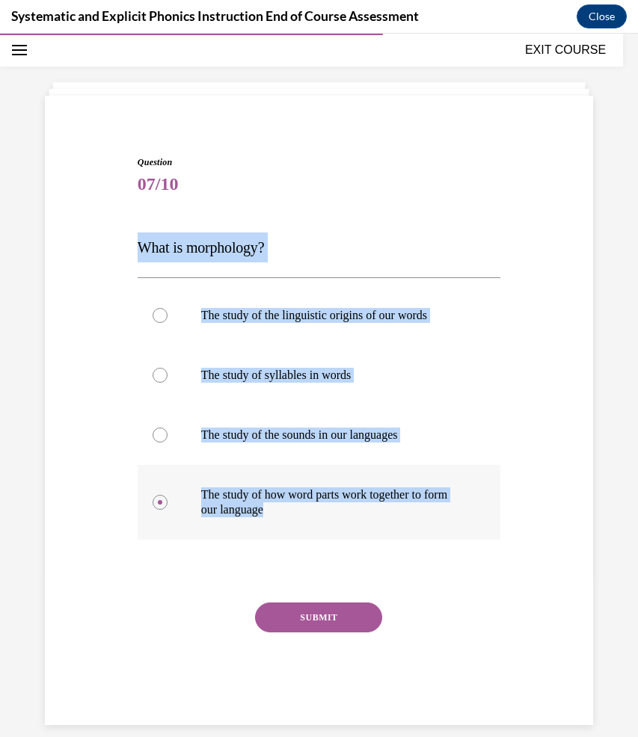
click at [343, 523] on div at bounding box center [319, 502] width 363 height 75
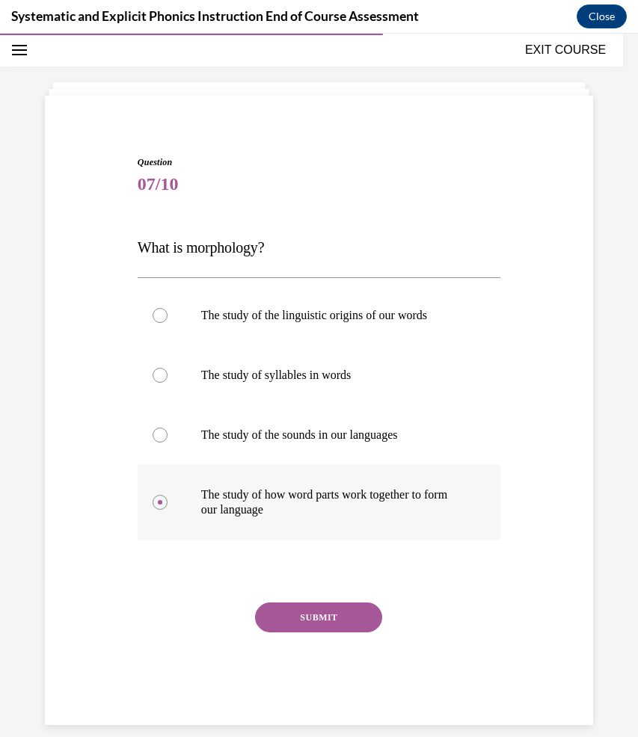
click at [321, 495] on p "The study of how word parts work together to form our language" at bounding box center [332, 503] width 262 height 30
click at [342, 607] on button "SUBMIT" at bounding box center [318, 618] width 127 height 30
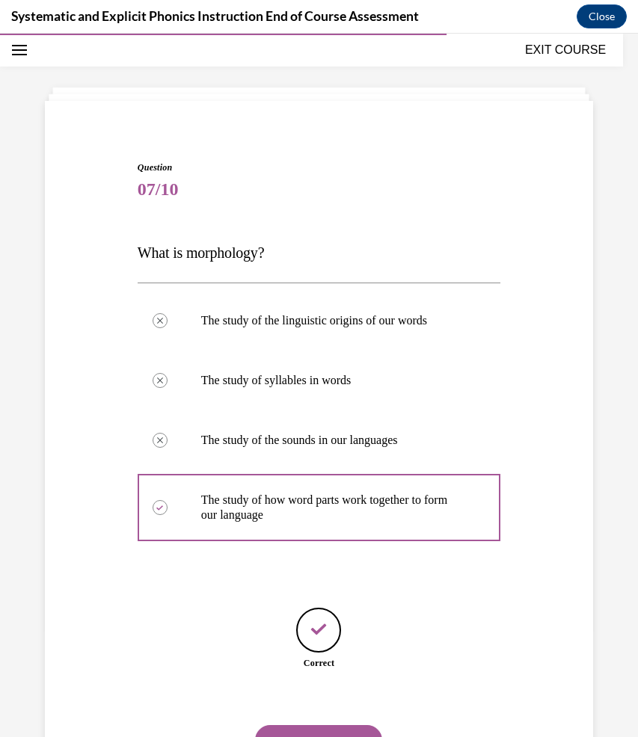
scroll to position [99, 0]
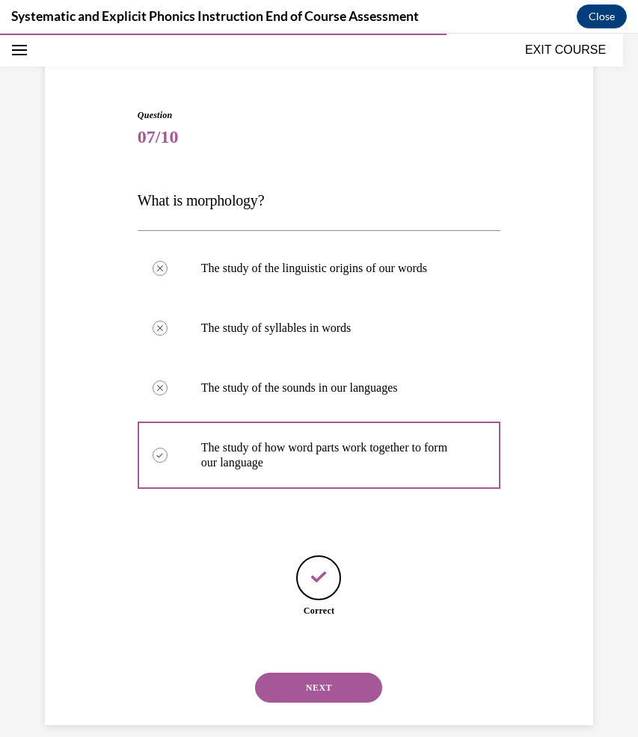
click at [324, 673] on button "NEXT" at bounding box center [318, 688] width 127 height 30
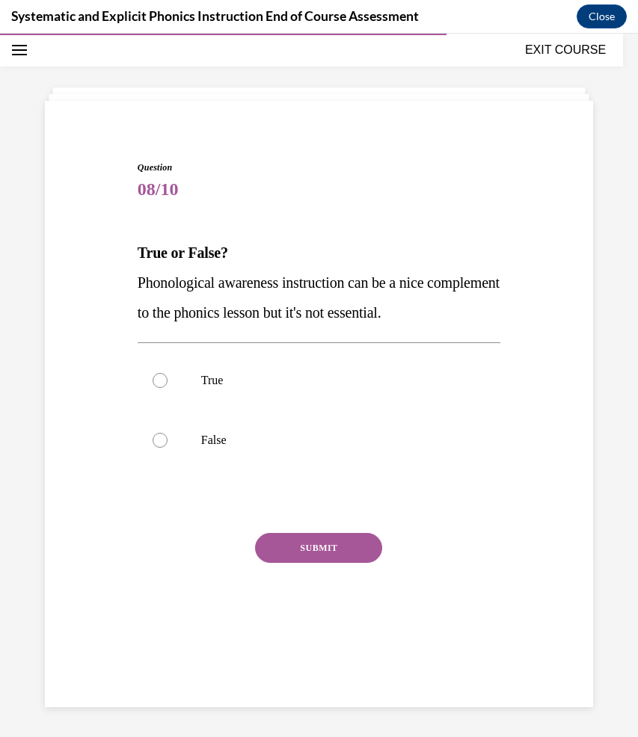
scroll to position [47, 0]
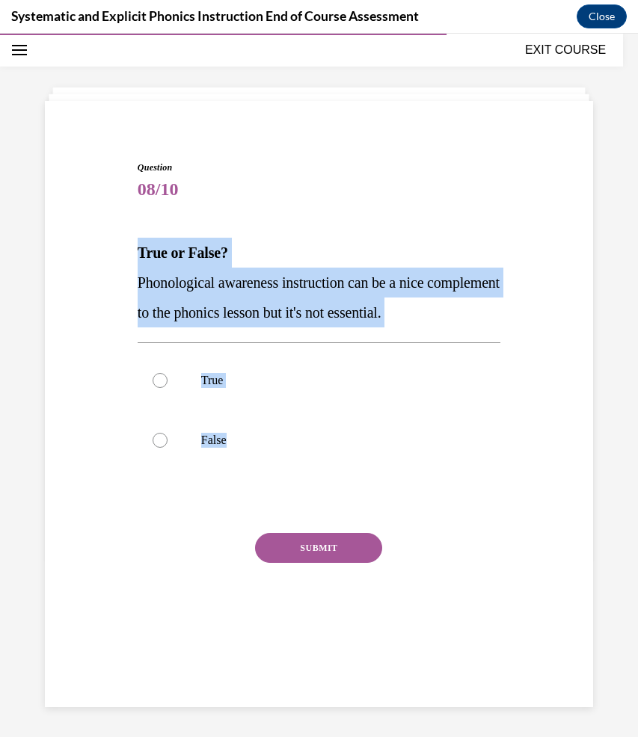
drag, startPoint x: 346, startPoint y: 507, endPoint x: 97, endPoint y: 250, distance: 357.6
click at [97, 250] on div "Question 08/10 True or False? Phonological awareness instruction can be a nice …" at bounding box center [319, 386] width 556 height 540
copy div "True or False? Phonological awareness instruction can be a nice complement to t…"
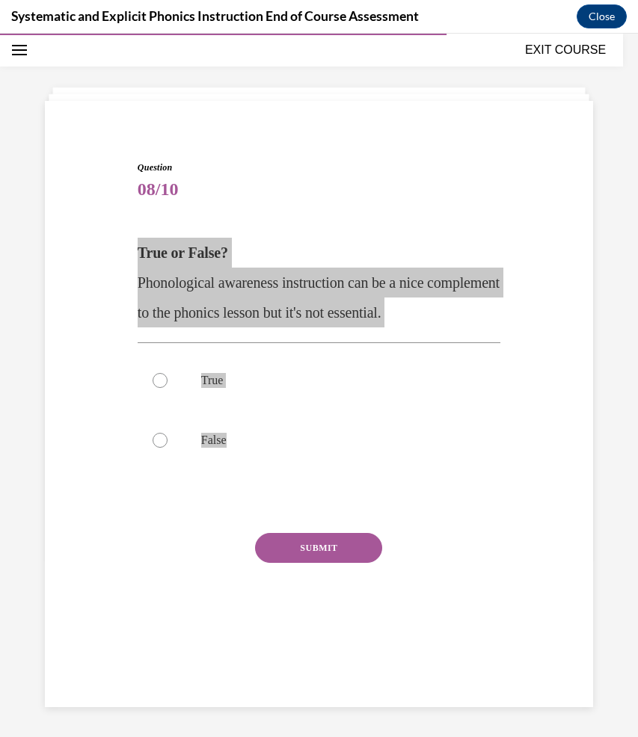
click at [176, 441] on div at bounding box center [319, 441] width 363 height 60
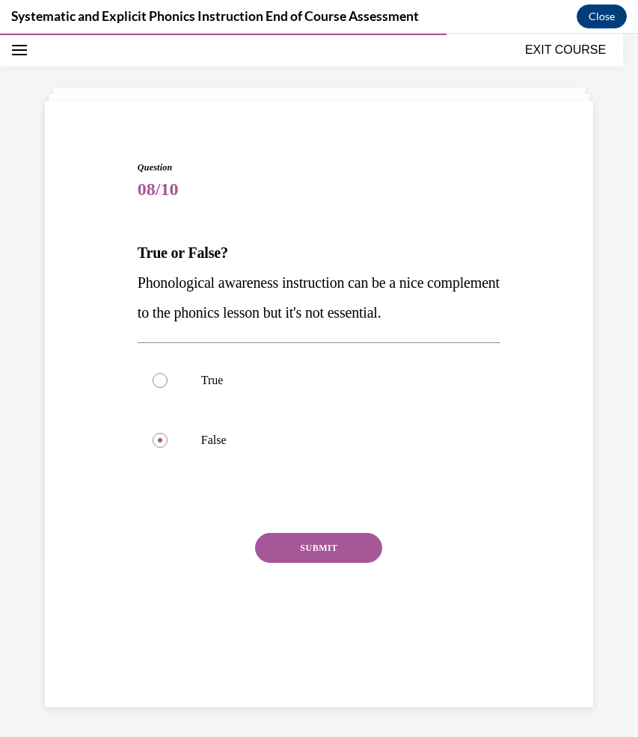
click at [342, 544] on button "SUBMIT" at bounding box center [318, 548] width 127 height 30
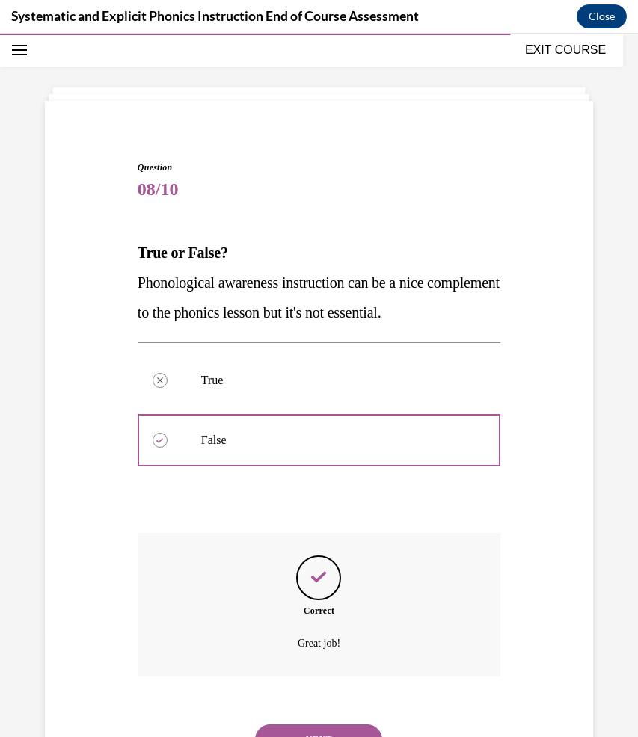
scroll to position [98, 0]
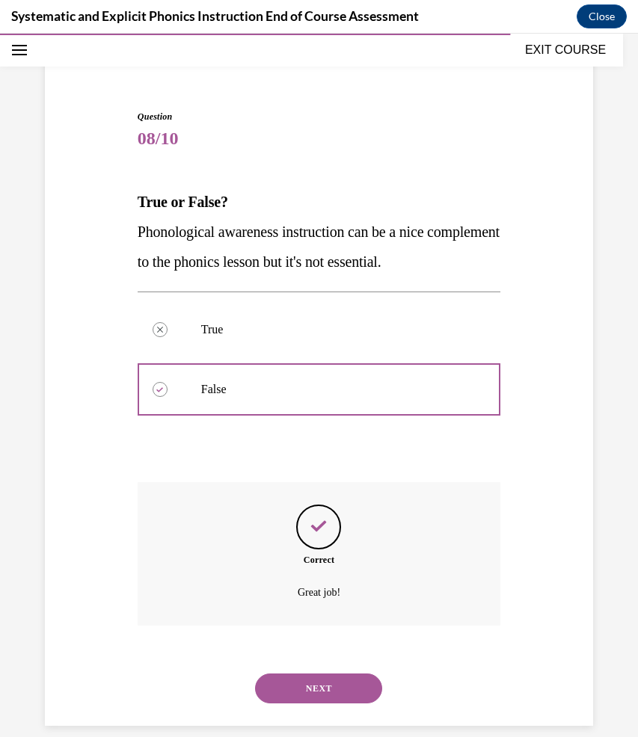
click at [283, 678] on button "NEXT" at bounding box center [318, 689] width 127 height 30
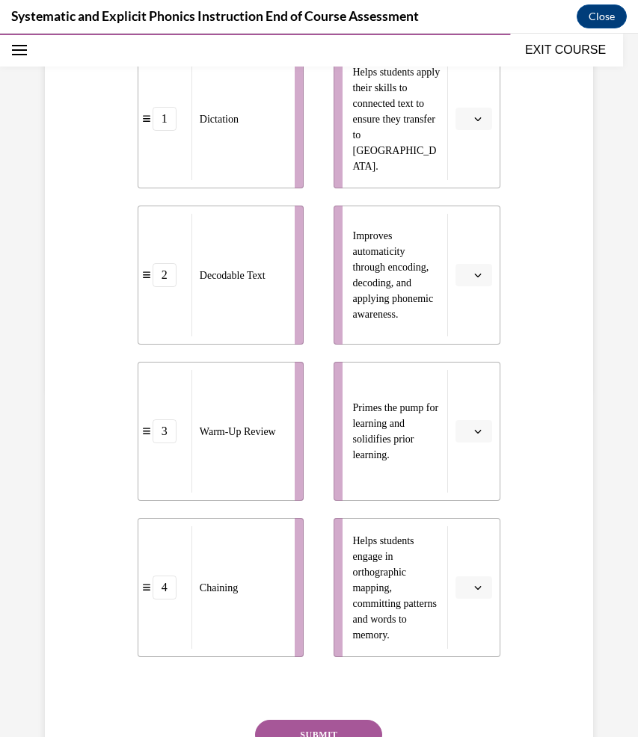
scroll to position [309, 0]
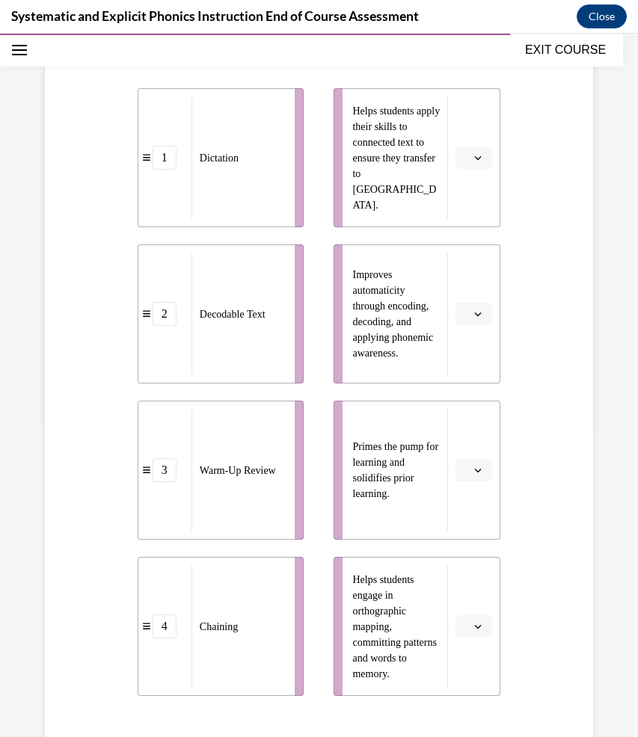
click at [474, 313] on icon "button" at bounding box center [477, 313] width 7 height 7
click at [467, 411] on div "2" at bounding box center [462, 408] width 37 height 30
click at [465, 306] on button "2" at bounding box center [473, 314] width 37 height 22
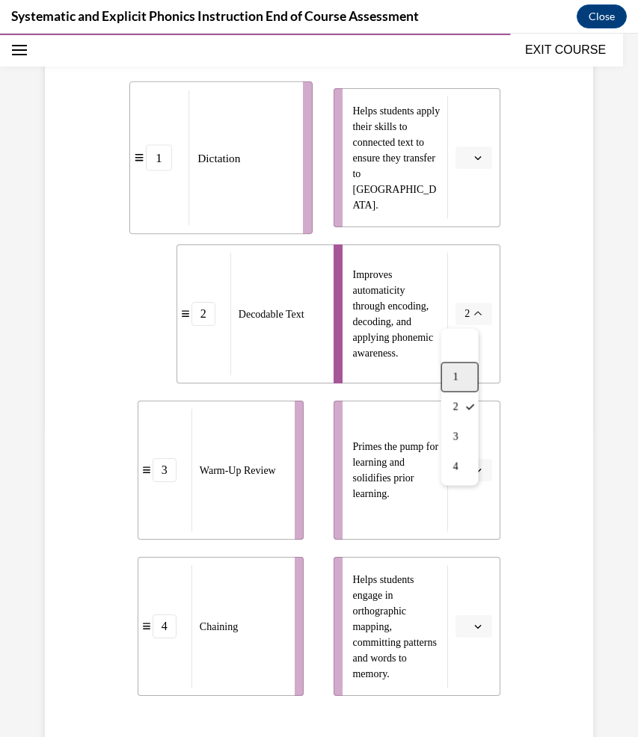
click at [453, 378] on span "1" at bounding box center [455, 378] width 5 height 12
click at [474, 314] on icon "button" at bounding box center [477, 313] width 7 height 7
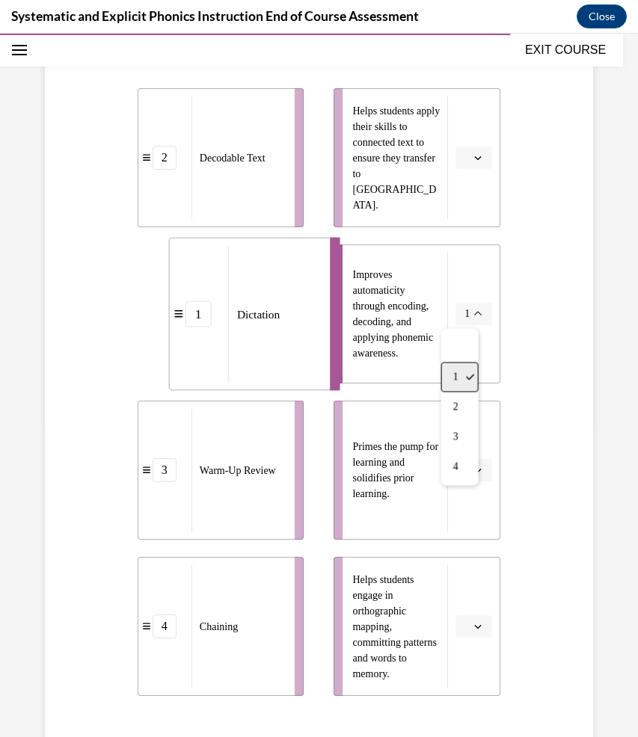
click at [464, 381] on div "1" at bounding box center [459, 378] width 37 height 30
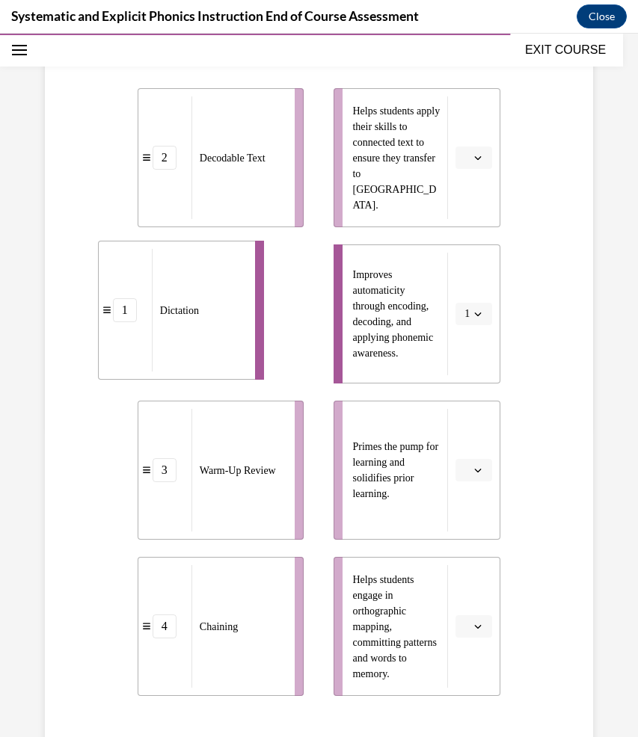
drag, startPoint x: 175, startPoint y: 310, endPoint x: 89, endPoint y: 302, distance: 86.3
click at [98, 302] on li "1 Dictation" at bounding box center [181, 310] width 167 height 139
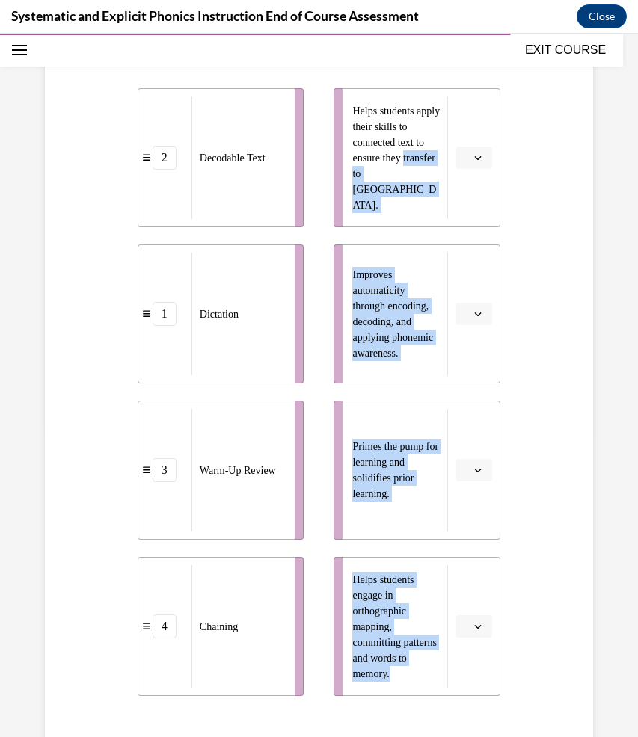
drag, startPoint x: 541, startPoint y: 687, endPoint x: 346, endPoint y: 179, distance: 544.1
click at [346, 179] on div "Question 09/10 Match these instructional components from an effective phonics l…" at bounding box center [319, 368] width 556 height 1028
click at [565, 266] on div "Question 09/10 Match these instructional components from an effective phonics l…" at bounding box center [319, 368] width 556 height 1028
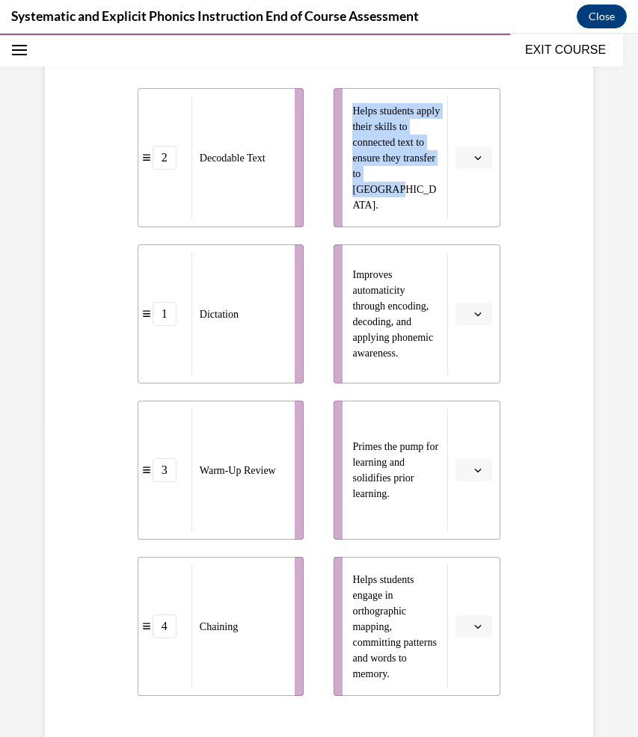
drag, startPoint x: 394, startPoint y: 206, endPoint x: 345, endPoint y: 112, distance: 105.7
click at [345, 112] on li "Helps students apply their skills to connected text to ensure they transfer to …" at bounding box center [417, 157] width 167 height 139
copy span "Helps students apply their skills to connected text to ensure they transfer to …"
click at [467, 166] on button "button" at bounding box center [473, 158] width 37 height 22
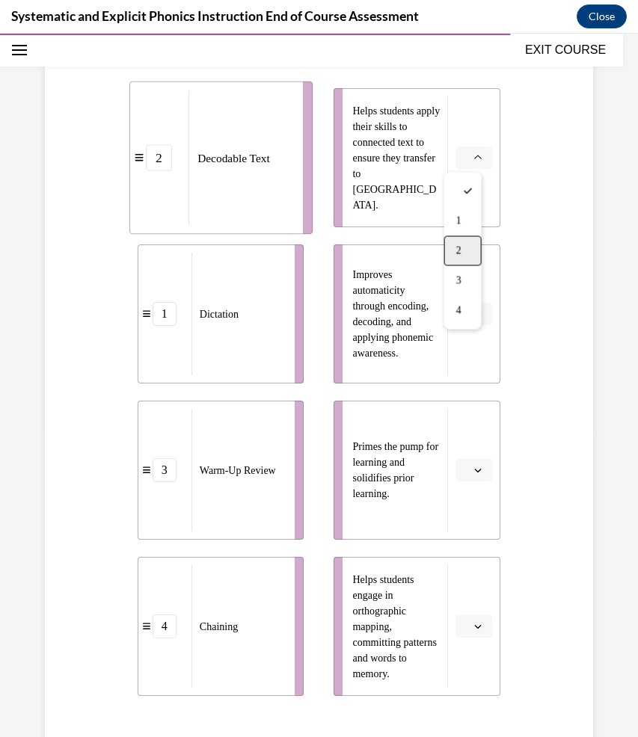
click at [462, 240] on div "2" at bounding box center [462, 251] width 37 height 30
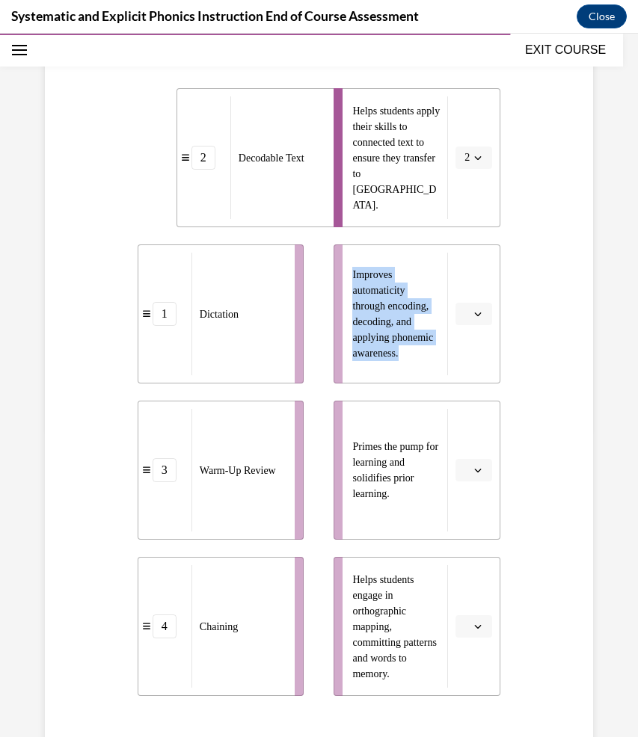
drag, startPoint x: 408, startPoint y: 369, endPoint x: 342, endPoint y: 254, distance: 132.4
click at [342, 254] on li "Improves automaticity through encoding, decoding, and applying phonemic awarene…" at bounding box center [417, 314] width 167 height 139
copy span "Improves automaticity through encoding, decoding, and applying phonemic awarene…"
click at [475, 313] on icon "button" at bounding box center [478, 315] width 7 height 4
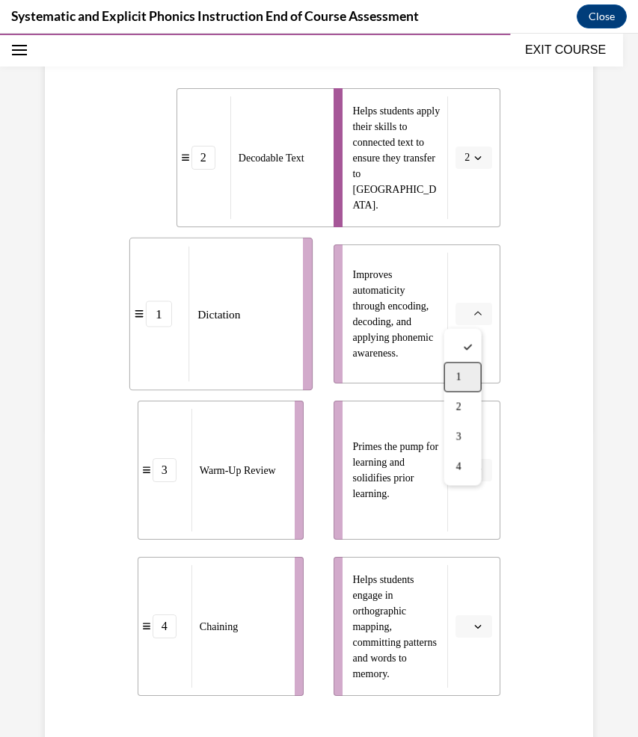
click at [455, 373] on div "1" at bounding box center [462, 378] width 37 height 30
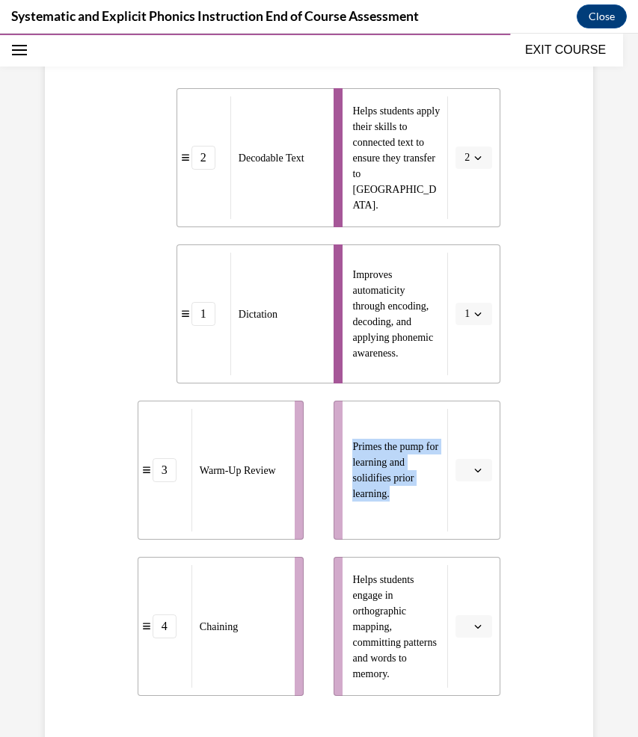
drag, startPoint x: 340, startPoint y: 438, endPoint x: 412, endPoint y: 492, distance: 90.8
click at [412, 492] on li "Primes the pump for learning and solidifies prior learning." at bounding box center [417, 470] width 167 height 139
copy span "Primes the pump for learning and solidifies prior learning."
click at [470, 476] on button "button" at bounding box center [473, 470] width 37 height 22
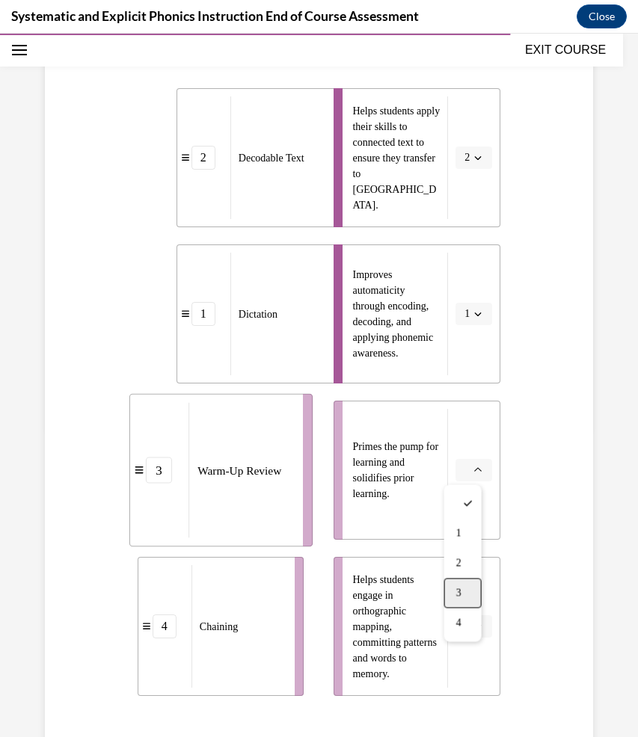
click at [466, 579] on div "3" at bounding box center [462, 594] width 37 height 30
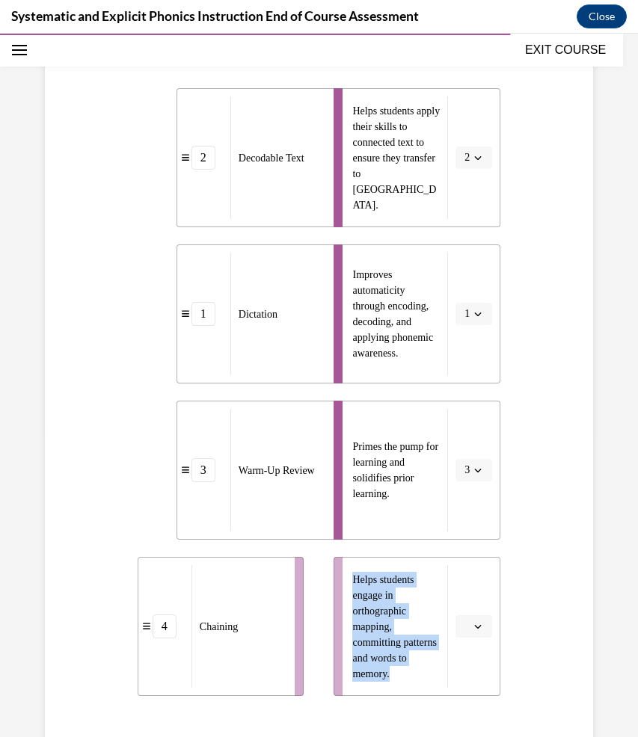
drag, startPoint x: 432, startPoint y: 681, endPoint x: 339, endPoint y: 571, distance: 144.3
click at [339, 571] on li "Helps students engage in orthographic mapping, committing patterns and words to…" at bounding box center [417, 626] width 167 height 139
click at [474, 624] on icon "button" at bounding box center [477, 626] width 7 height 7
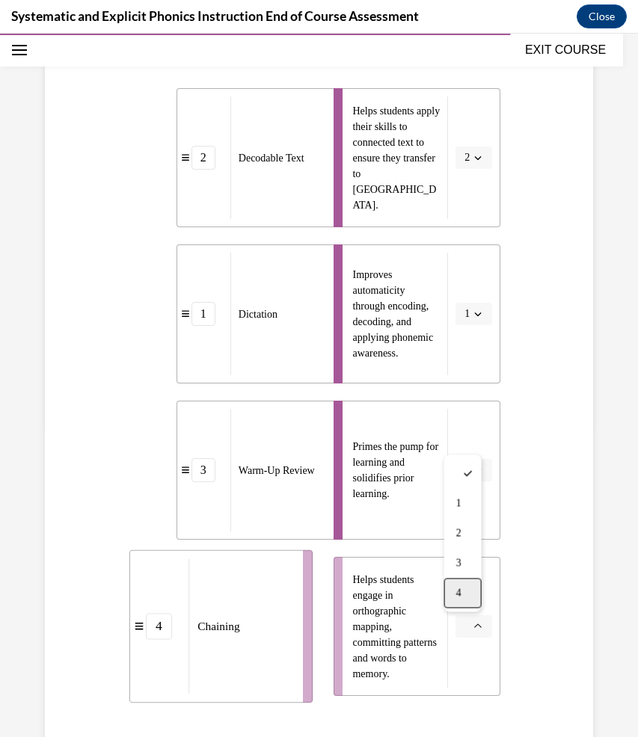
click at [470, 595] on div "4" at bounding box center [462, 594] width 37 height 30
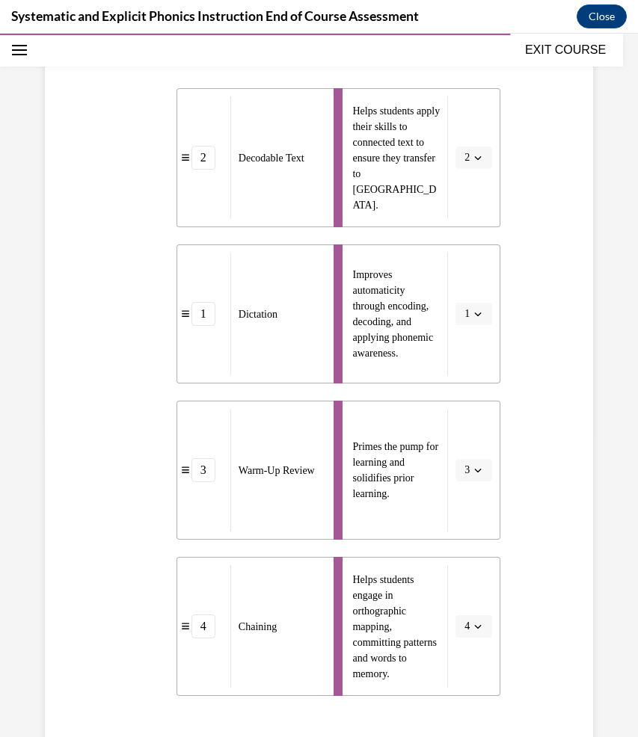
click at [548, 595] on div "Question 09/10 Match these instructional components from an effective phonics l…" at bounding box center [319, 368] width 556 height 1028
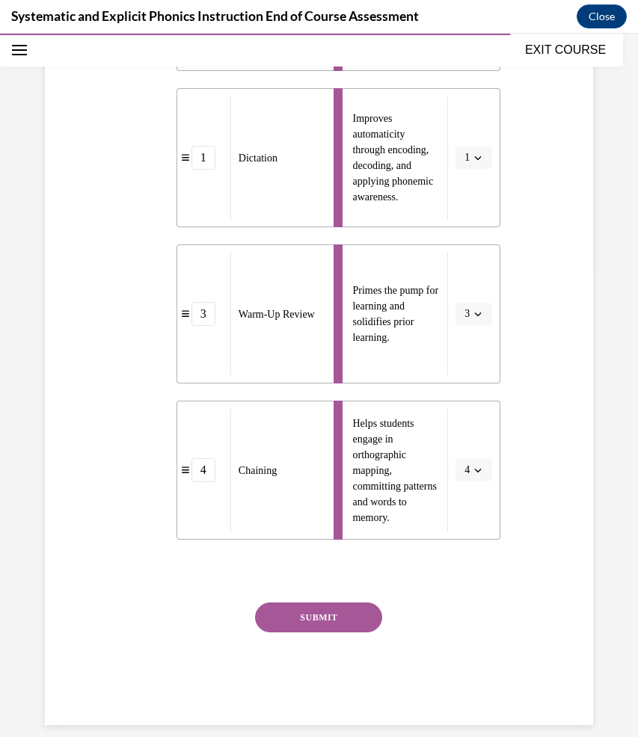
click at [345, 619] on button "SUBMIT" at bounding box center [318, 618] width 127 height 30
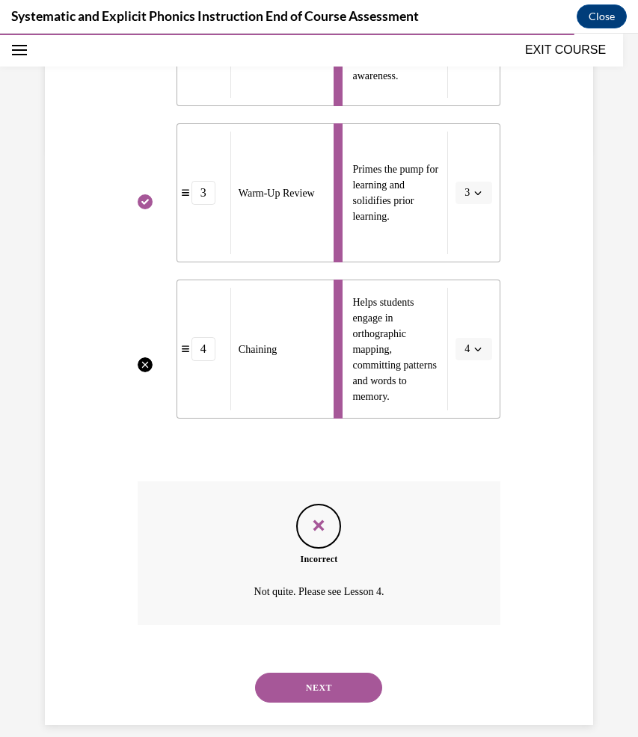
scroll to position [586, 0]
click at [328, 674] on button "NEXT" at bounding box center [318, 689] width 127 height 30
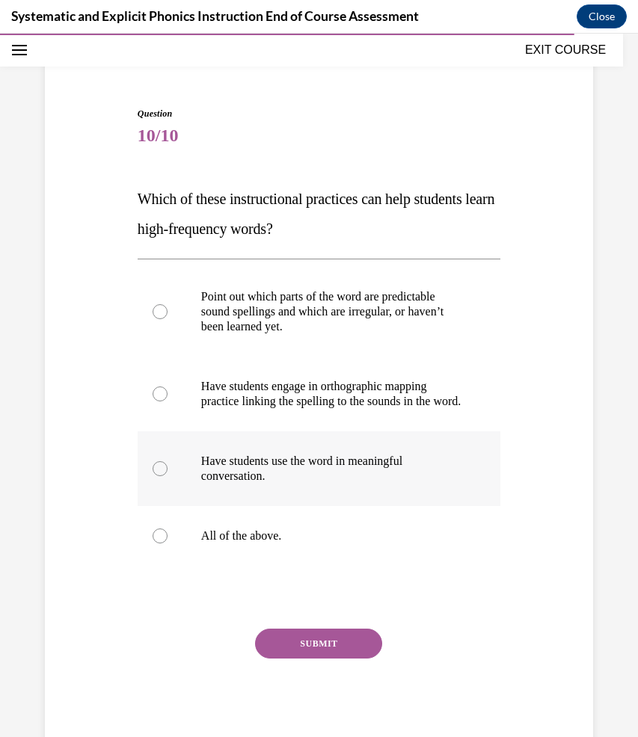
scroll to position [122, 0]
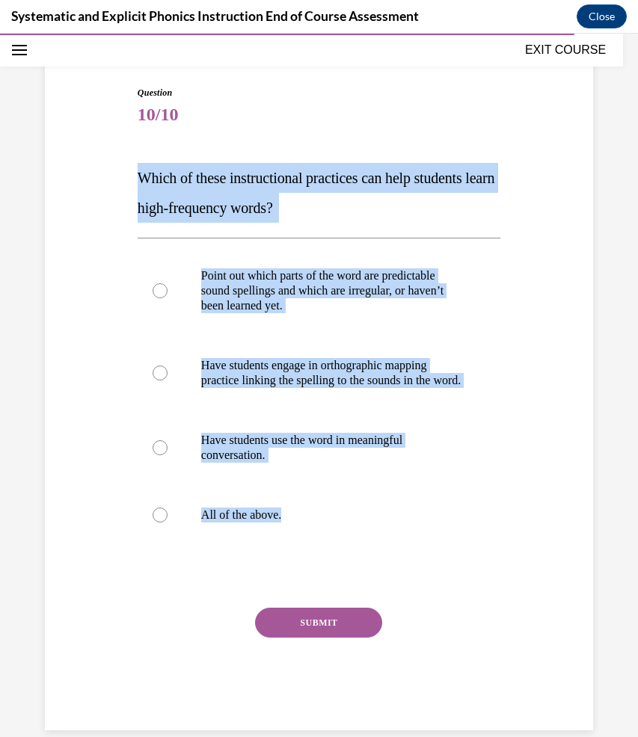
drag, startPoint x: 467, startPoint y: 583, endPoint x: 141, endPoint y: 145, distance: 546.1
click at [141, 145] on div "Question 10/10 Which of these instructional practices can help students learn h…" at bounding box center [319, 408] width 363 height 645
click at [343, 538] on div at bounding box center [319, 515] width 363 height 60
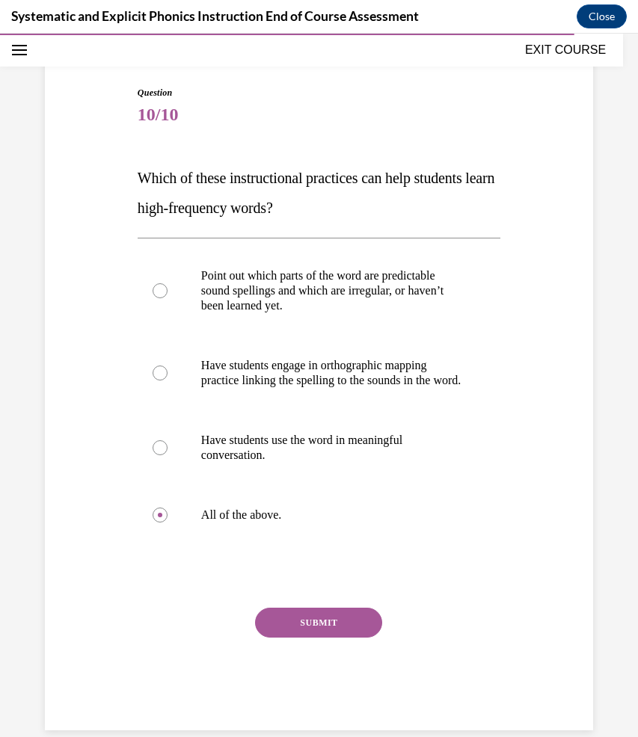
click at [343, 638] on button "SUBMIT" at bounding box center [318, 623] width 127 height 30
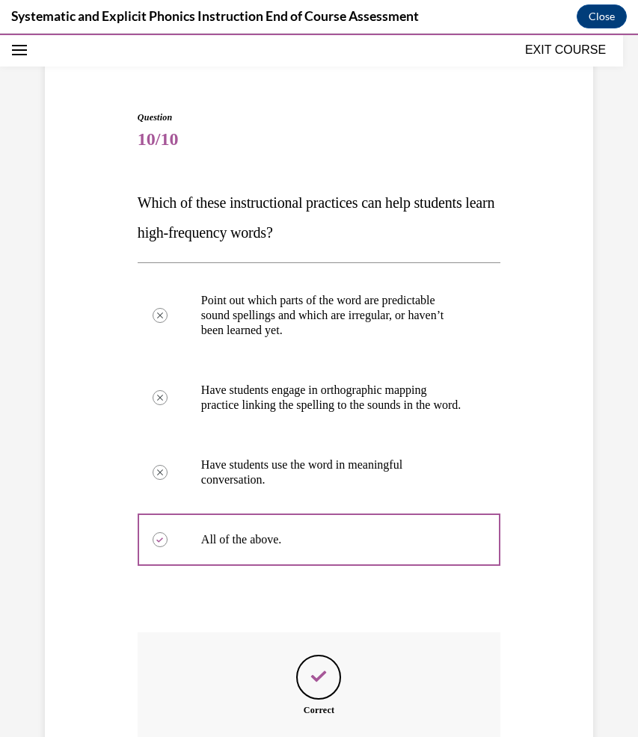
scroll to position [263, 0]
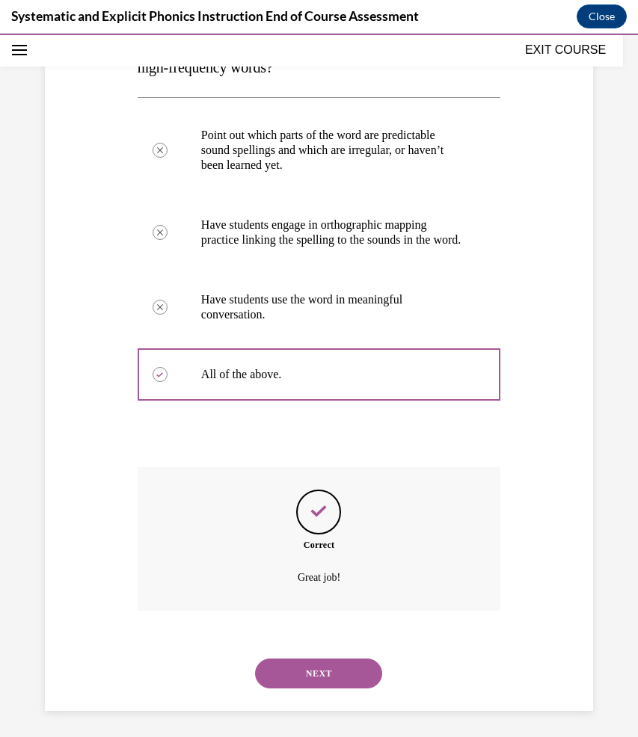
click at [328, 685] on div "NEXT" at bounding box center [319, 674] width 363 height 60
click at [325, 668] on button "NEXT" at bounding box center [318, 674] width 127 height 30
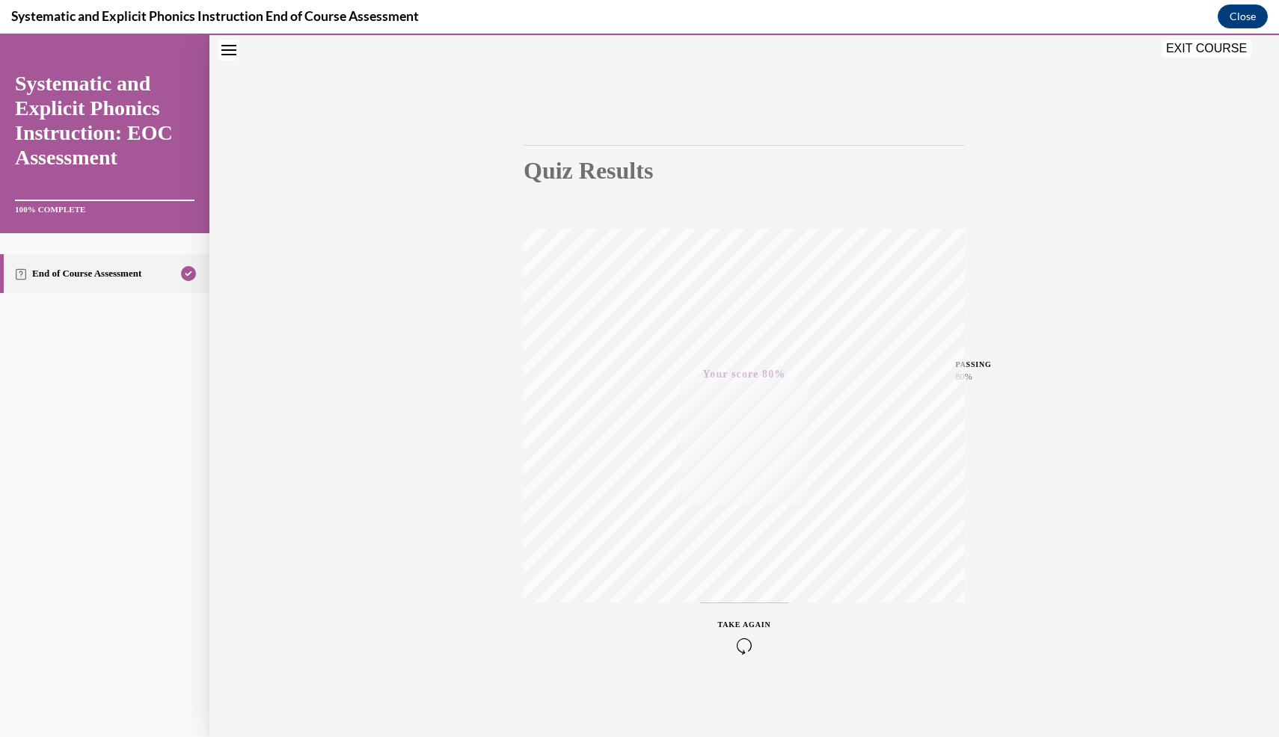
scroll to position [61, 0]
click at [1177, 47] on button "EXIT COURSE" at bounding box center [1206, 49] width 90 height 18
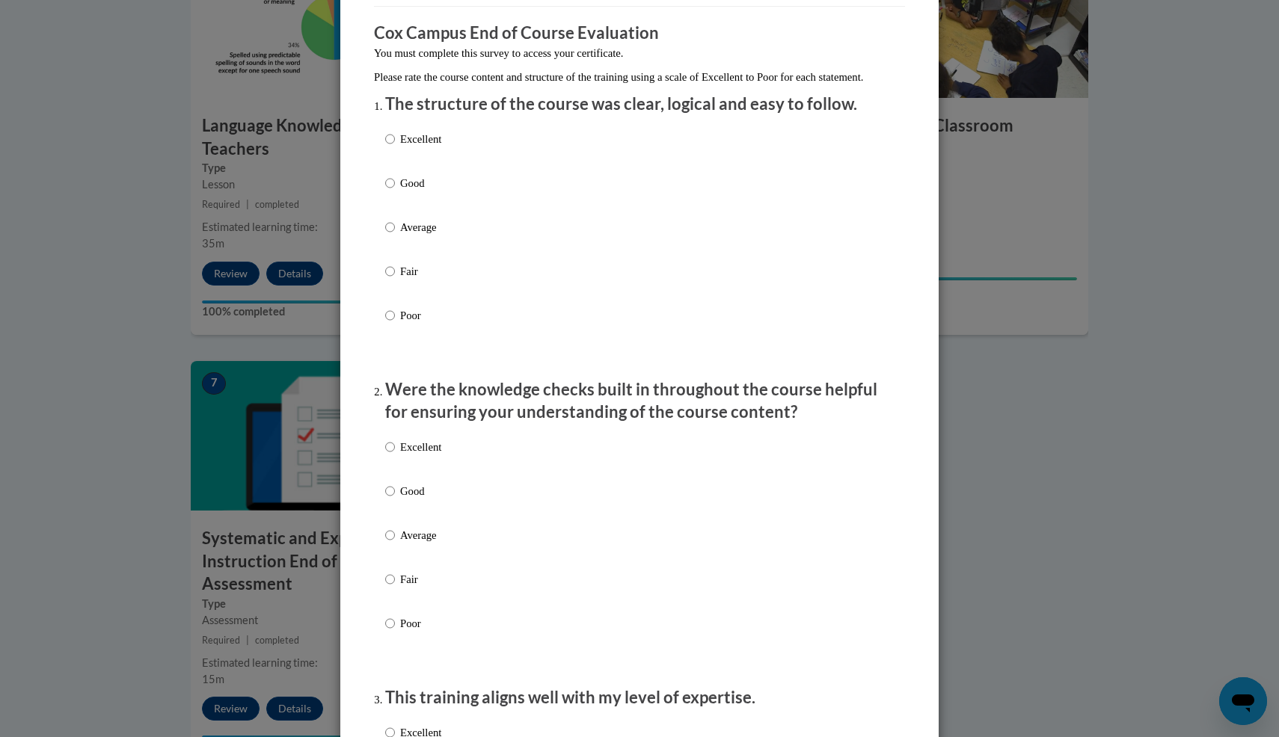
scroll to position [124, 0]
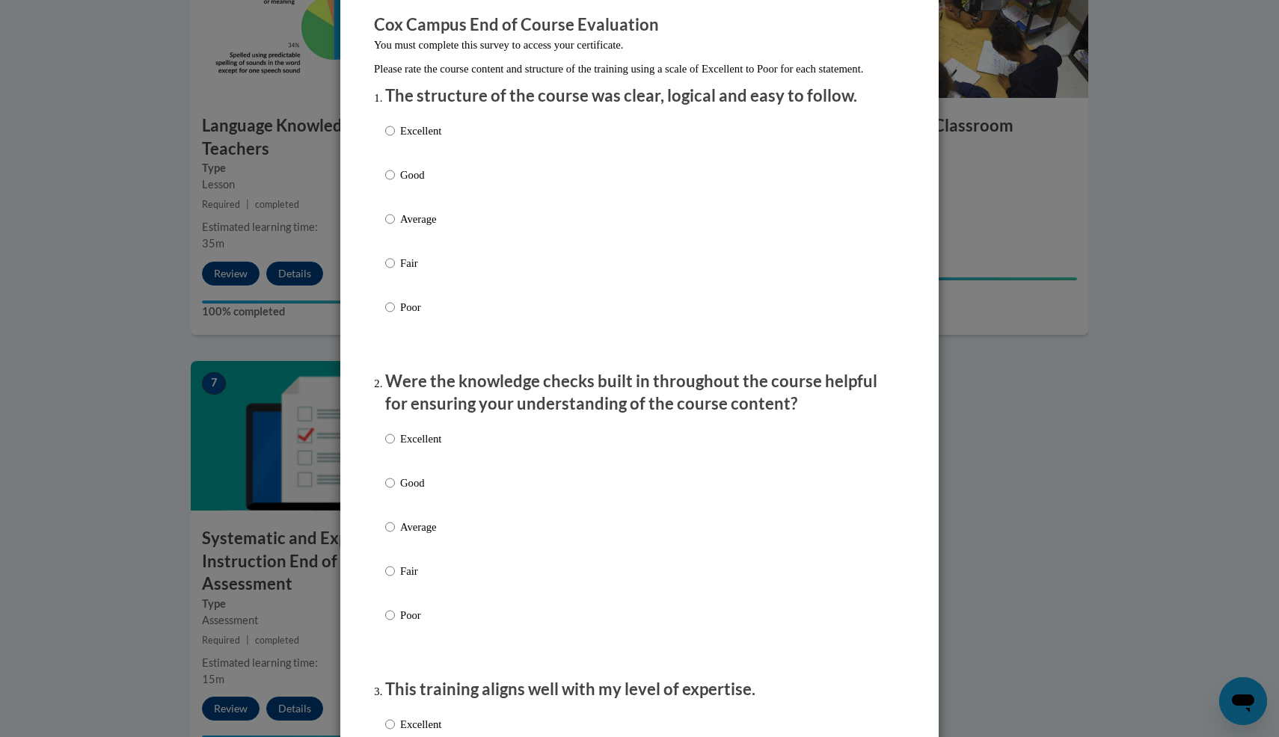
click at [403, 227] on p "Average" at bounding box center [420, 219] width 41 height 16
click at [395, 227] on input "Average" at bounding box center [390, 219] width 10 height 16
radio input "true"
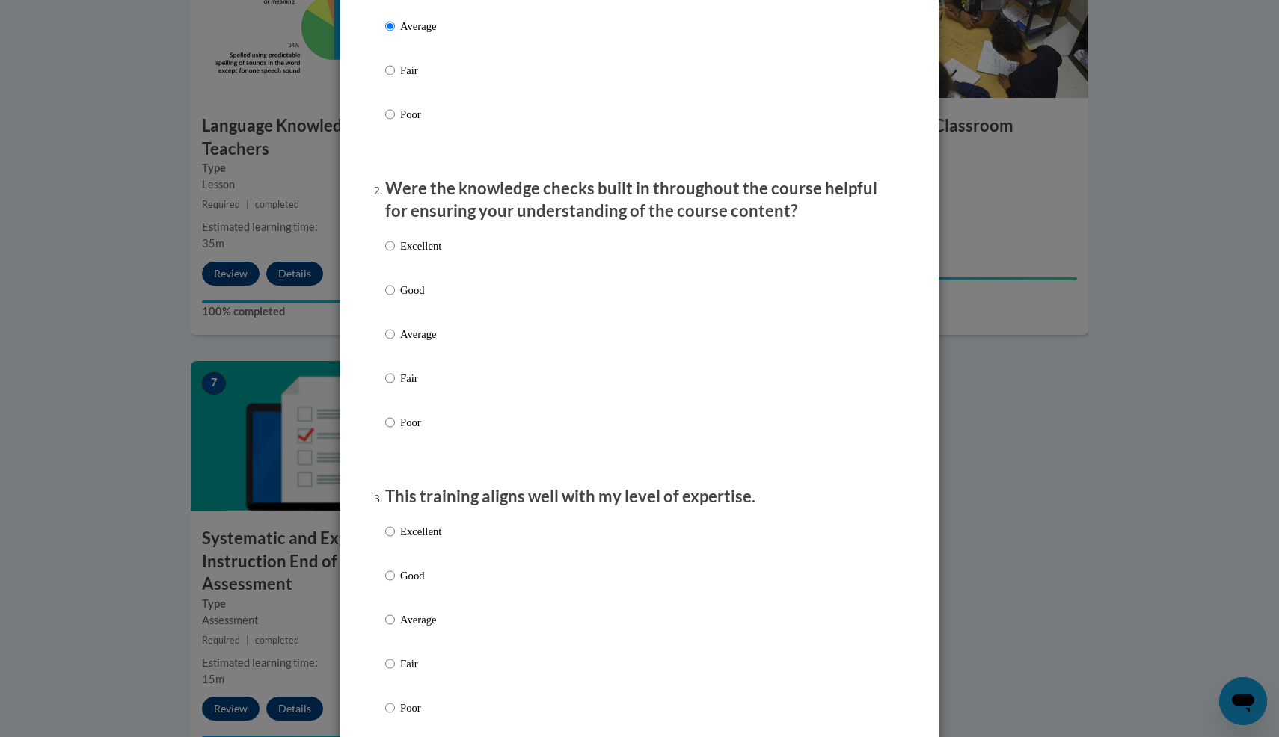
scroll to position [366, 0]
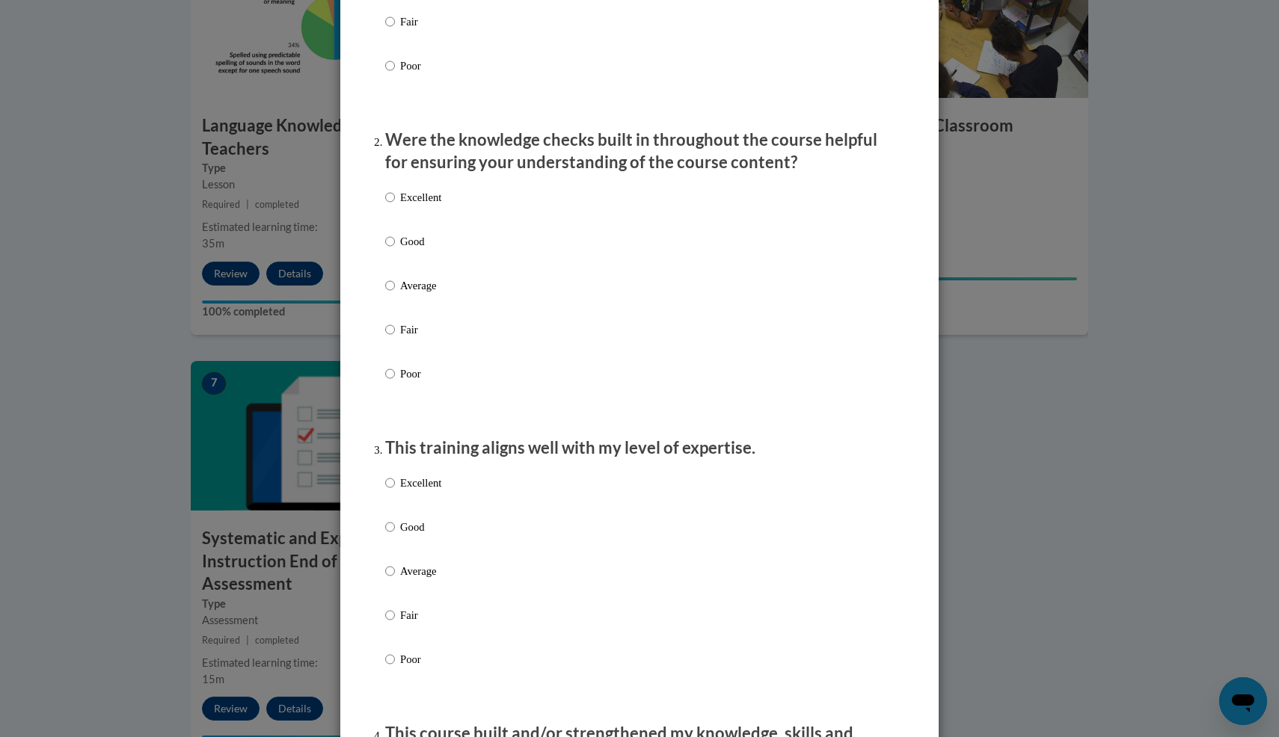
click at [419, 294] on p "Average" at bounding box center [420, 285] width 41 height 16
click at [395, 294] on input "Average" at bounding box center [390, 285] width 10 height 16
radio input "true"
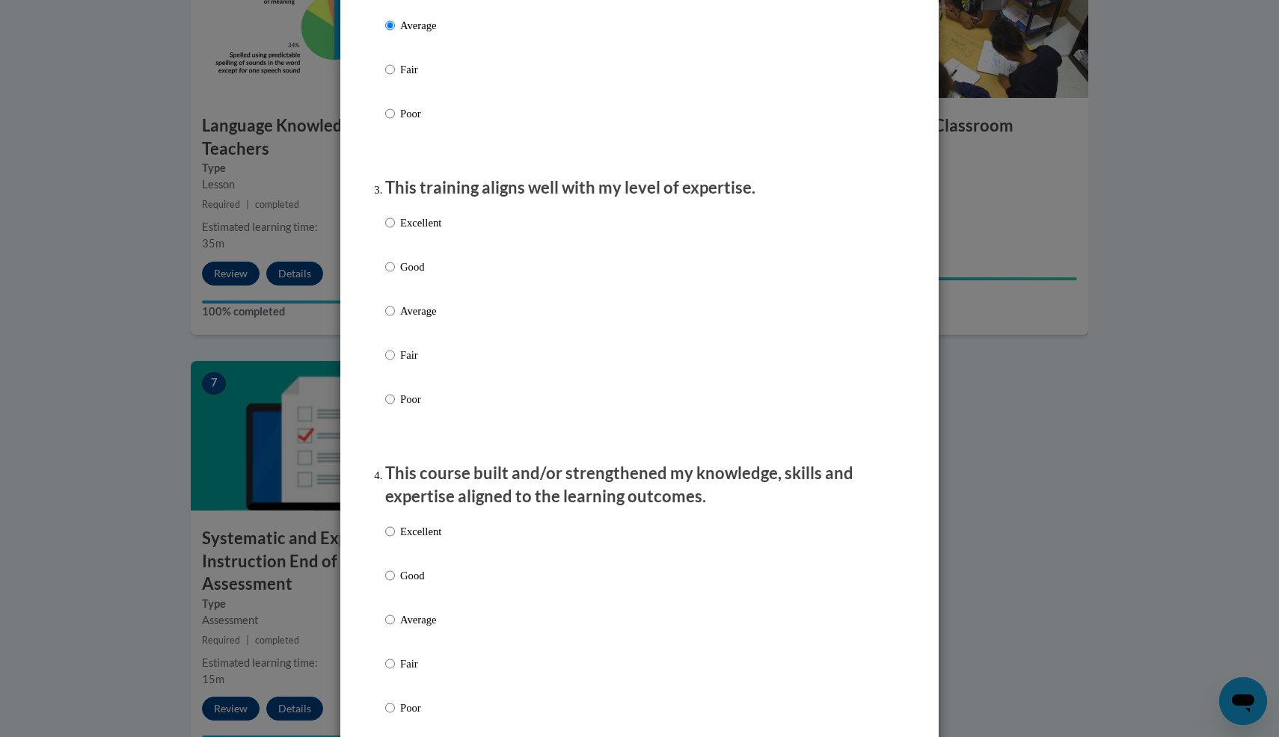
click at [421, 319] on p "Average" at bounding box center [420, 311] width 41 height 16
click at [395, 319] on input "Average" at bounding box center [390, 311] width 10 height 16
radio input "true"
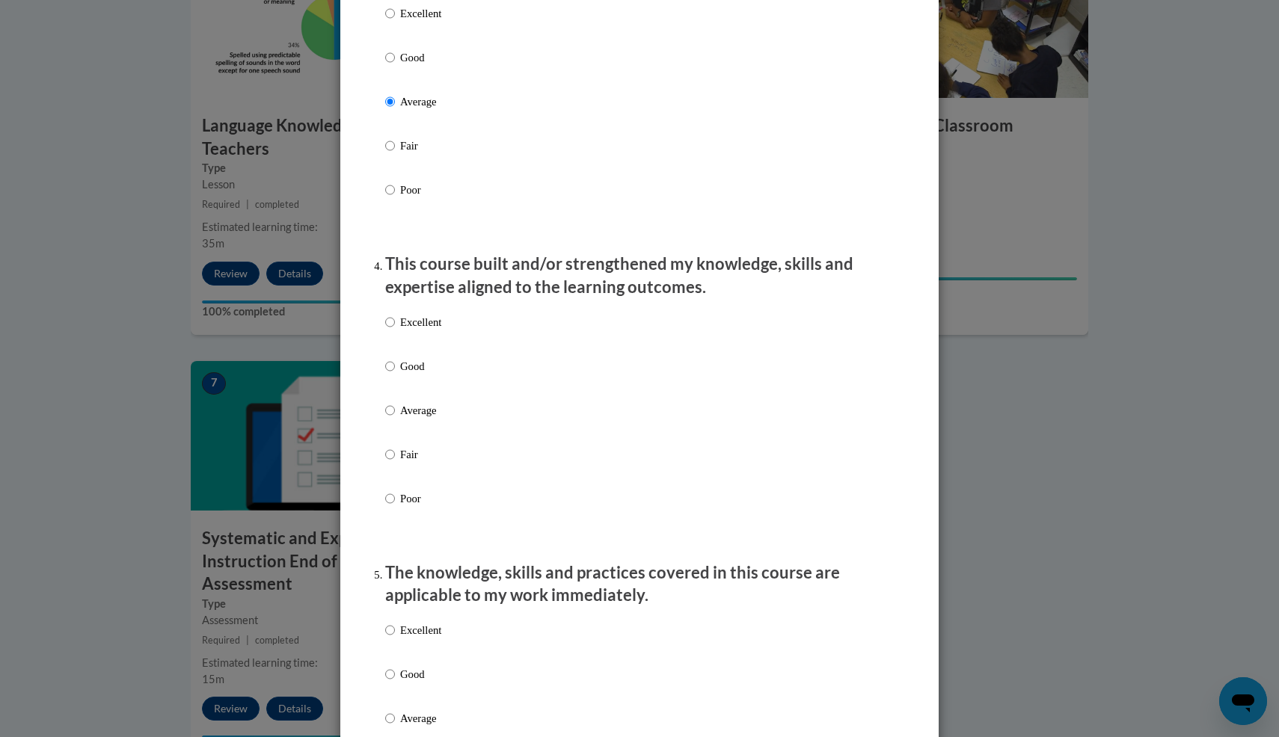
scroll to position [891, 0]
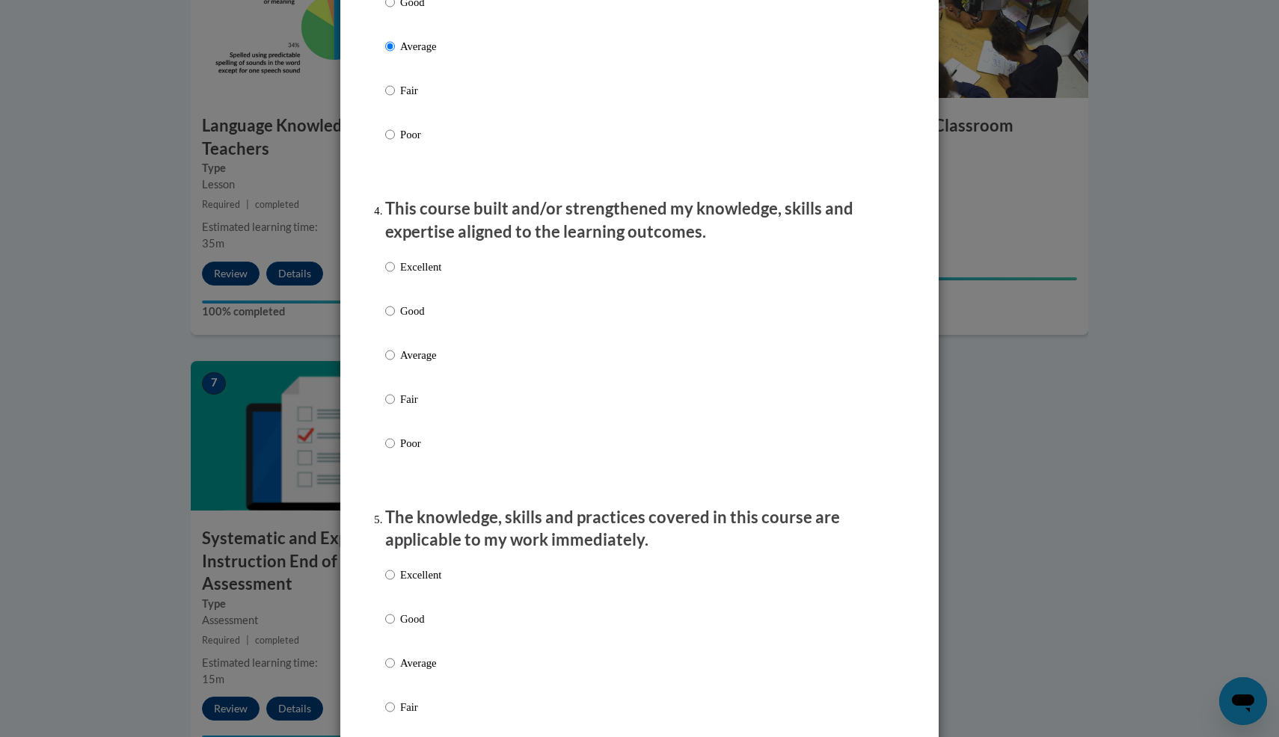
click at [431, 363] on p "Average" at bounding box center [420, 355] width 41 height 16
click at [395, 363] on input "Average" at bounding box center [390, 355] width 10 height 16
radio input "true"
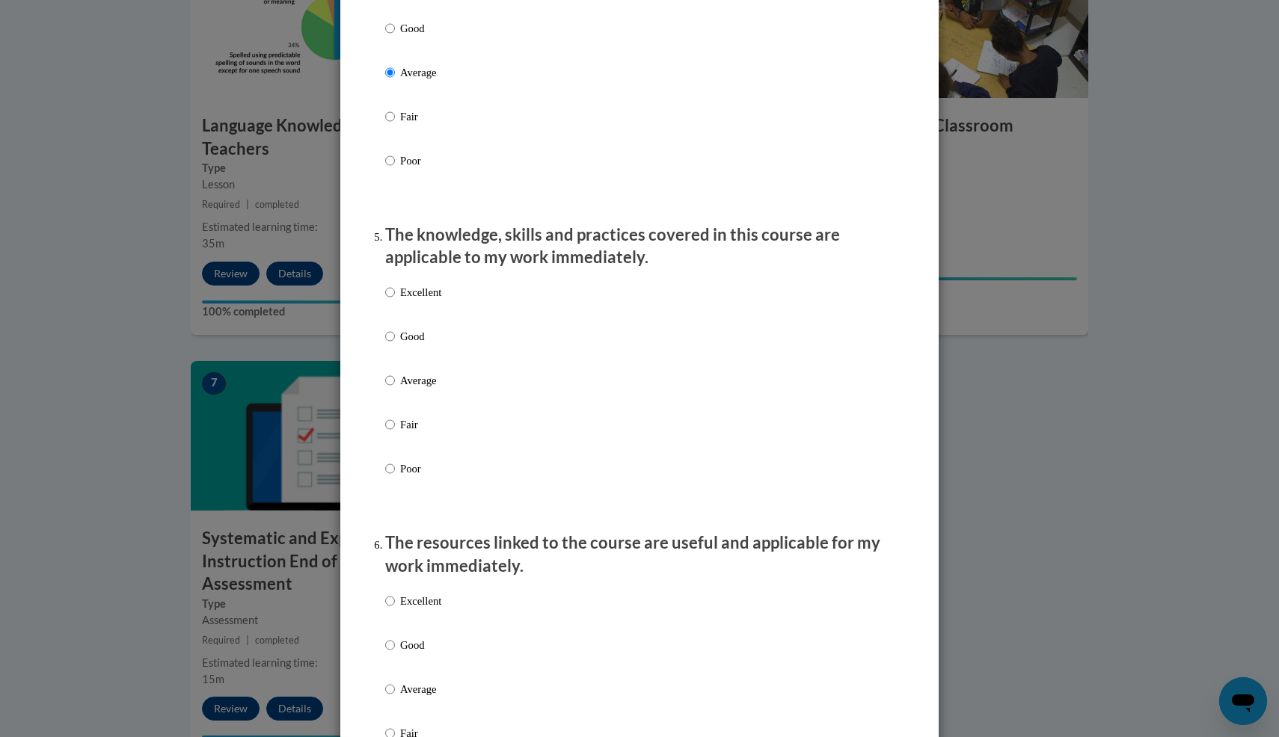
scroll to position [1282, 0]
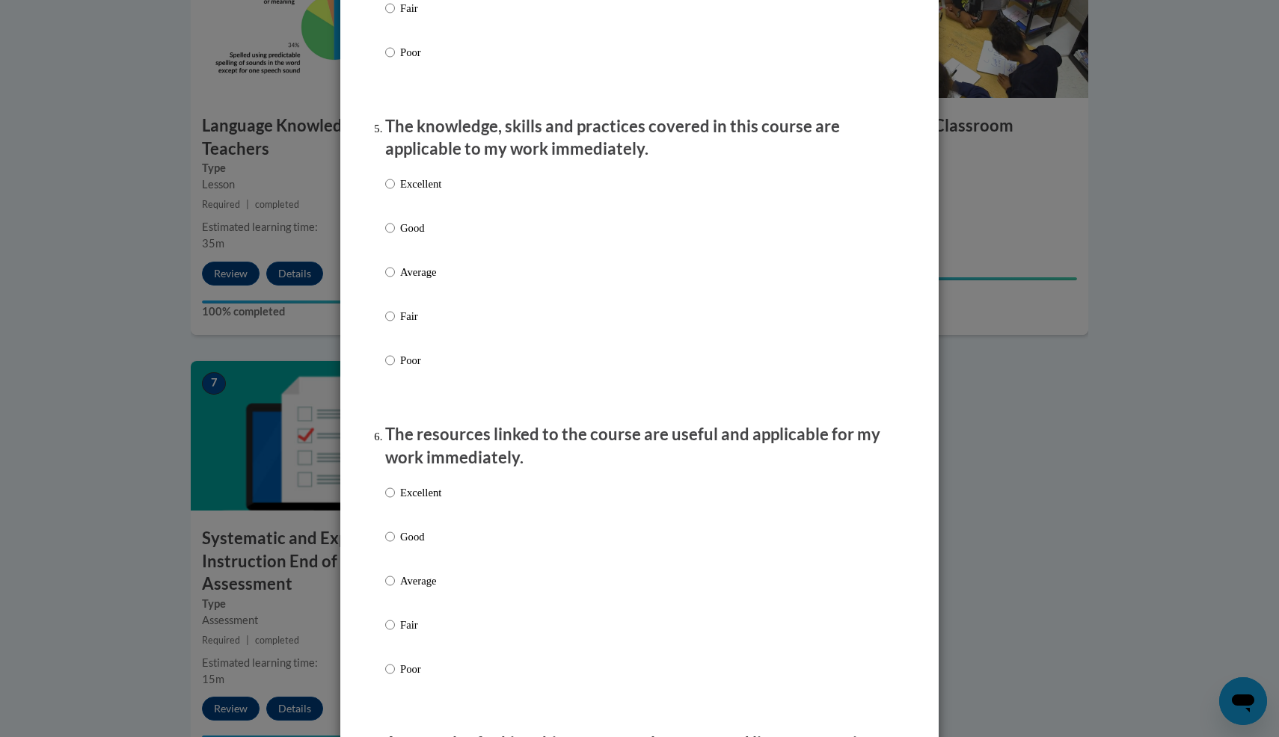
click at [427, 280] on p "Average" at bounding box center [420, 272] width 41 height 16
click at [395, 280] on input "Average" at bounding box center [390, 272] width 10 height 16
radio input "true"
click at [436, 585] on p "Average" at bounding box center [420, 581] width 41 height 16
click at [395, 585] on input "Average" at bounding box center [390, 581] width 10 height 16
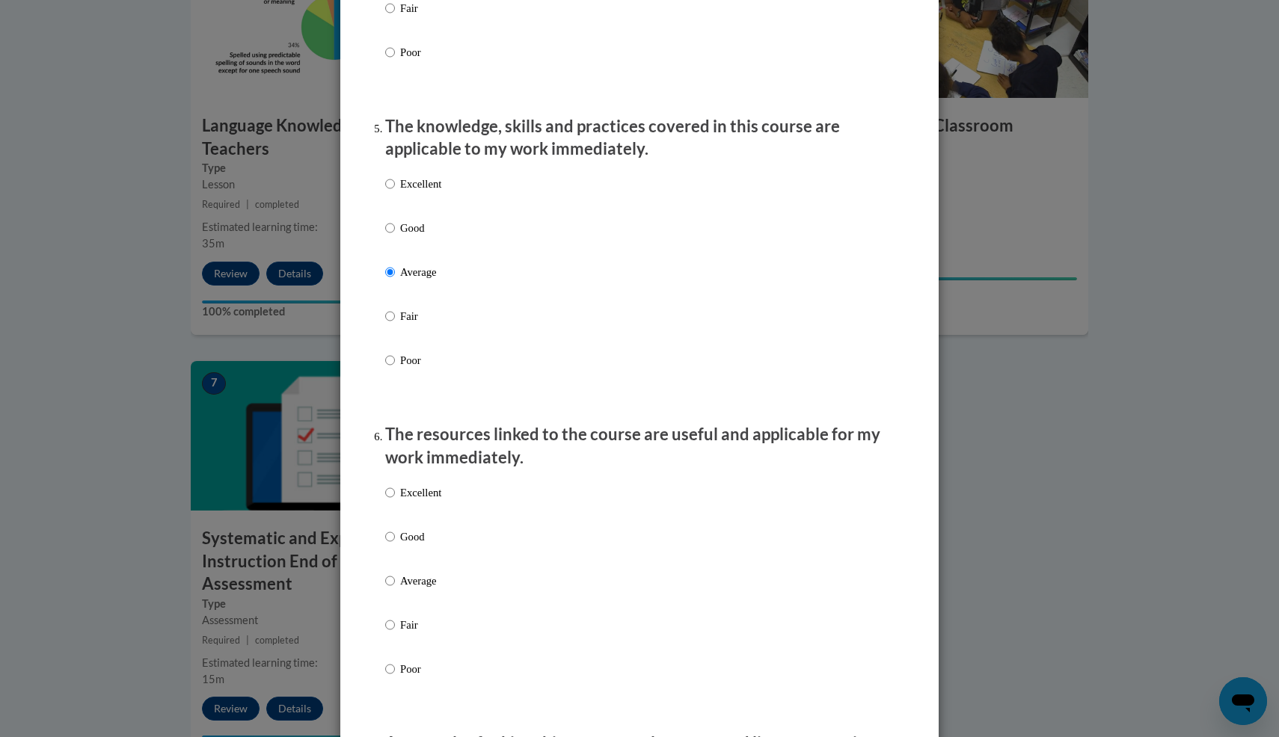
radio input "true"
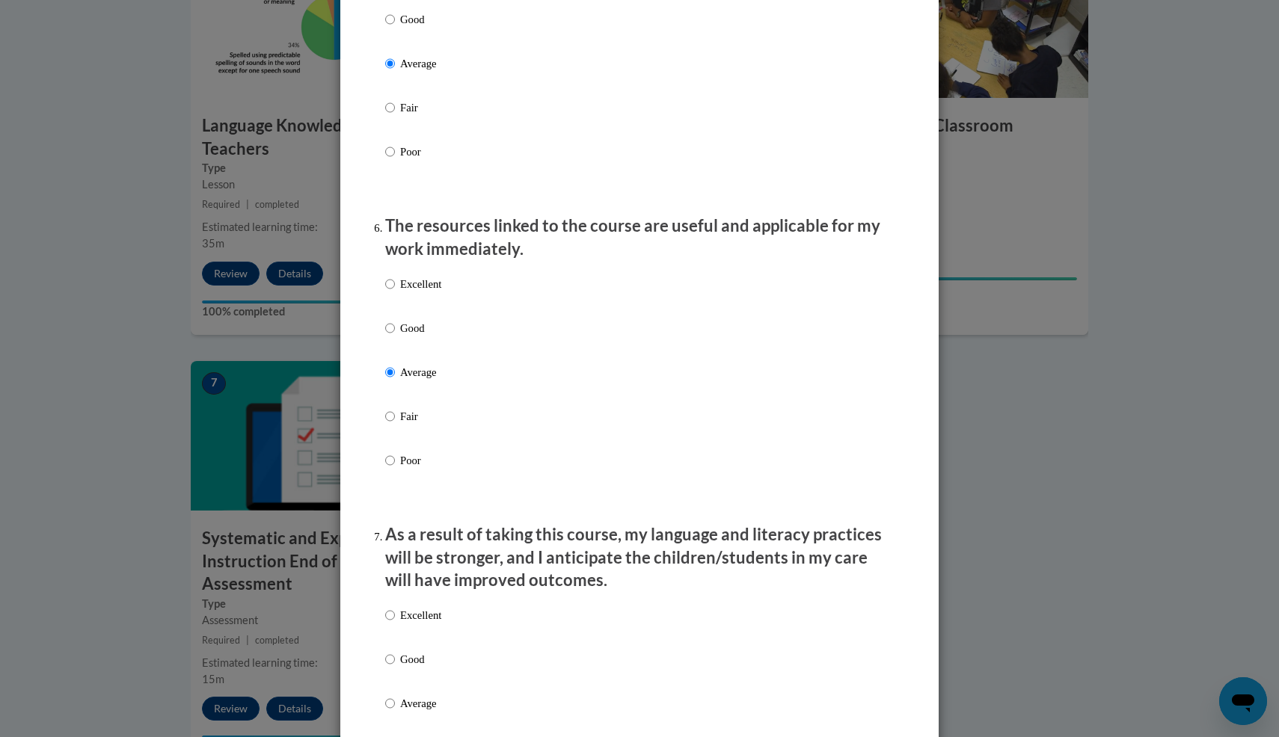
scroll to position [1709, 0]
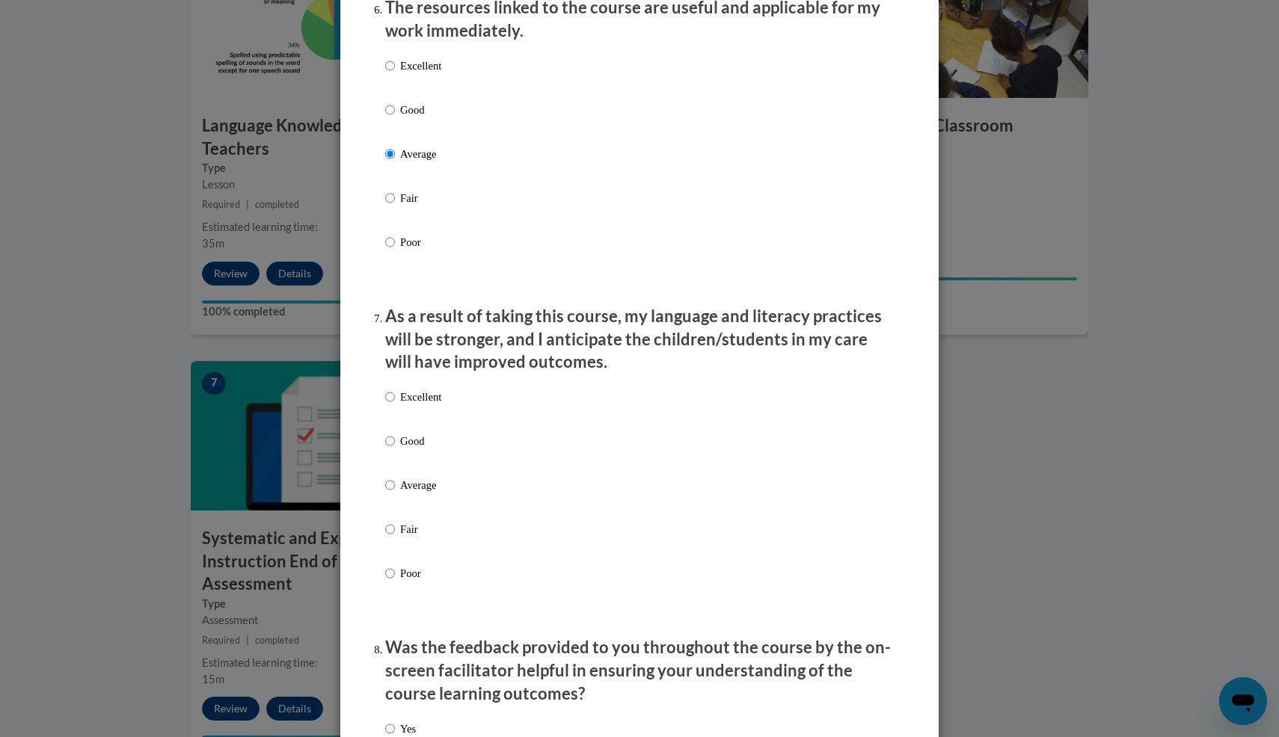
click at [418, 492] on p "Average" at bounding box center [420, 485] width 41 height 16
click at [395, 492] on input "Average" at bounding box center [390, 485] width 10 height 16
radio input "true"
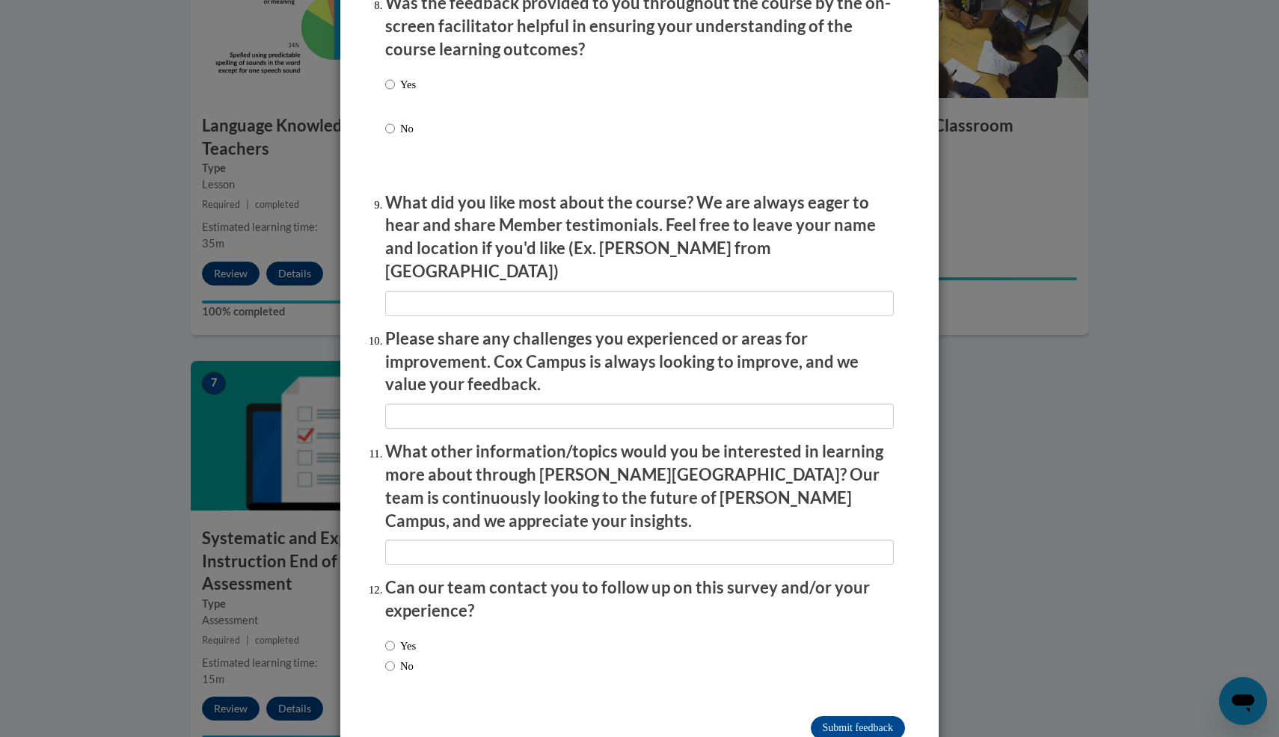
scroll to position [2353, 0]
click at [835, 717] on input "Submit feedback" at bounding box center [858, 729] width 94 height 24
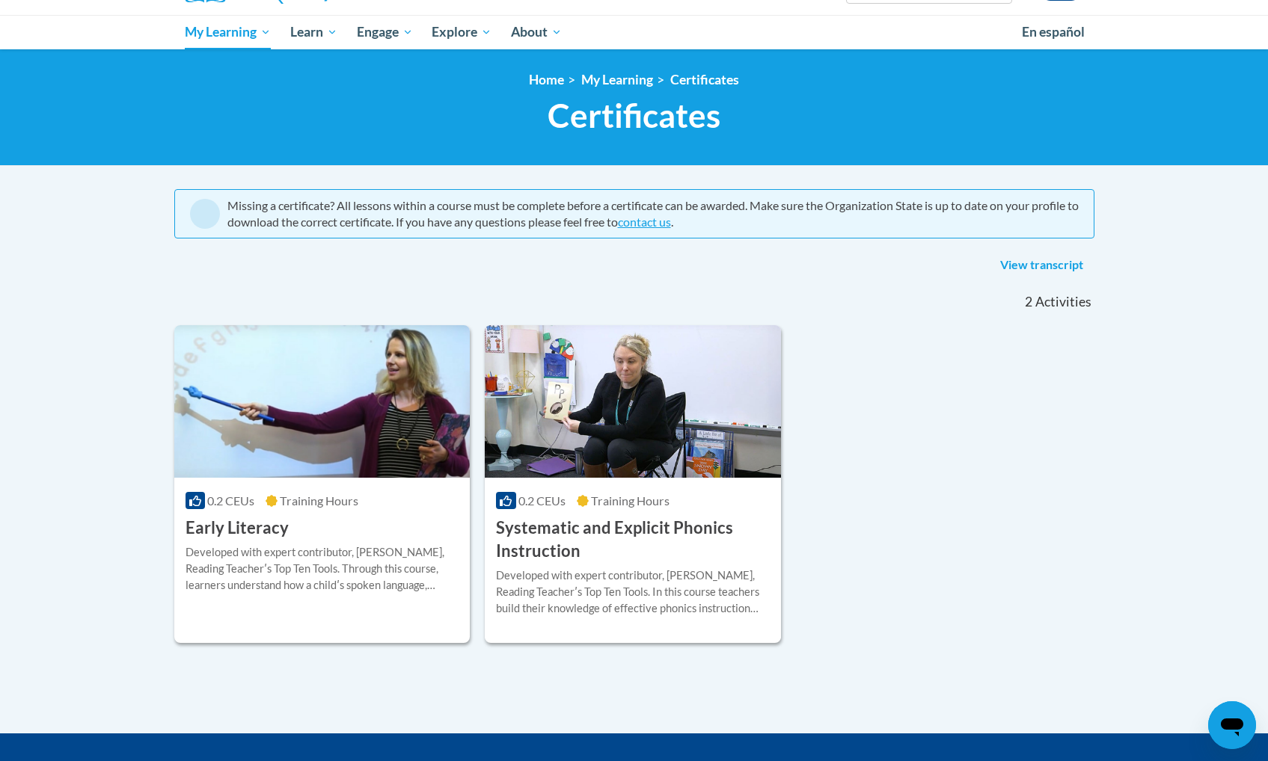
scroll to position [314, 0]
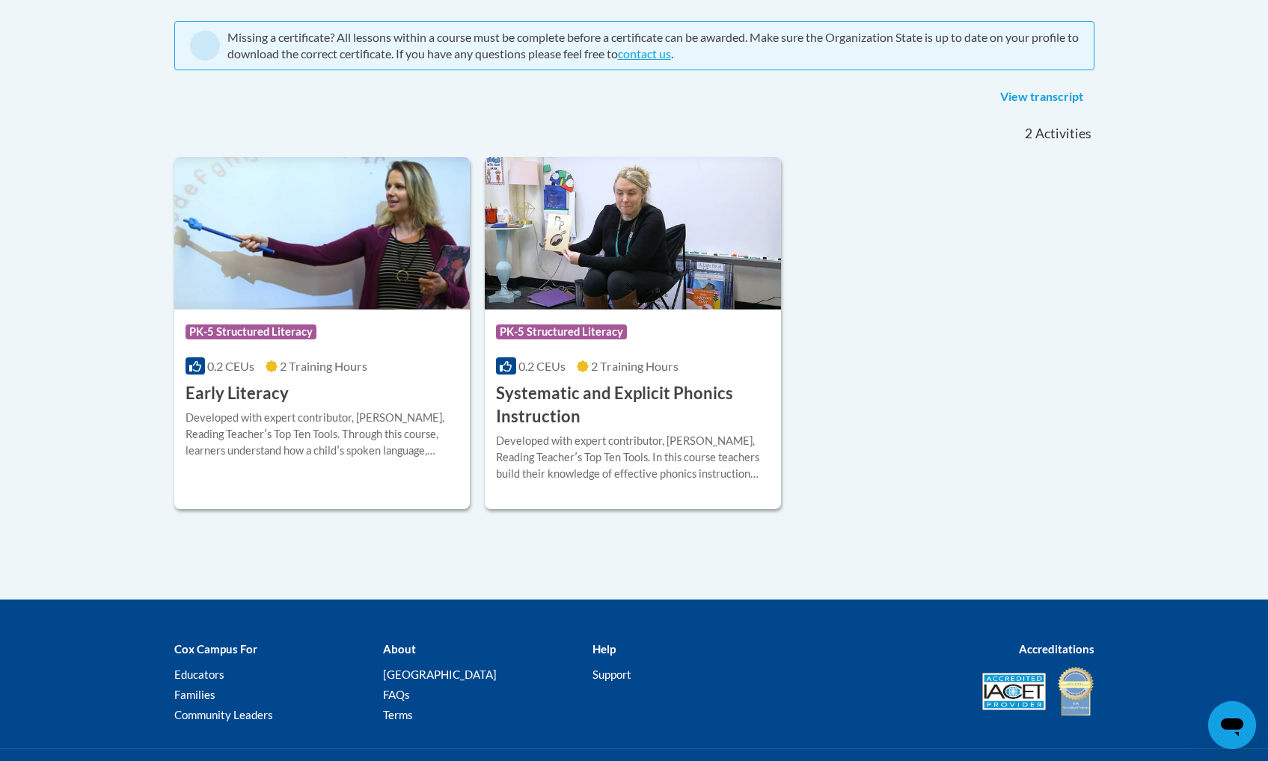
click at [589, 402] on h3 "Systematic and Explicit Phonics Instruction" at bounding box center [633, 405] width 274 height 46
